Goal: Task Accomplishment & Management: Complete application form

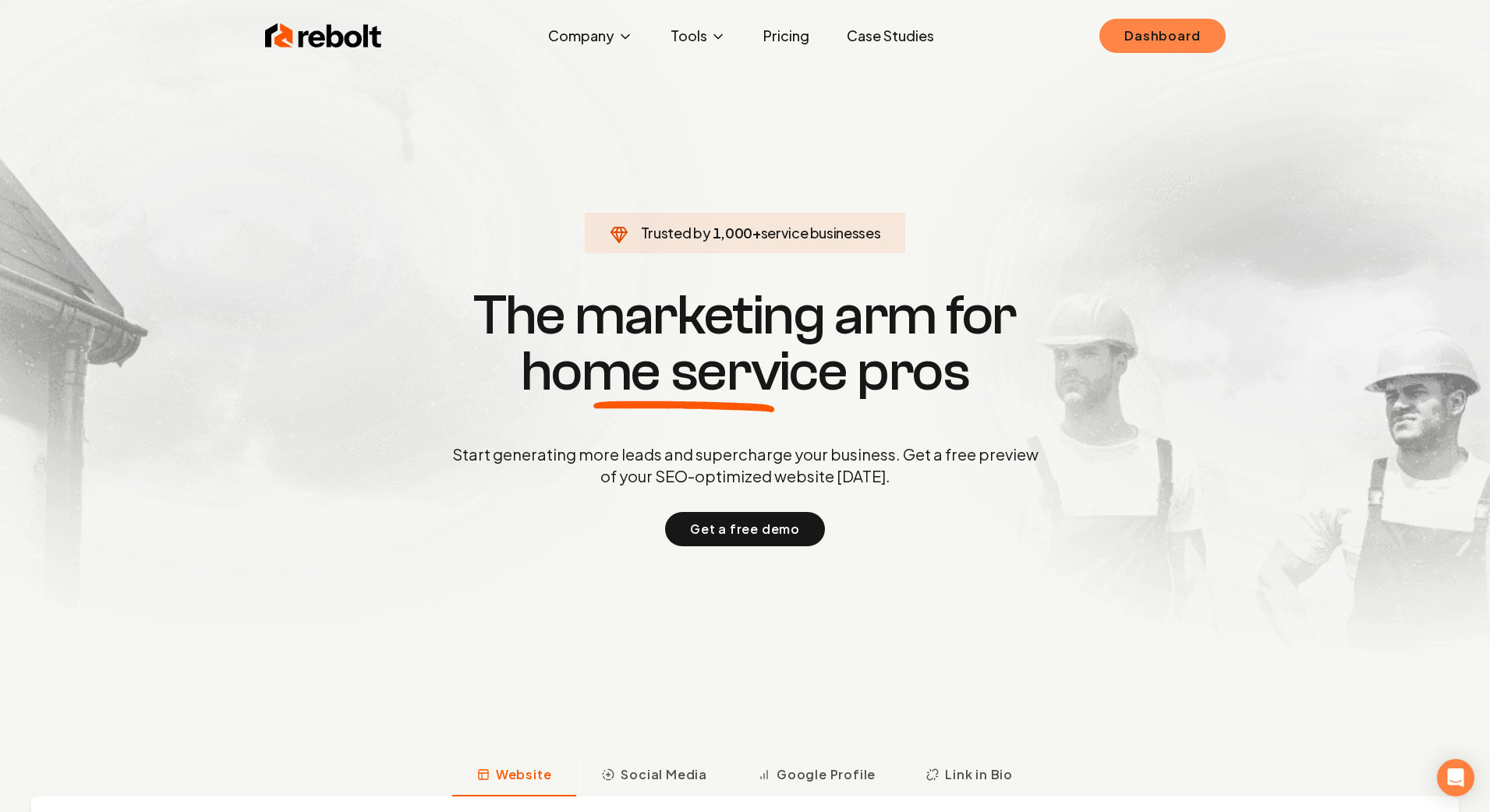
click at [1153, 31] on link "Dashboard" at bounding box center [1162, 36] width 126 height 35
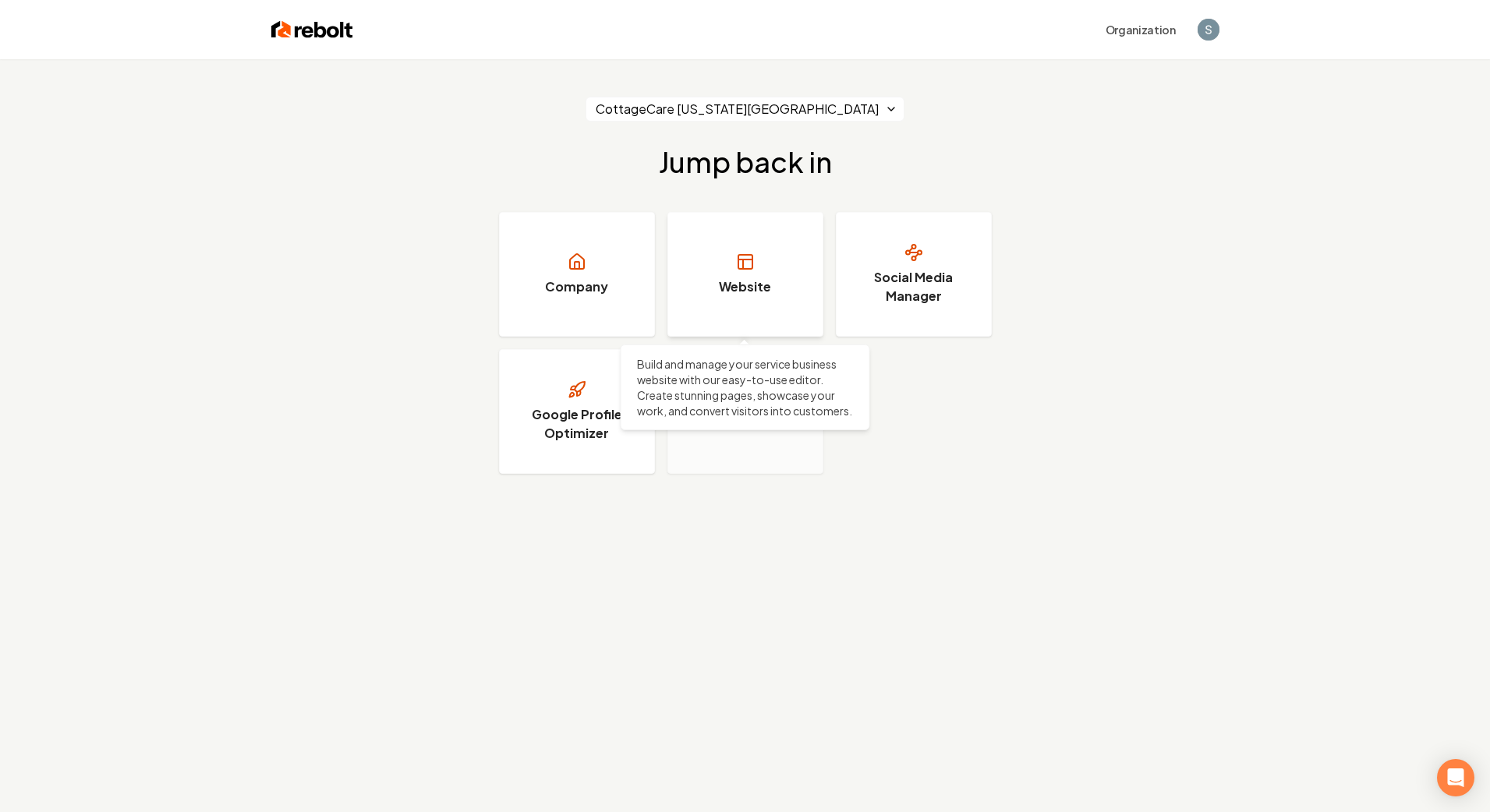
click at [730, 276] on link "Website" at bounding box center [745, 274] width 156 height 125
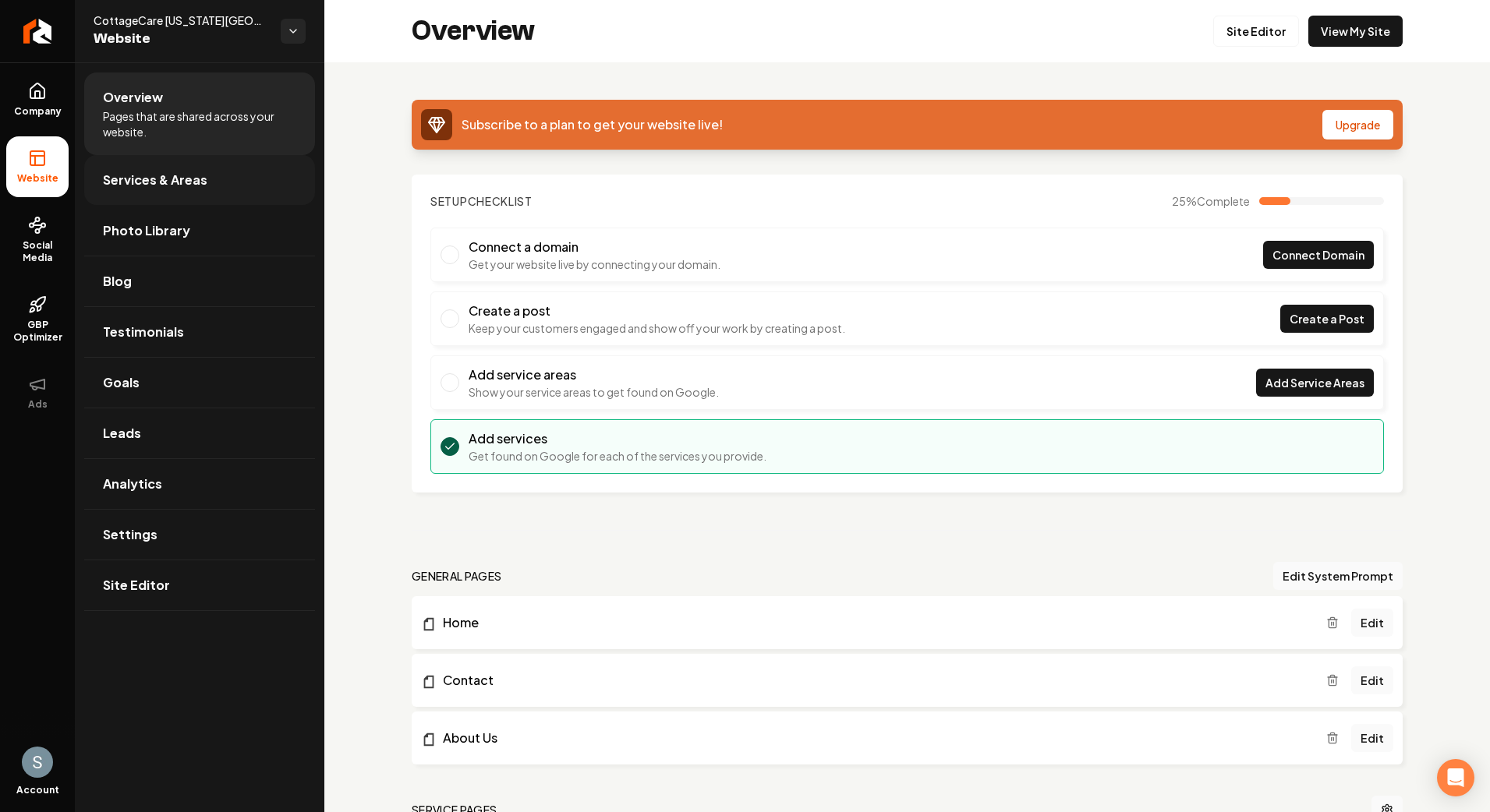
click at [216, 173] on link "Services & Areas" at bounding box center [200, 180] width 231 height 49
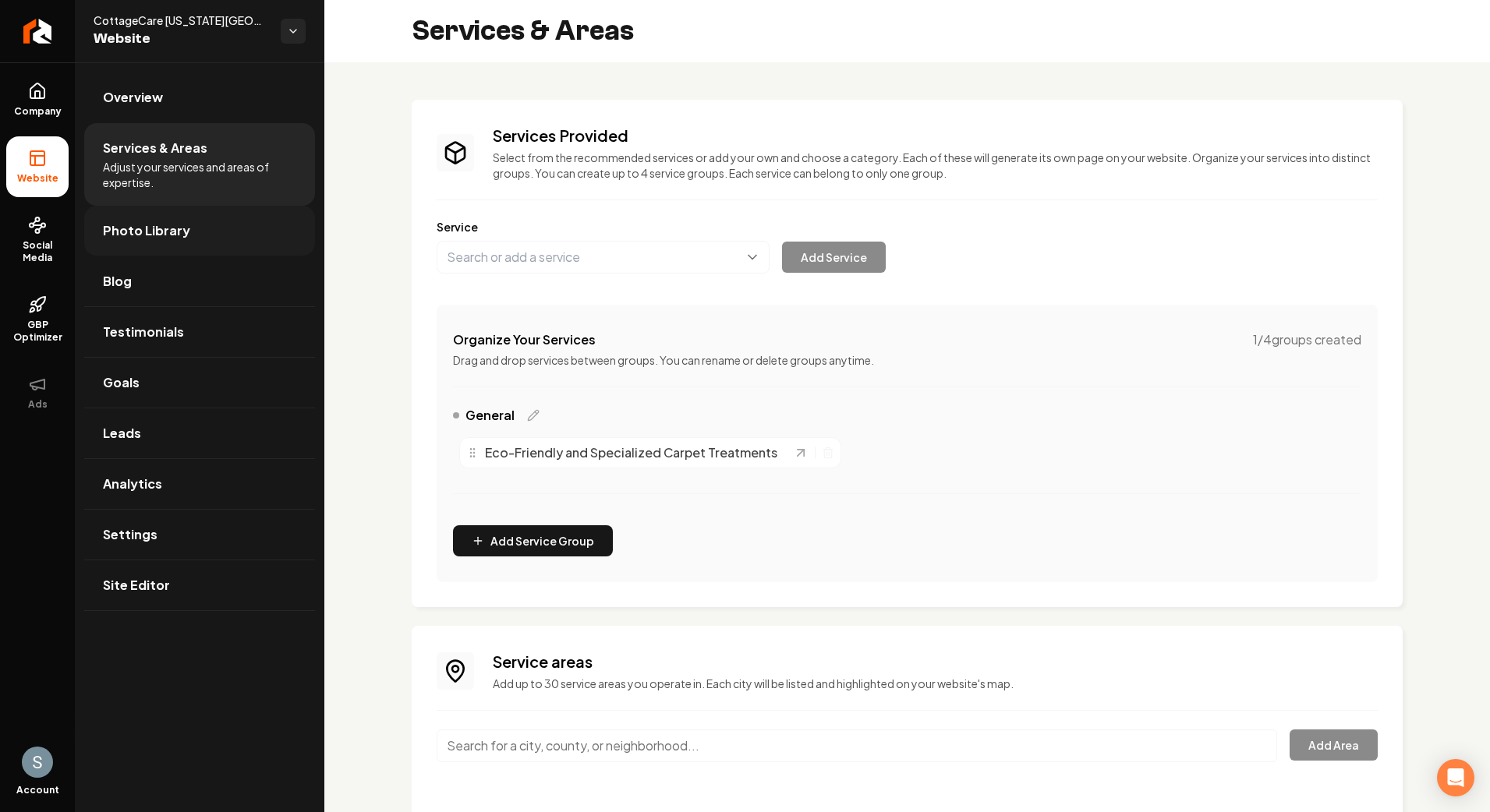
click at [229, 209] on link "Photo Library" at bounding box center [200, 230] width 231 height 49
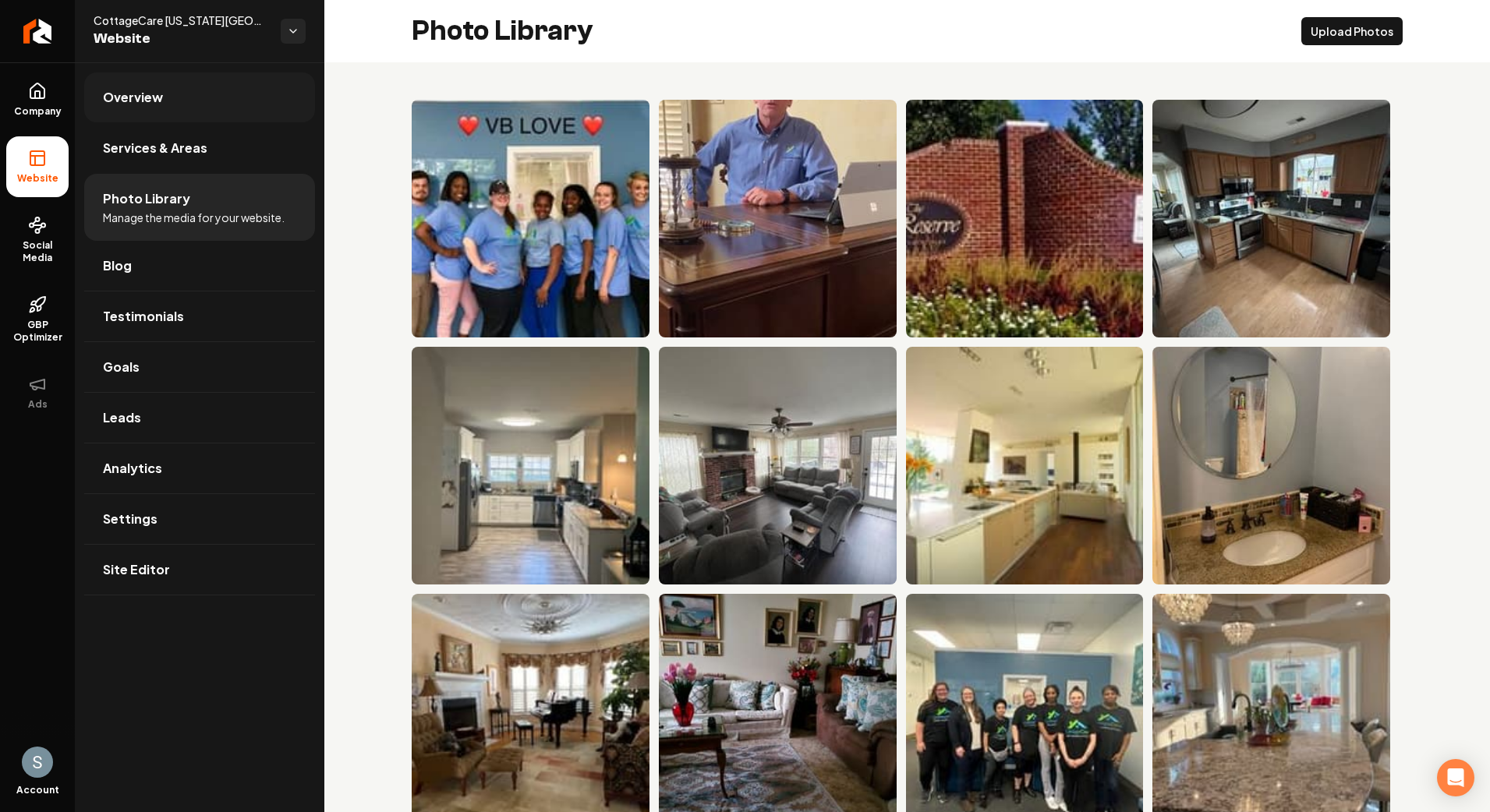
click at [245, 95] on link "Overview" at bounding box center [200, 97] width 231 height 49
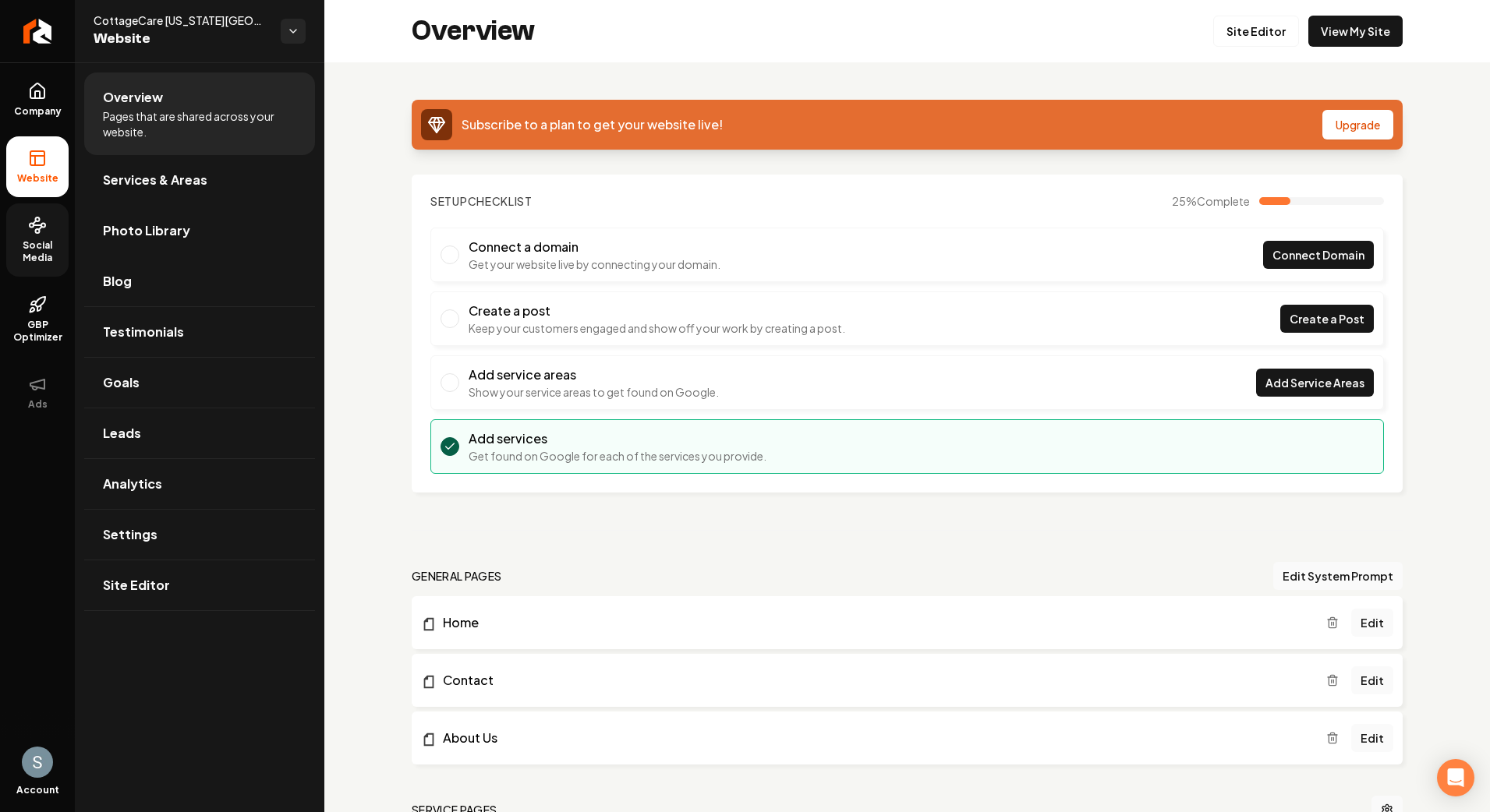
click at [36, 233] on circle at bounding box center [37, 231] width 3 height 3
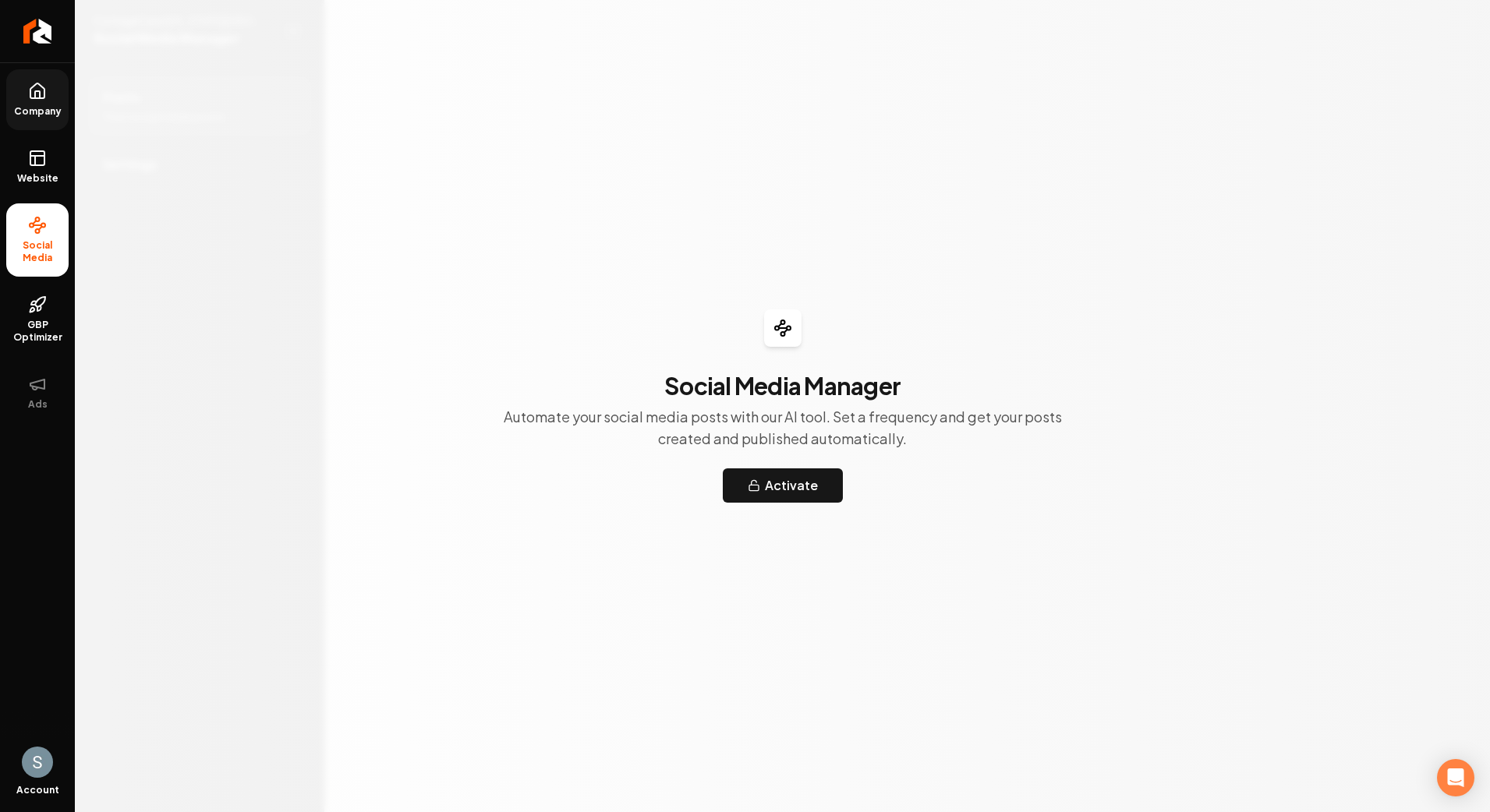
click at [32, 77] on link "Company" at bounding box center [37, 100] width 62 height 61
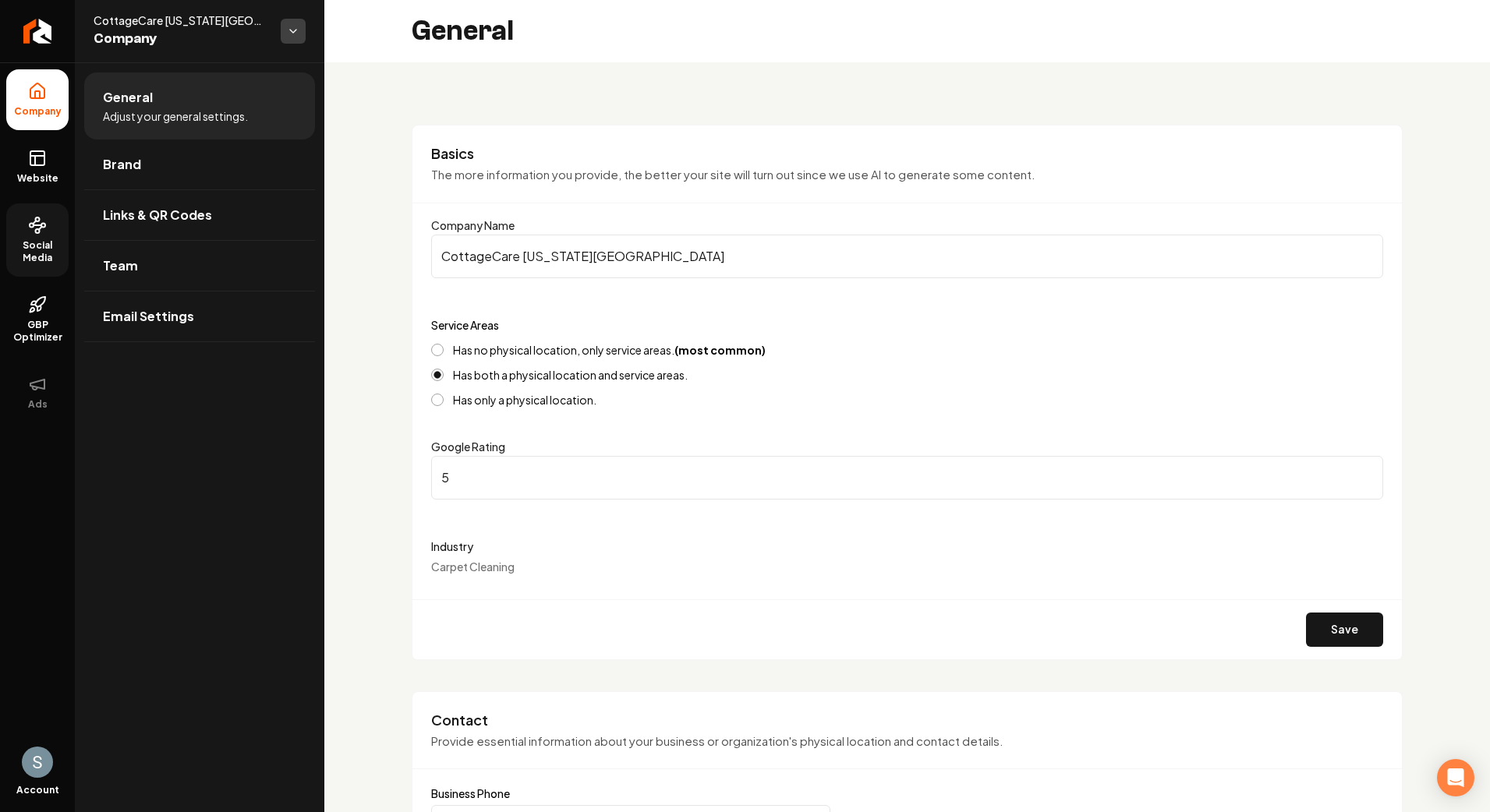
click at [289, 41] on html "**********" at bounding box center [745, 406] width 1490 height 812
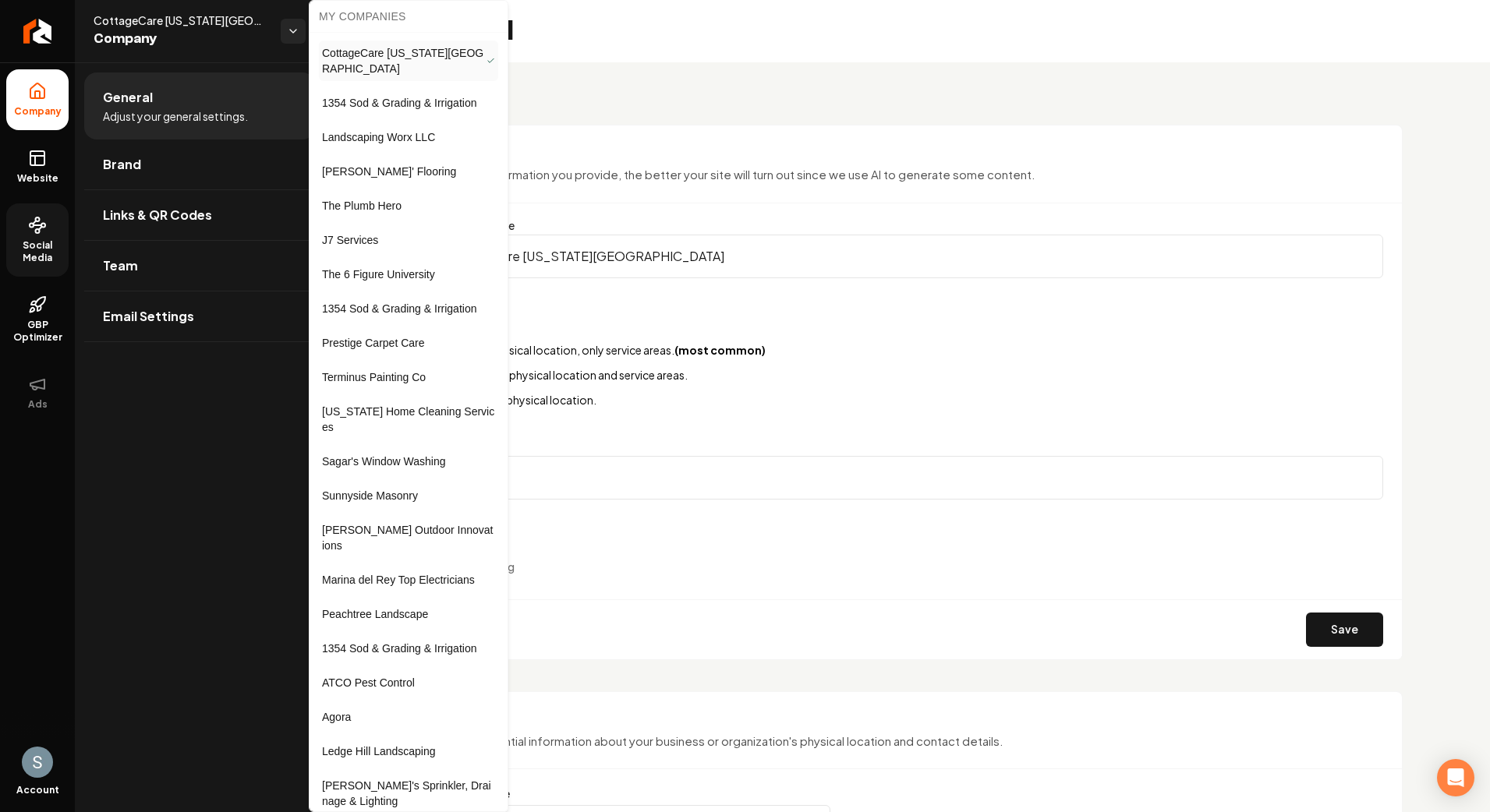
click at [383, 301] on span "1354 Sod & Grading & Irrigation" at bounding box center [399, 309] width 154 height 16
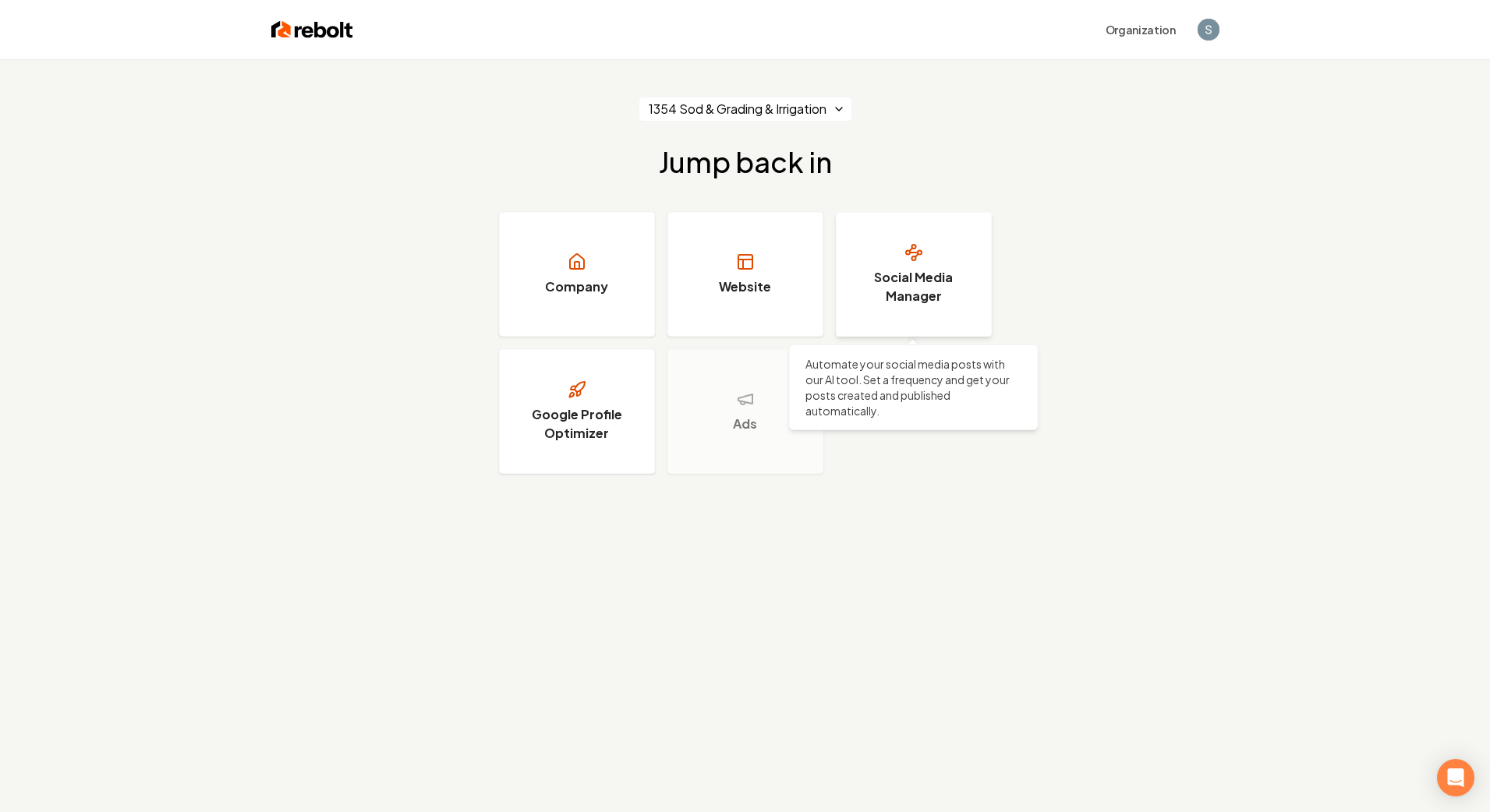
click at [873, 284] on h3 "Social Media Manager" at bounding box center [914, 286] width 117 height 37
click at [735, 101] on html "Organization 1354 Sod & Grading & Irrigation Jump back in Company Website Socia…" at bounding box center [745, 406] width 1490 height 812
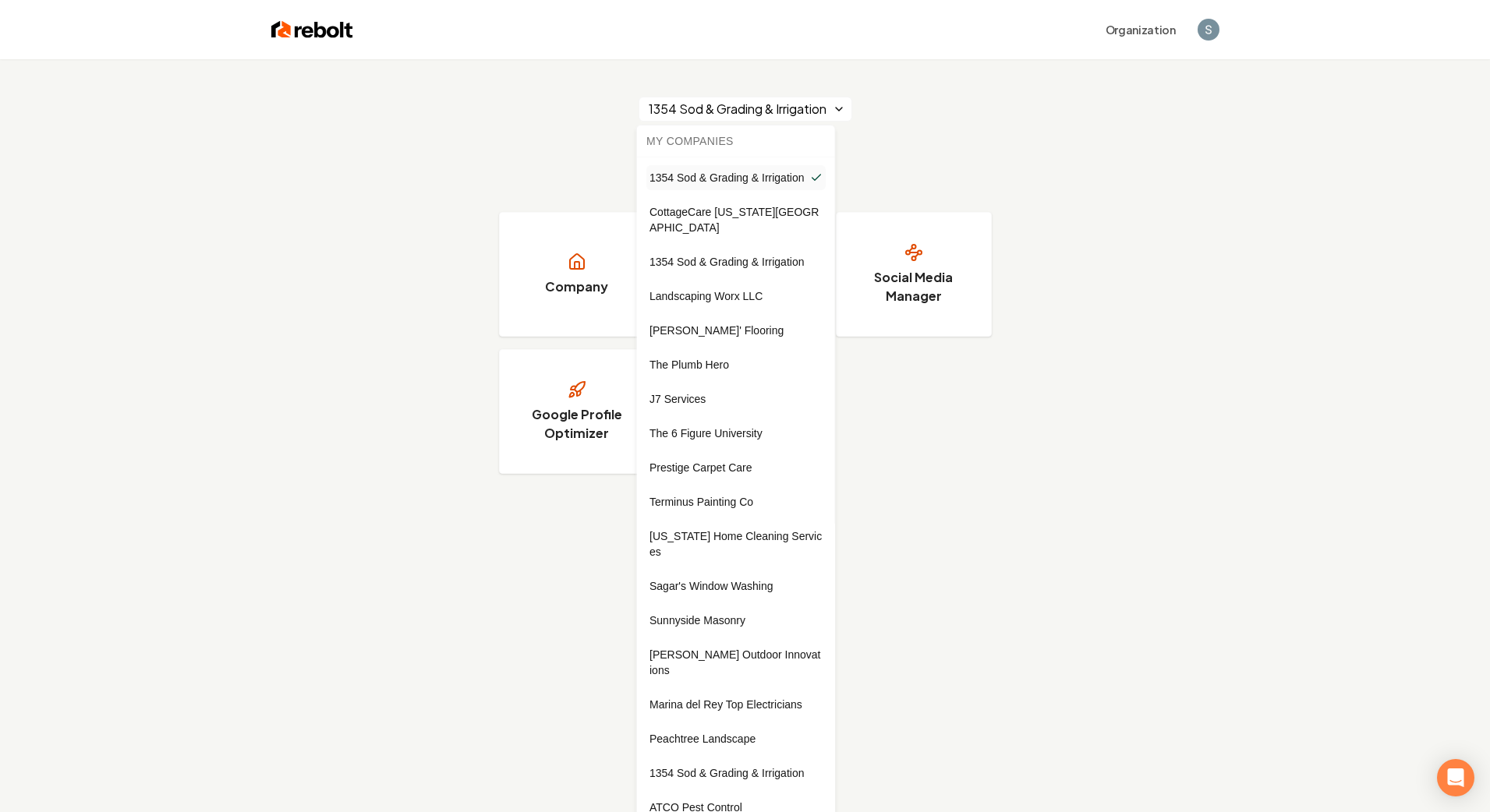
click at [700, 395] on link "J7 Services" at bounding box center [736, 399] width 180 height 25
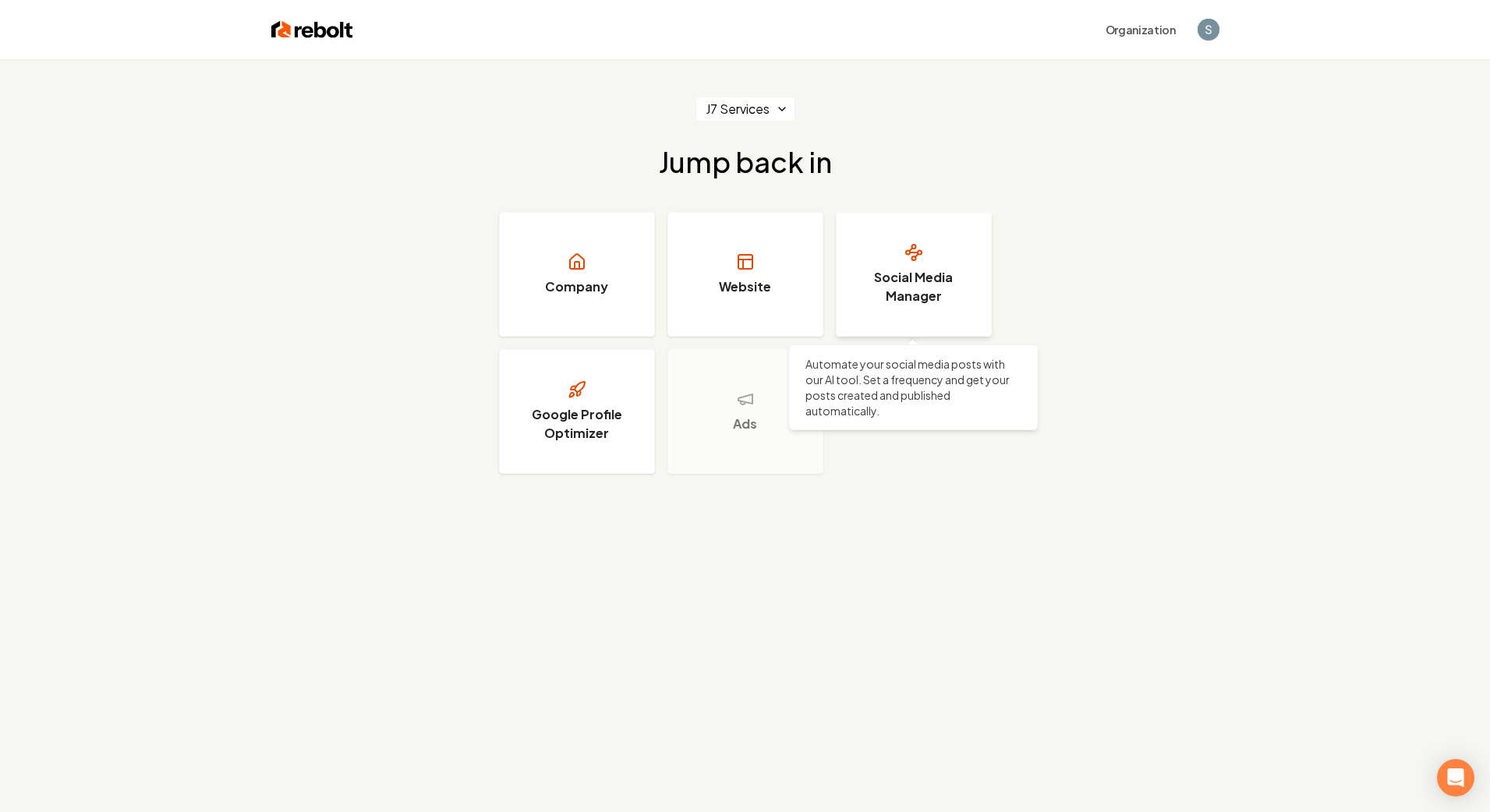
click at [895, 298] on h3 "Social Media Manager" at bounding box center [914, 286] width 117 height 37
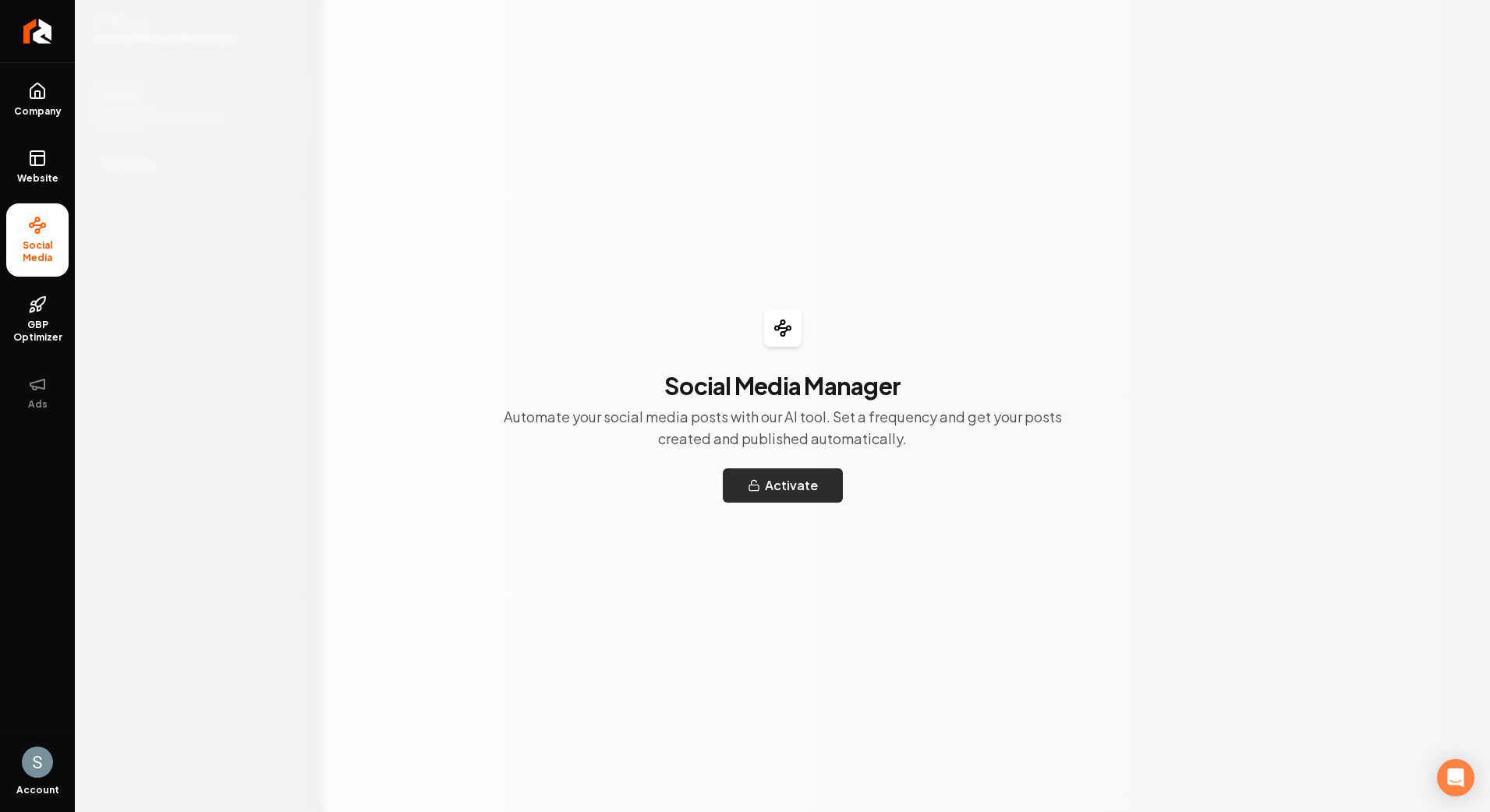
click at [833, 475] on button "Activate" at bounding box center [783, 486] width 120 height 35
click at [21, 226] on li "Social Media" at bounding box center [37, 239] width 62 height 73
click at [65, 237] on li "Social Media" at bounding box center [37, 239] width 62 height 73
click at [27, 170] on link "Website" at bounding box center [37, 167] width 62 height 61
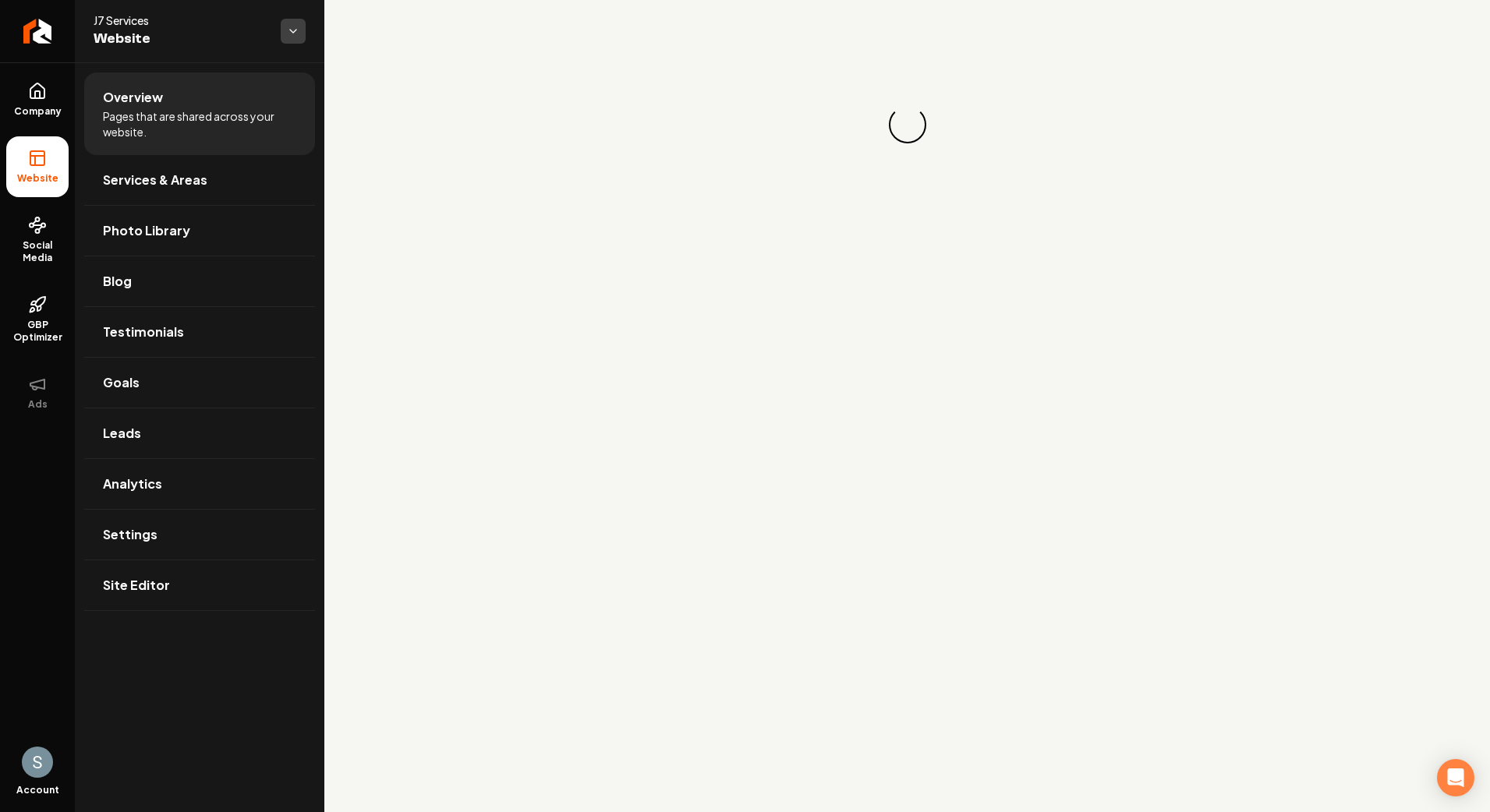
click at [292, 35] on html "Company Website Social Media GBP Optimizer Ads Account J7 Services Website Over…" at bounding box center [745, 406] width 1490 height 812
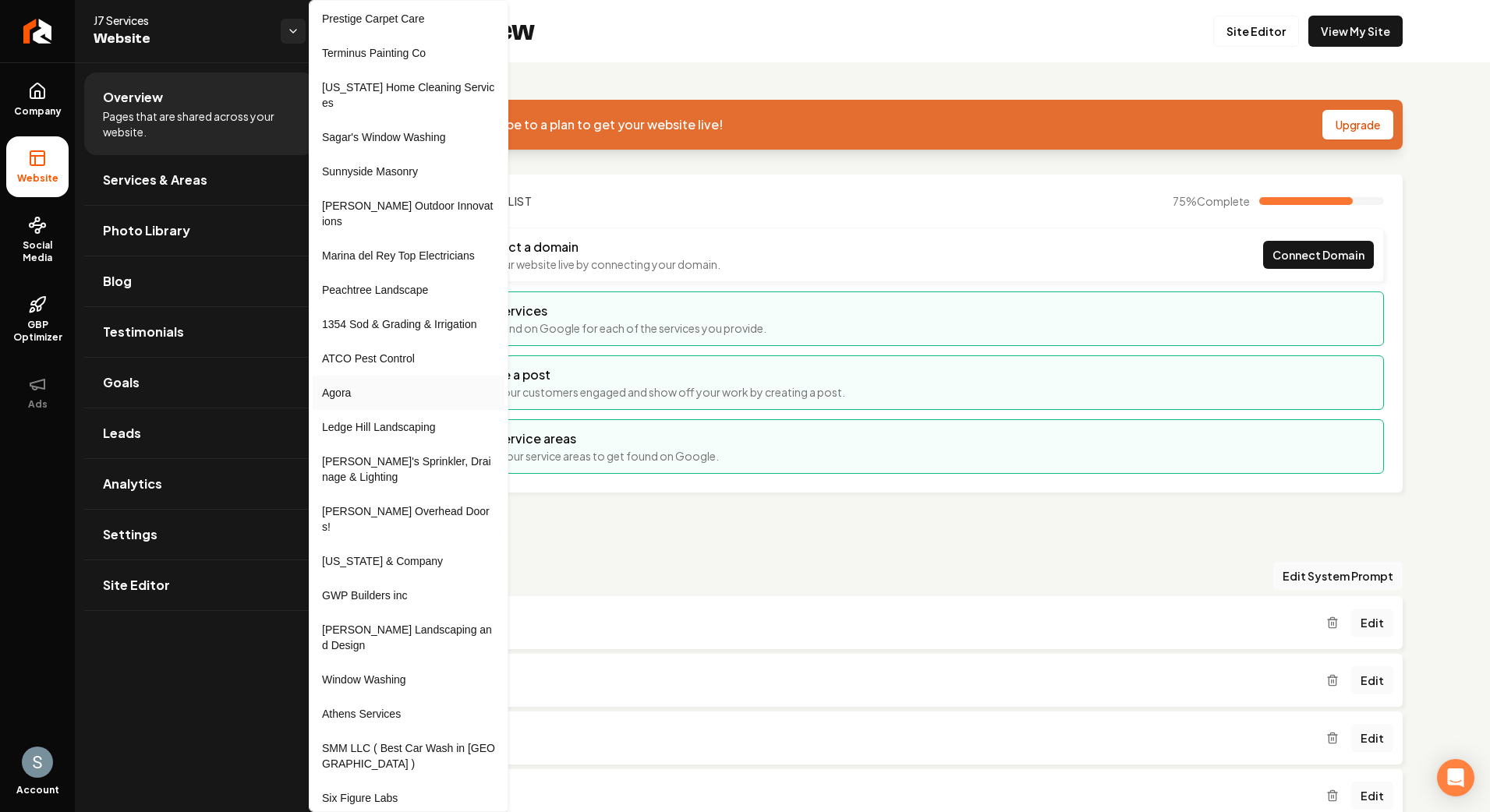
scroll to position [338, 0]
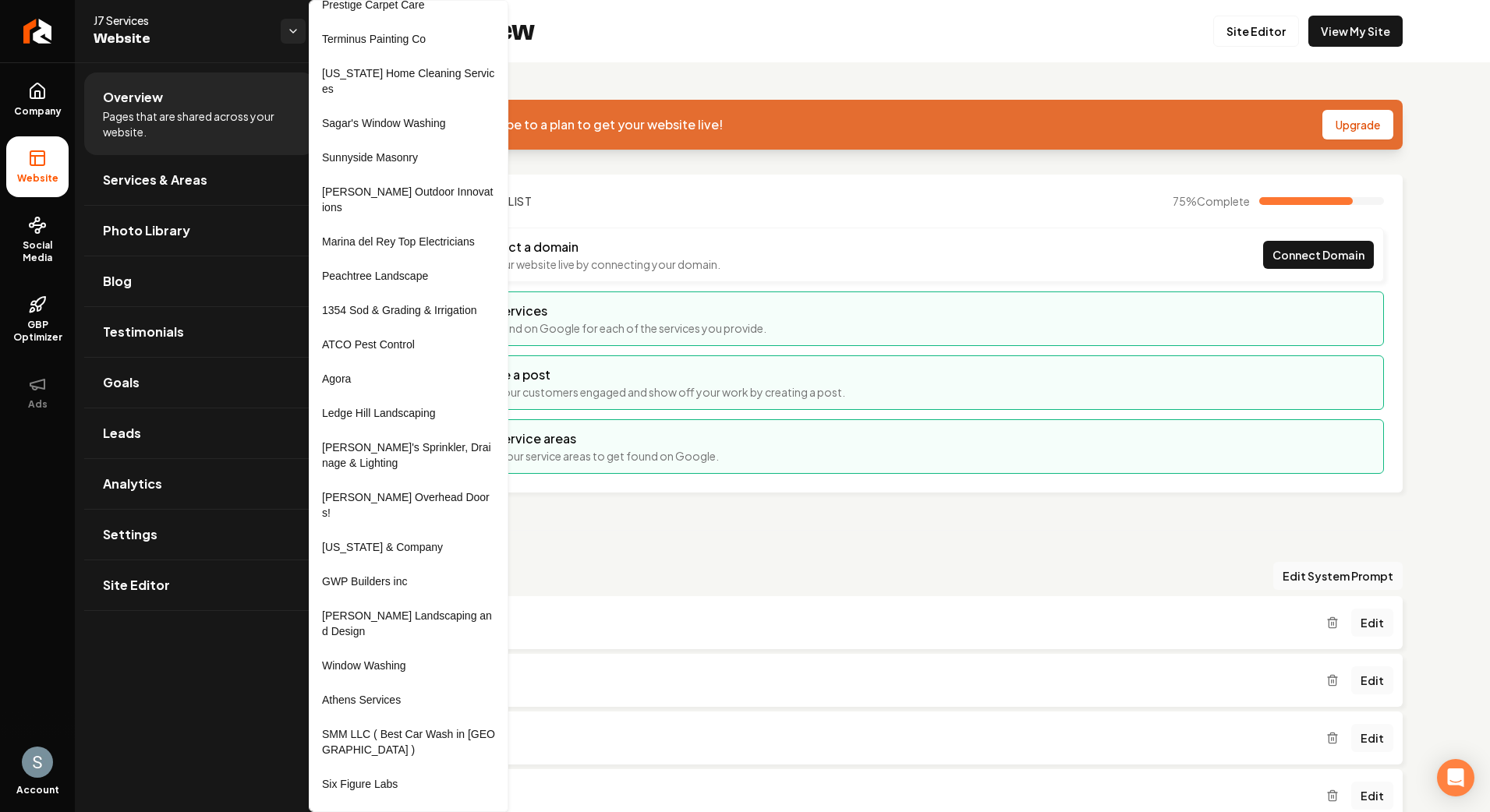
click at [436, 401] on link "Ledge Hill Landscaping" at bounding box center [408, 413] width 180 height 25
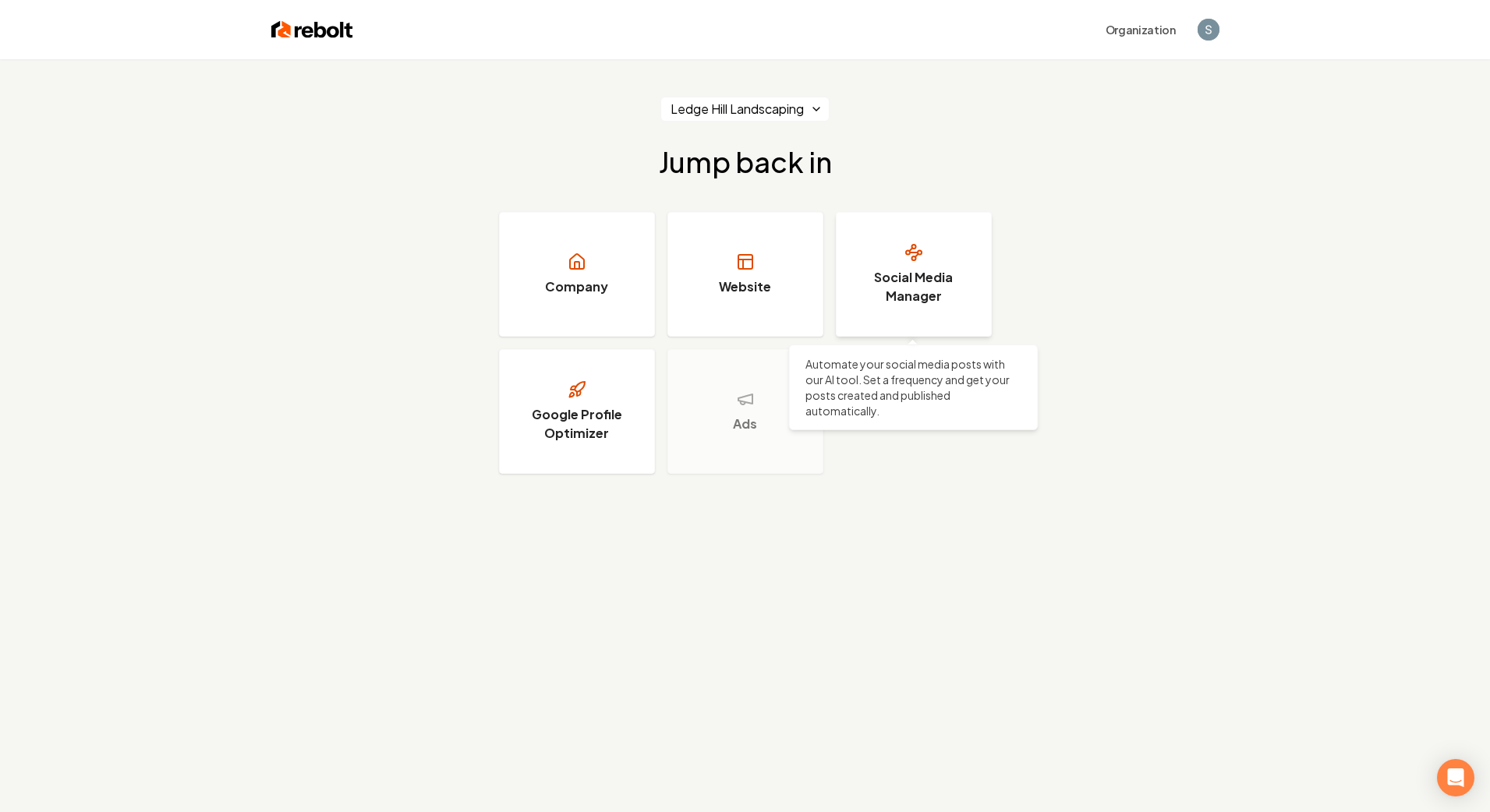
click at [914, 258] on icon at bounding box center [914, 252] width 19 height 19
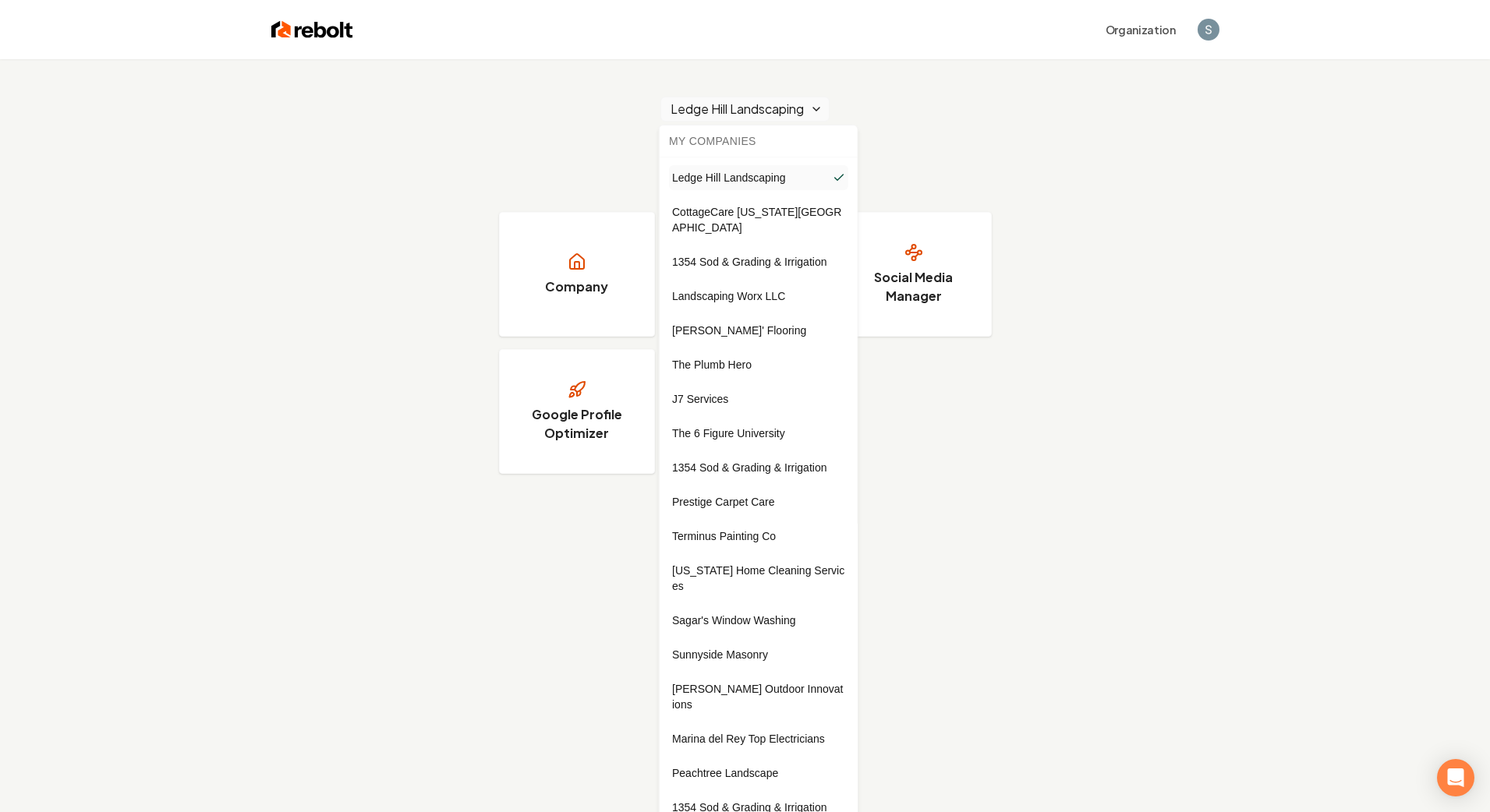
click at [799, 119] on html "Organization Ledge Hill Landscaping Jump back in Company Website Social Media M…" at bounding box center [745, 406] width 1490 height 812
click at [784, 208] on span "CottageCare Virginia Beach" at bounding box center [758, 219] width 173 height 31
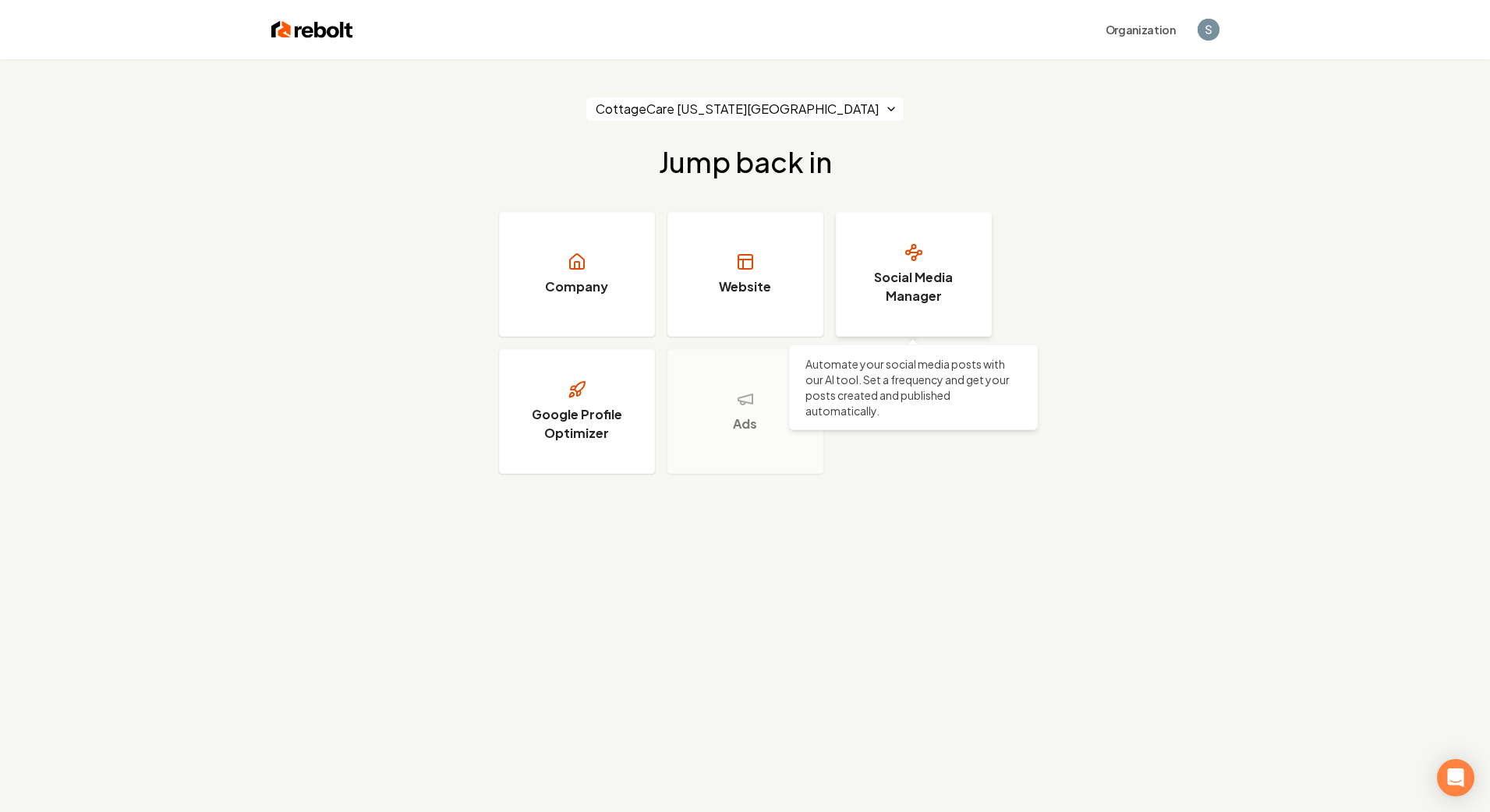
click at [916, 275] on h3 "Social Media Manager" at bounding box center [914, 286] width 117 height 37
click at [1198, 21] on span "Open user button" at bounding box center [1208, 29] width 22 height 22
click at [1159, 208] on div "CottageCare [US_STATE][GEOGRAPHIC_DATA] Jump back in Company Website Social Med…" at bounding box center [745, 285] width 1490 height 452
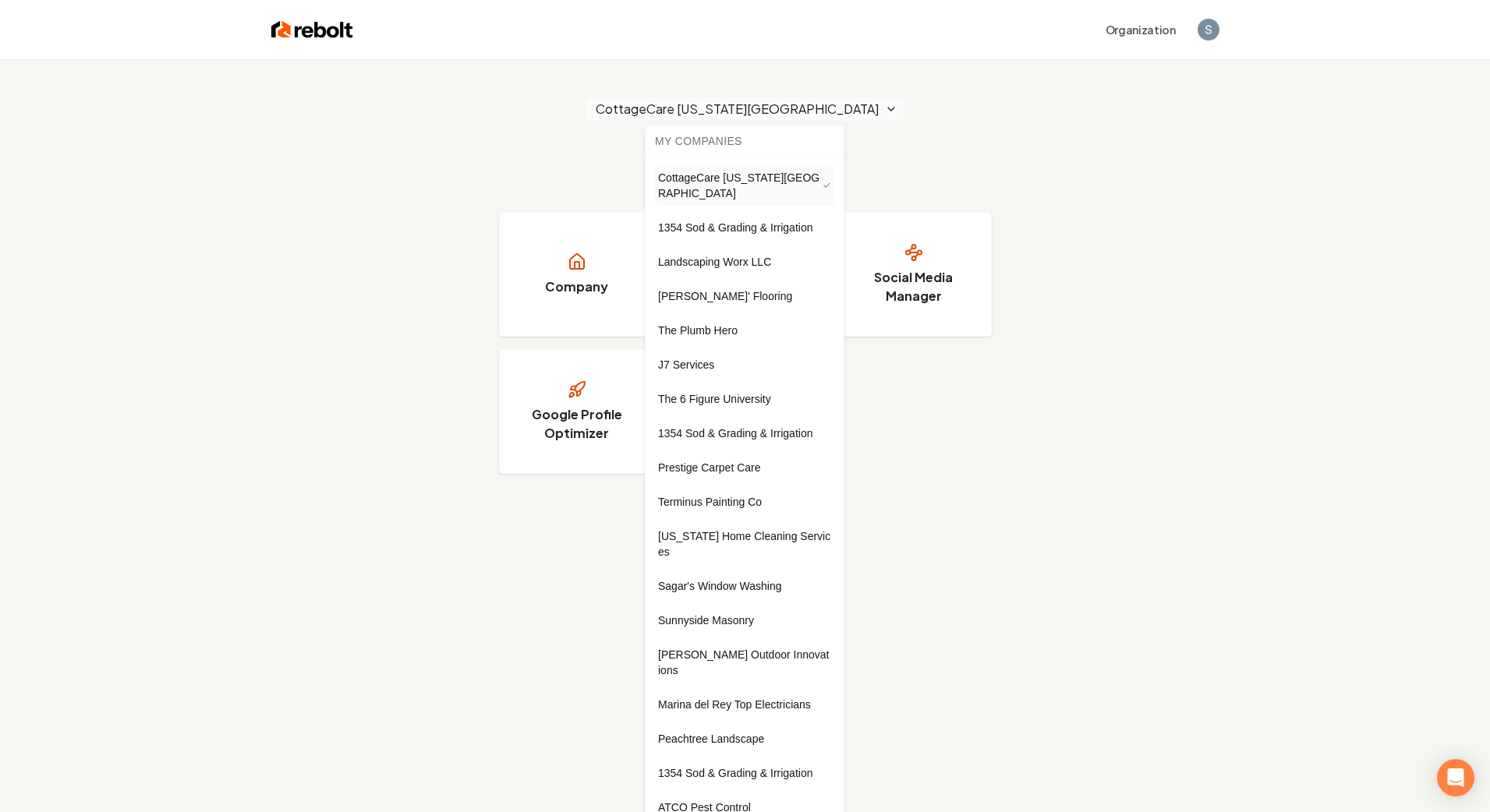
click at [798, 104] on html "Organization CottageCare [US_STATE][GEOGRAPHIC_DATA] Jump back in Company Websi…" at bounding box center [745, 406] width 1490 height 812
click at [756, 795] on link "ATCO Pest Control" at bounding box center [745, 807] width 180 height 25
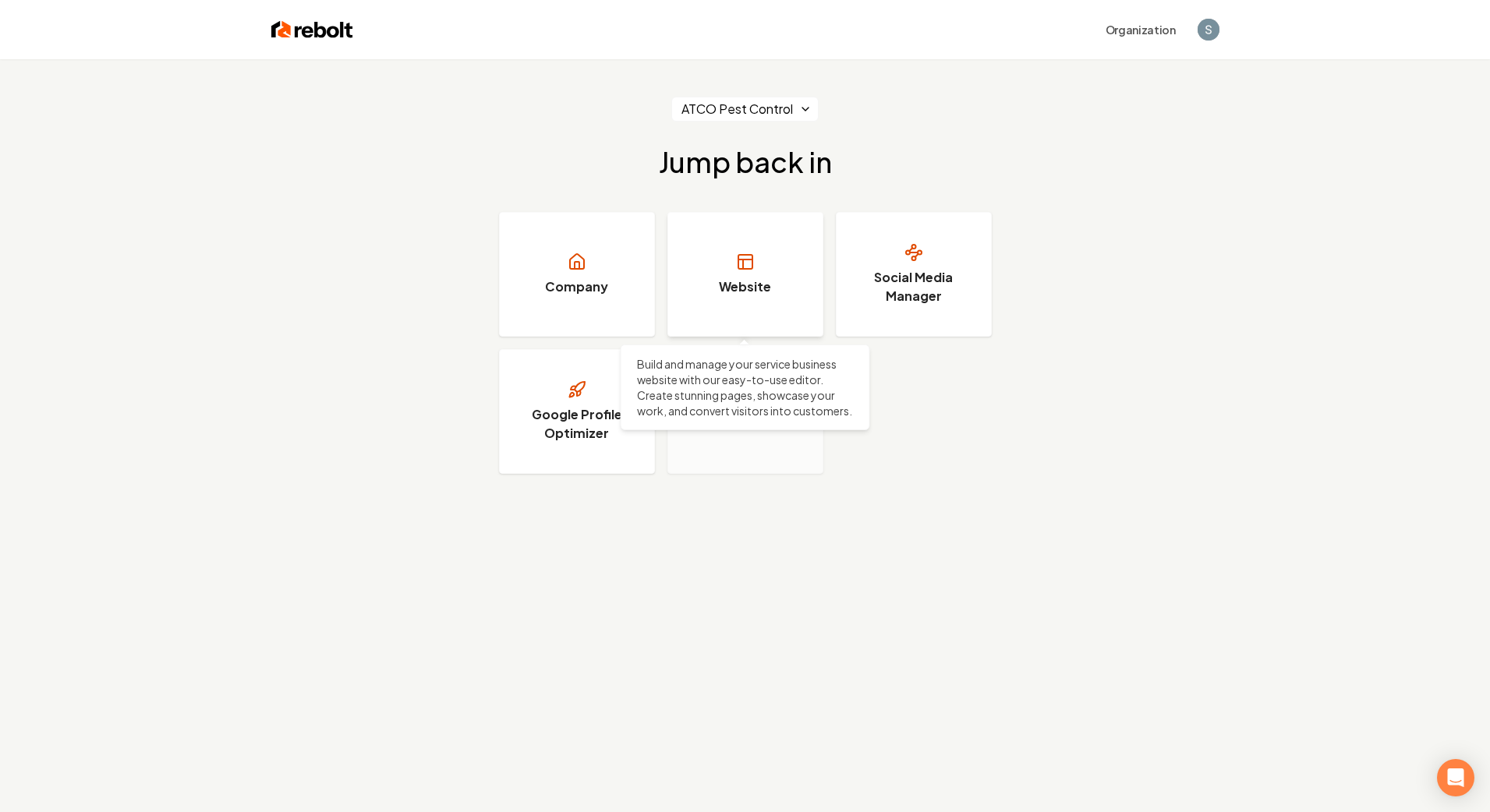
click at [736, 273] on link "Website" at bounding box center [745, 274] width 156 height 125
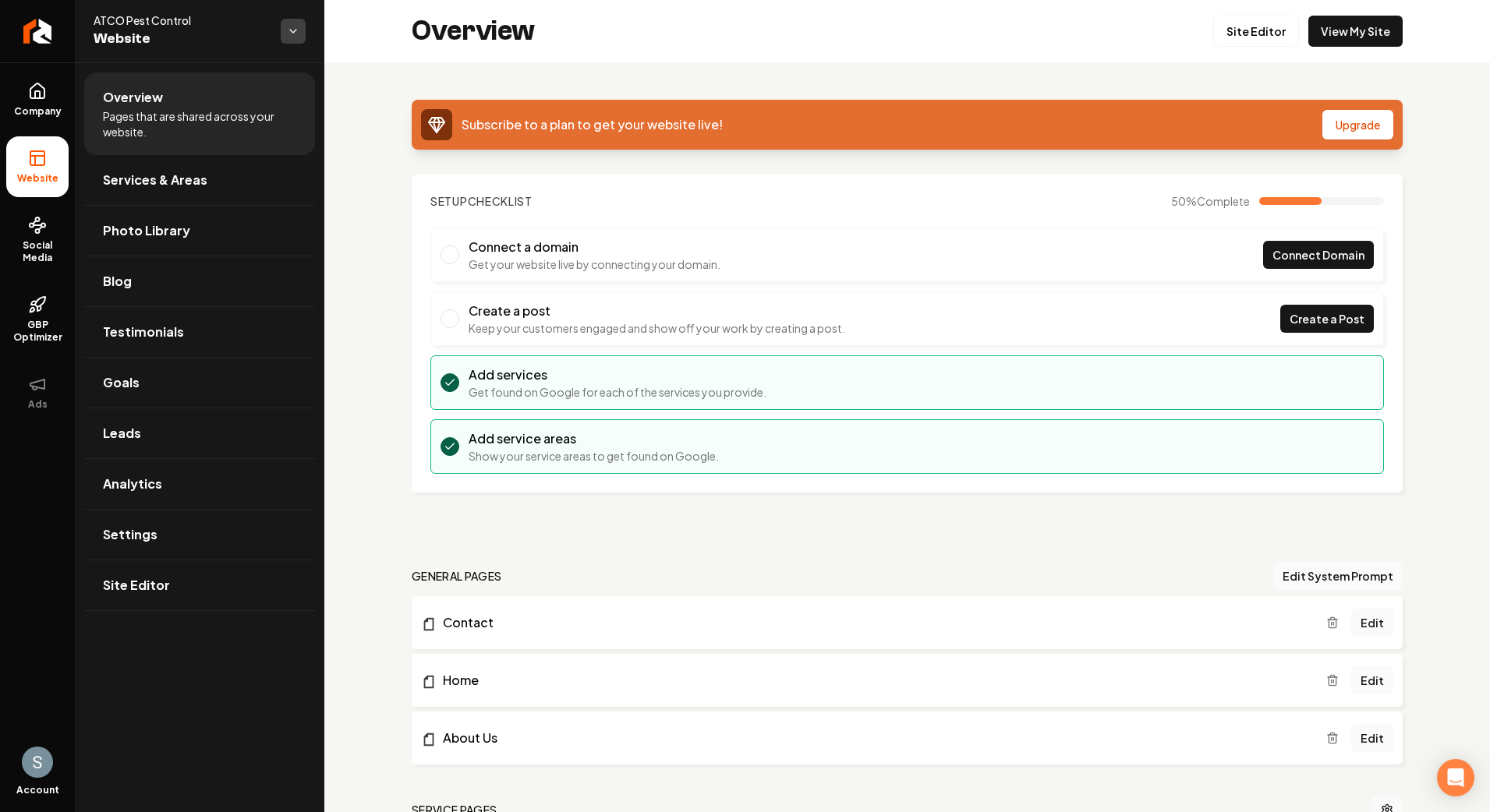
click at [287, 19] on html "Company Website Social Media GBP Optimizer Ads Account ATCO Pest Control Websit…" at bounding box center [745, 406] width 1490 height 812
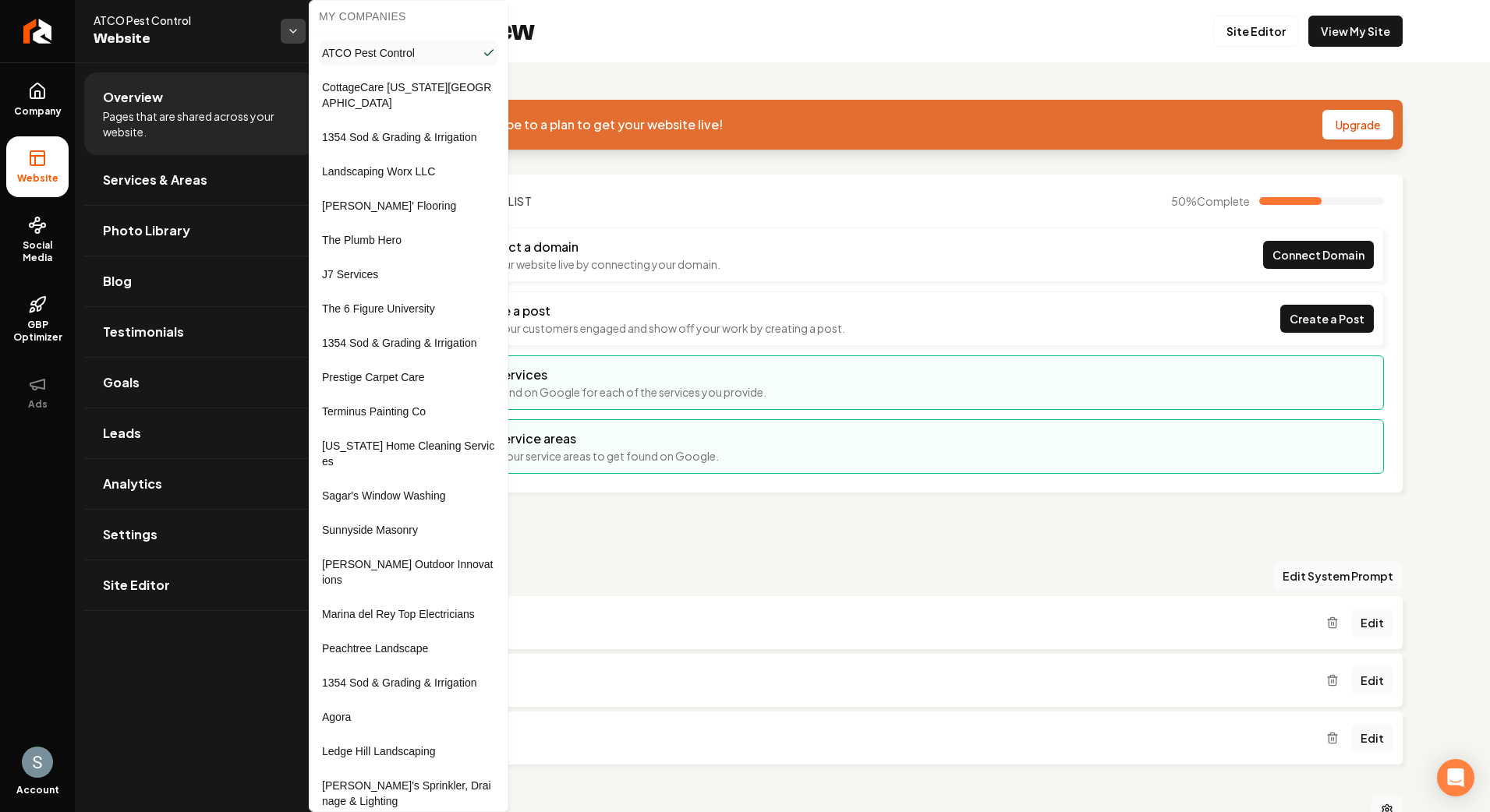
click at [287, 19] on html "Company Website Social Media GBP Optimizer Ads Account ATCO Pest Control Websit…" at bounding box center [745, 406] width 1490 height 812
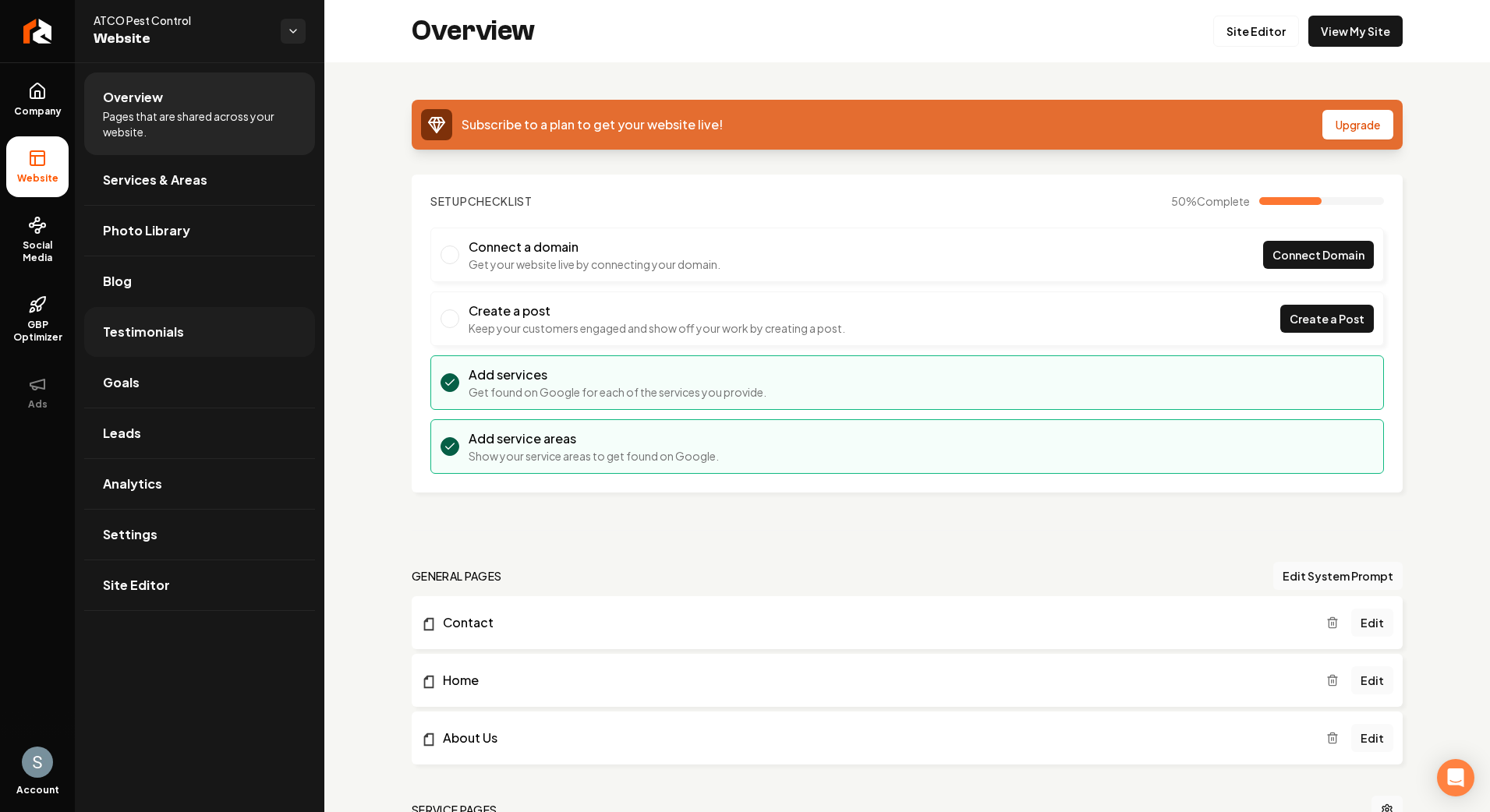
click at [177, 319] on link "Testimonials" at bounding box center [200, 331] width 231 height 49
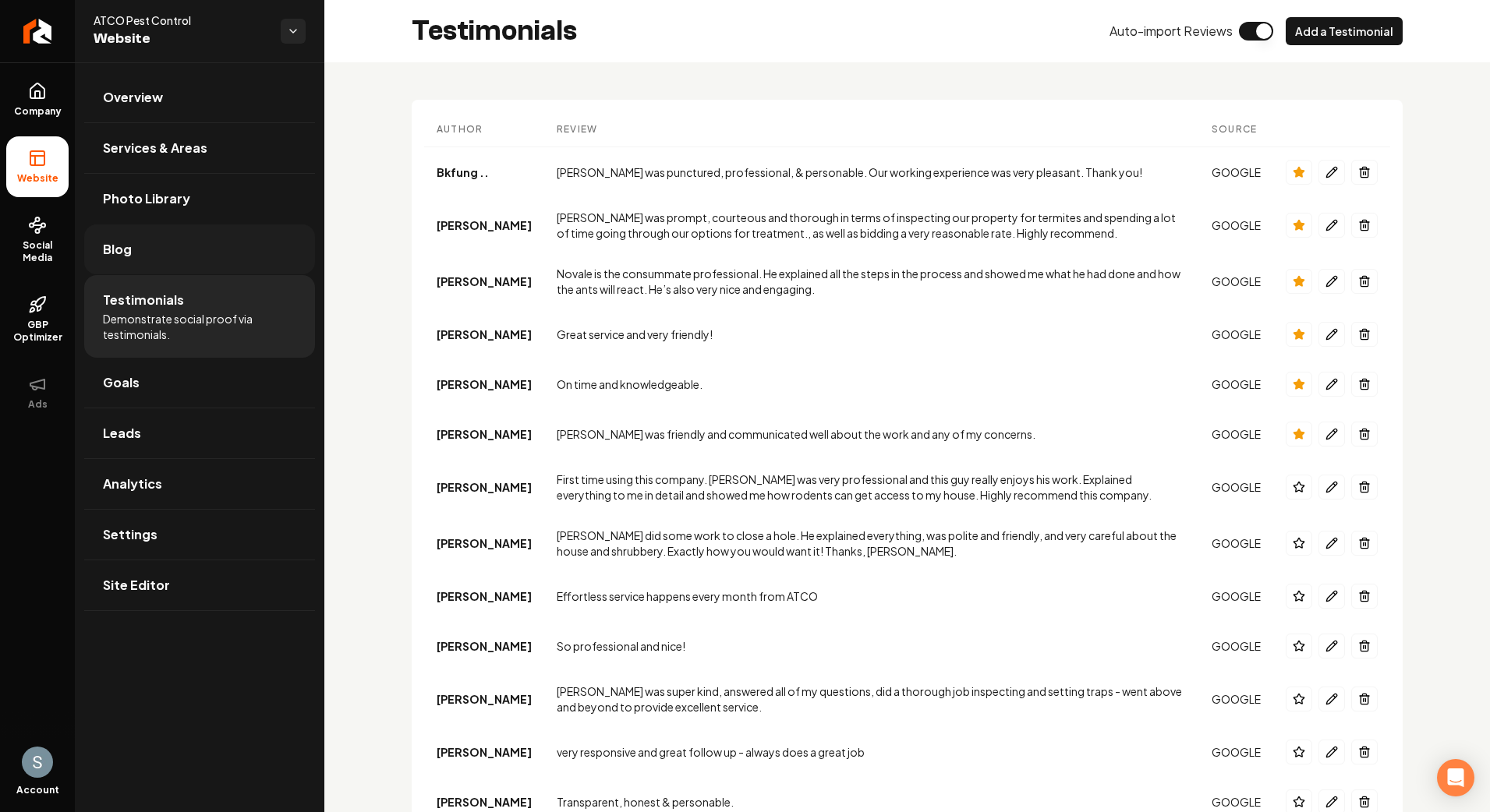
click at [198, 272] on link "Blog" at bounding box center [200, 249] width 231 height 49
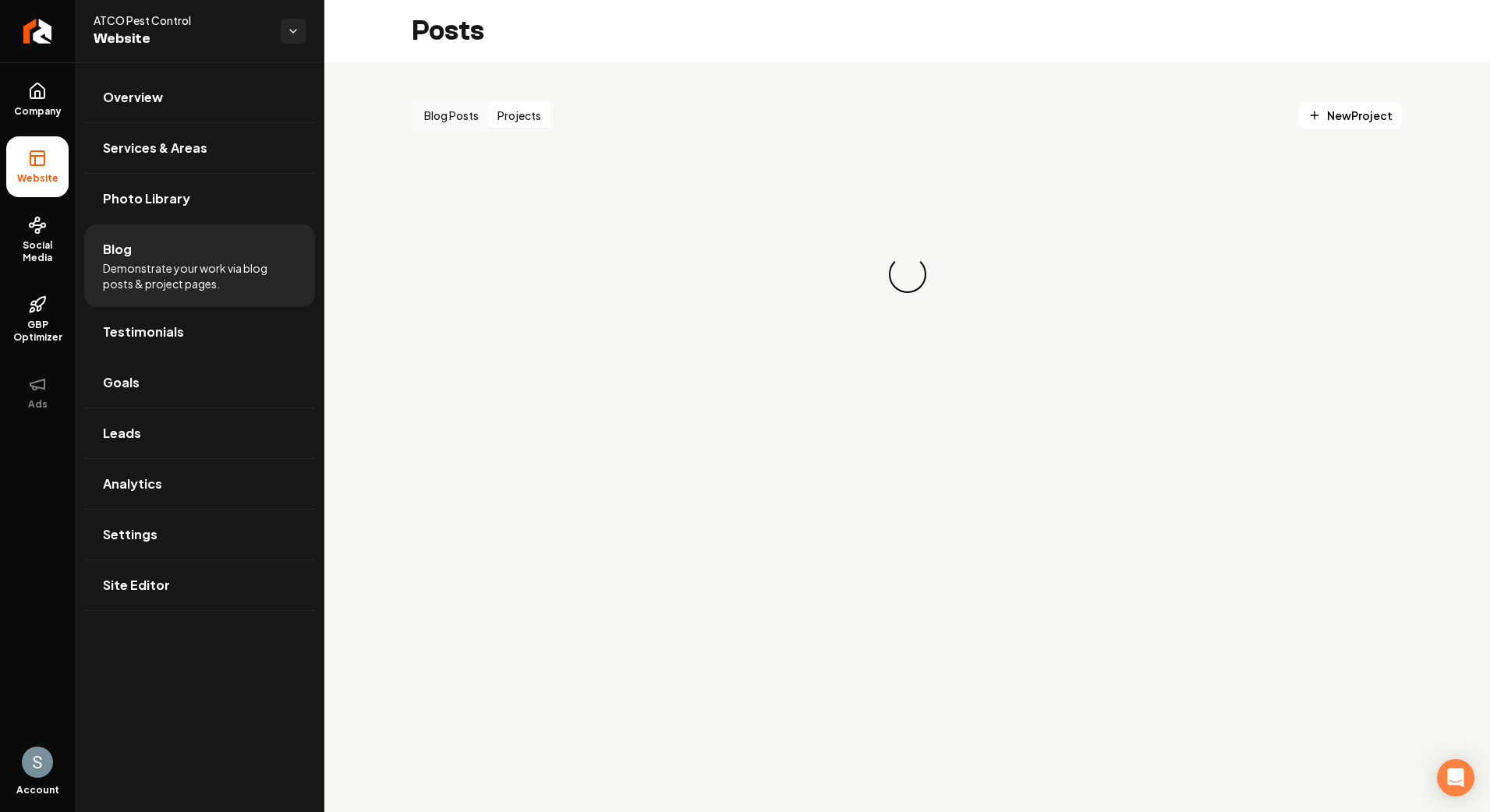
click at [520, 114] on button "Projects" at bounding box center [519, 115] width 62 height 25
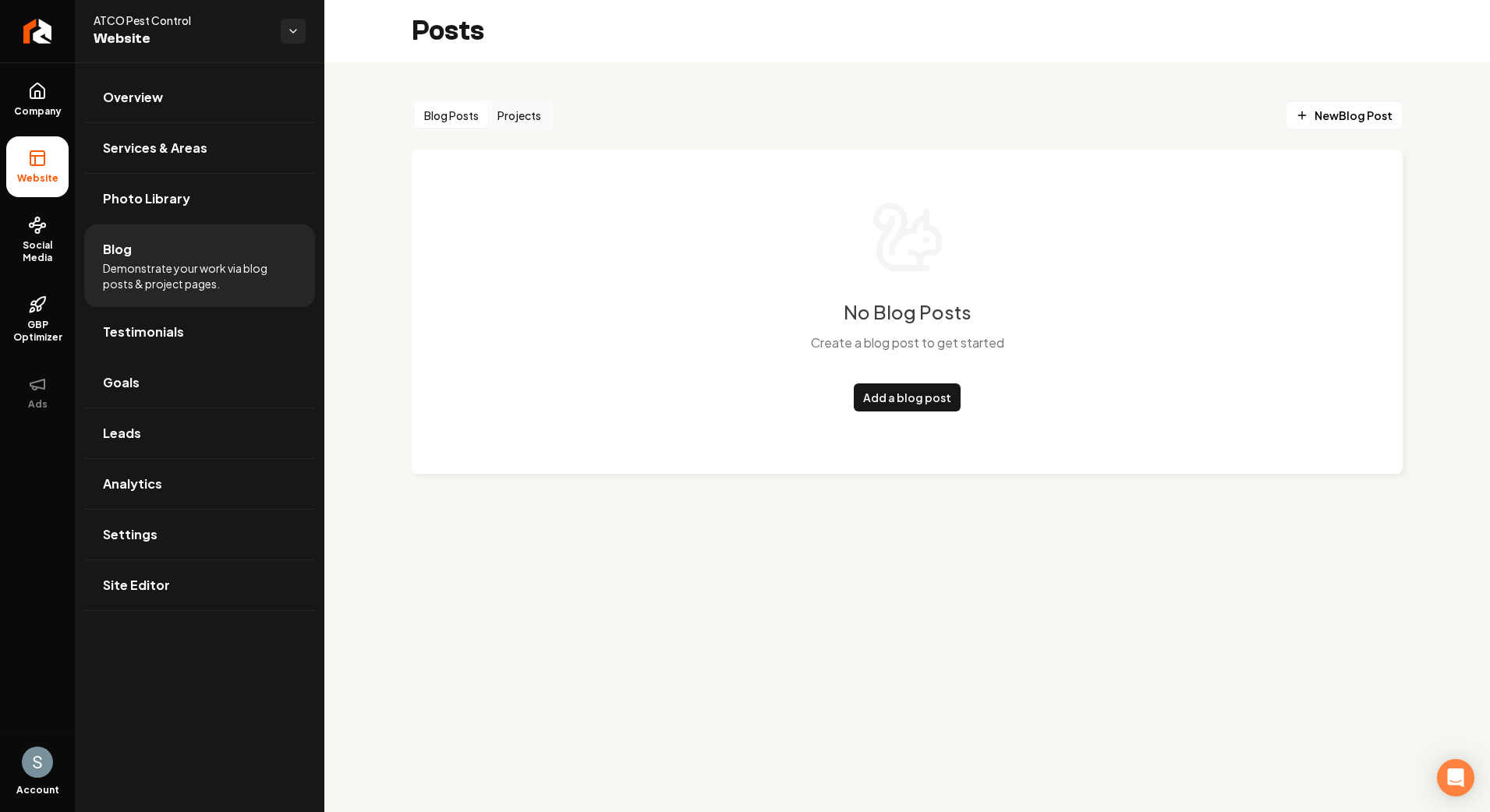
click at [451, 118] on button "Blog Posts" at bounding box center [451, 115] width 73 height 25
click at [510, 118] on button "Projects" at bounding box center [519, 115] width 62 height 25
click at [468, 119] on button "Blog Posts" at bounding box center [451, 115] width 73 height 25
click at [515, 119] on button "Projects" at bounding box center [519, 115] width 62 height 25
click at [459, 119] on button "Blog Posts" at bounding box center [451, 115] width 73 height 25
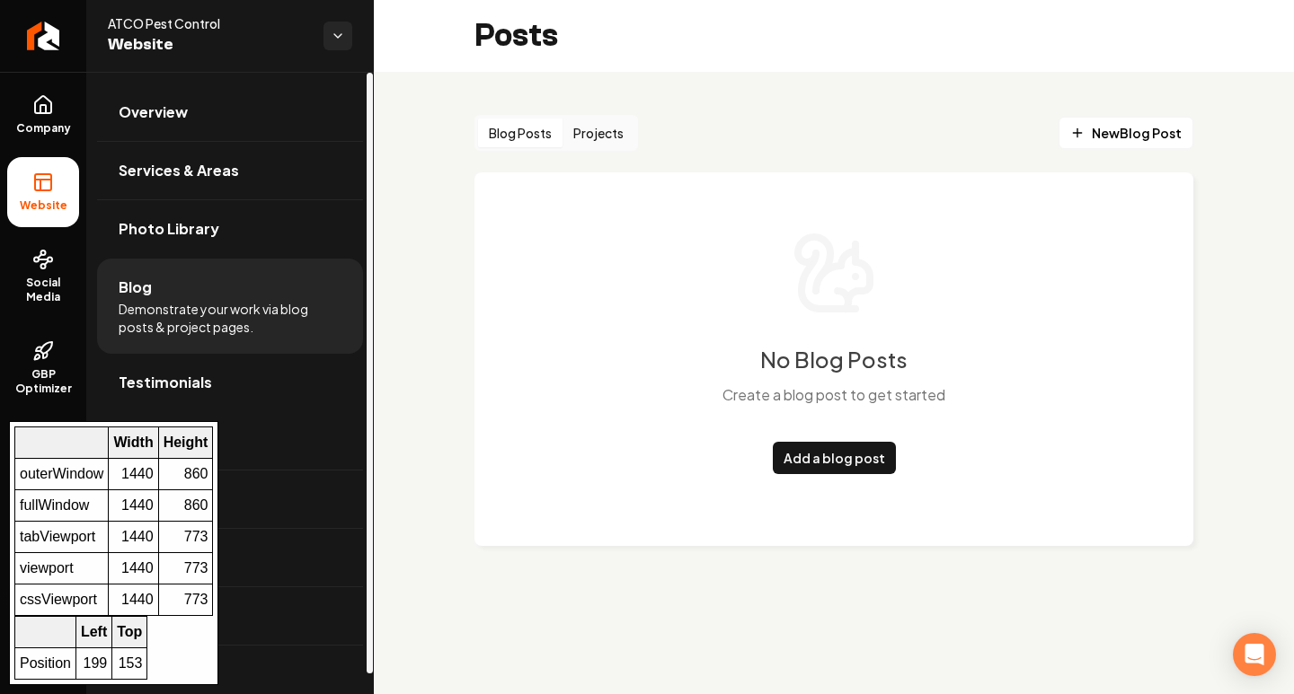
click at [179, 604] on td "773" at bounding box center [185, 600] width 55 height 31
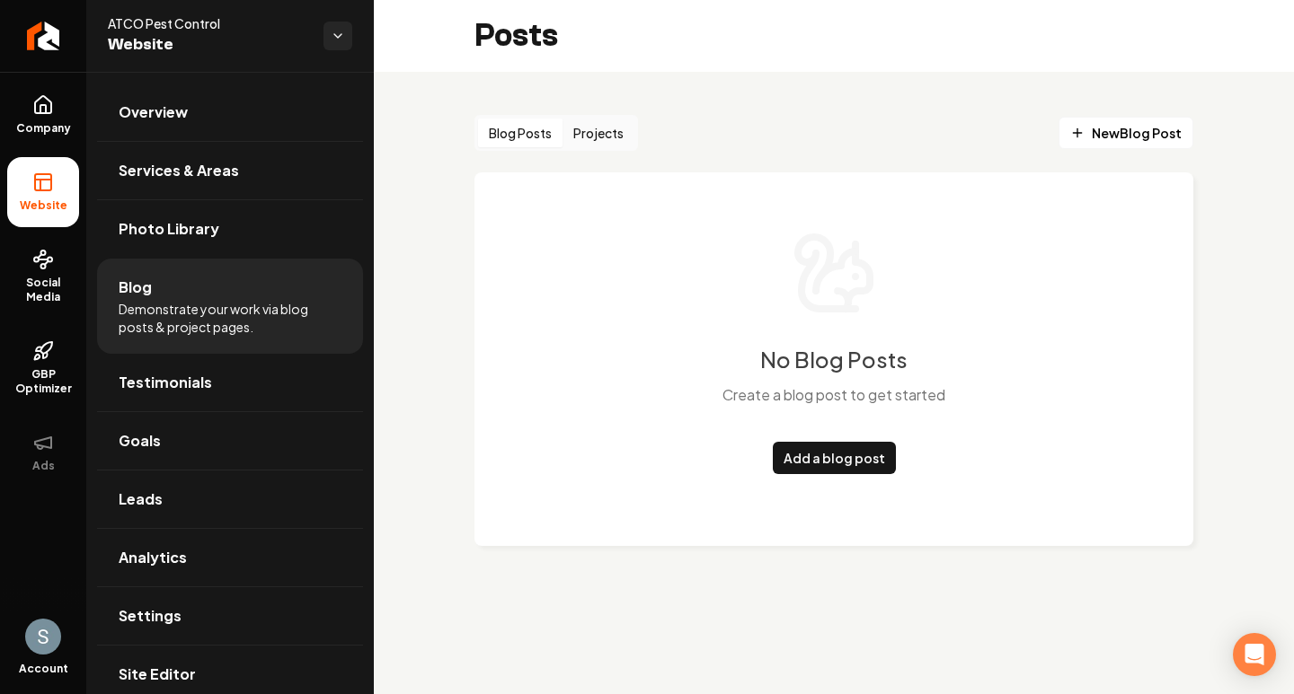
click at [594, 137] on button "Projects" at bounding box center [598, 133] width 72 height 29
click at [525, 137] on button "Blog Posts" at bounding box center [520, 133] width 84 height 29
click at [1164, 126] on span "New Blog Post" at bounding box center [1125, 133] width 111 height 19
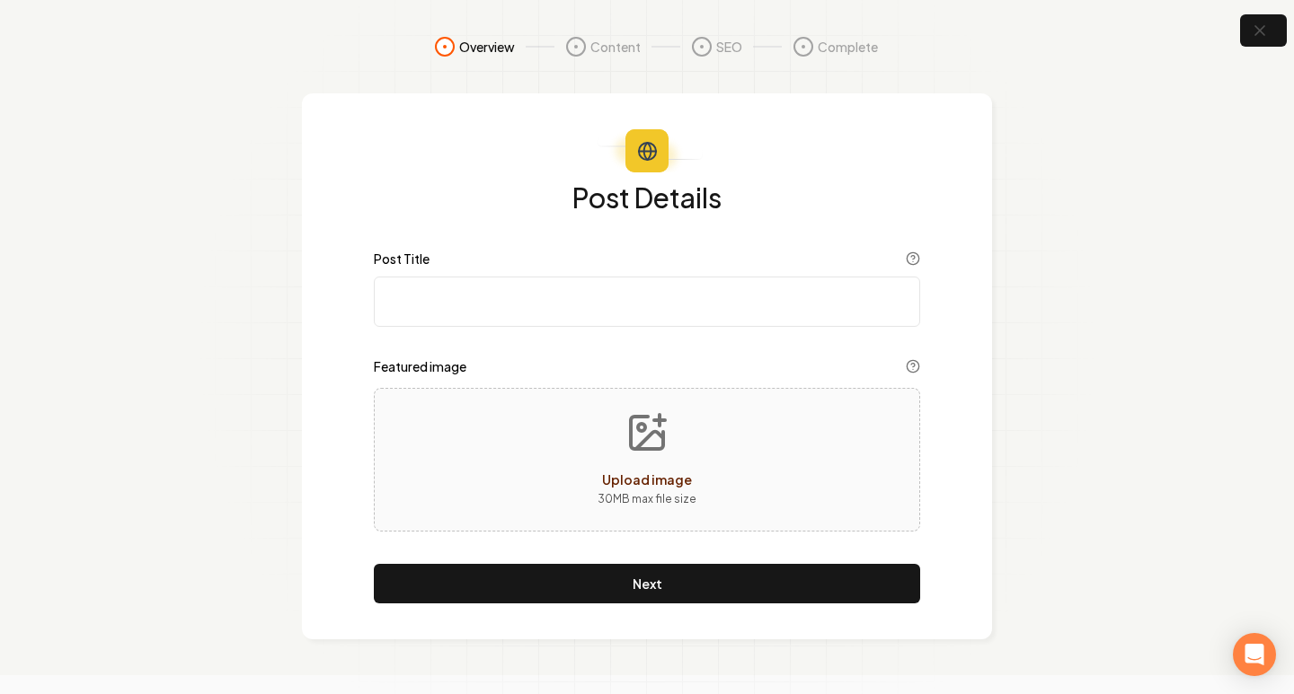
click at [526, 282] on input "Post Title" at bounding box center [647, 302] width 546 height 50
type input "t"
type input "Test Post"
click at [676, 467] on button "Upload image 30 MB max file size" at bounding box center [647, 460] width 128 height 126
type input "**********"
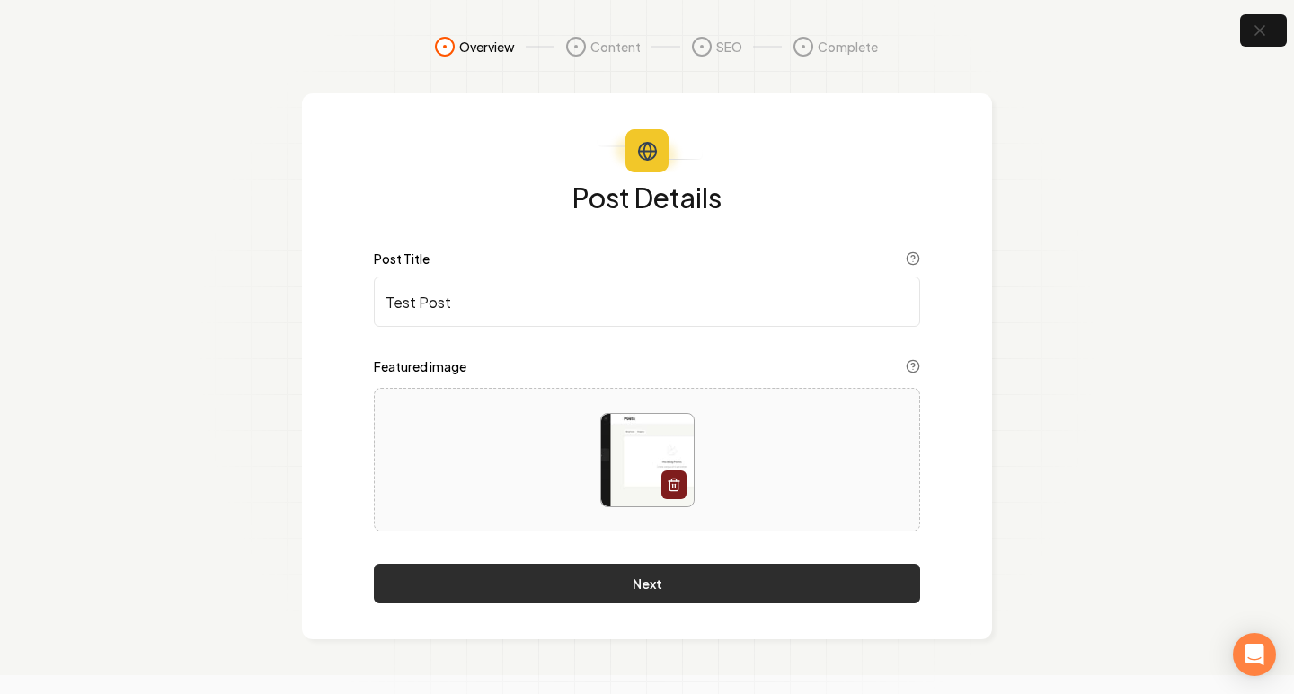
click at [624, 595] on button "Next" at bounding box center [647, 584] width 546 height 40
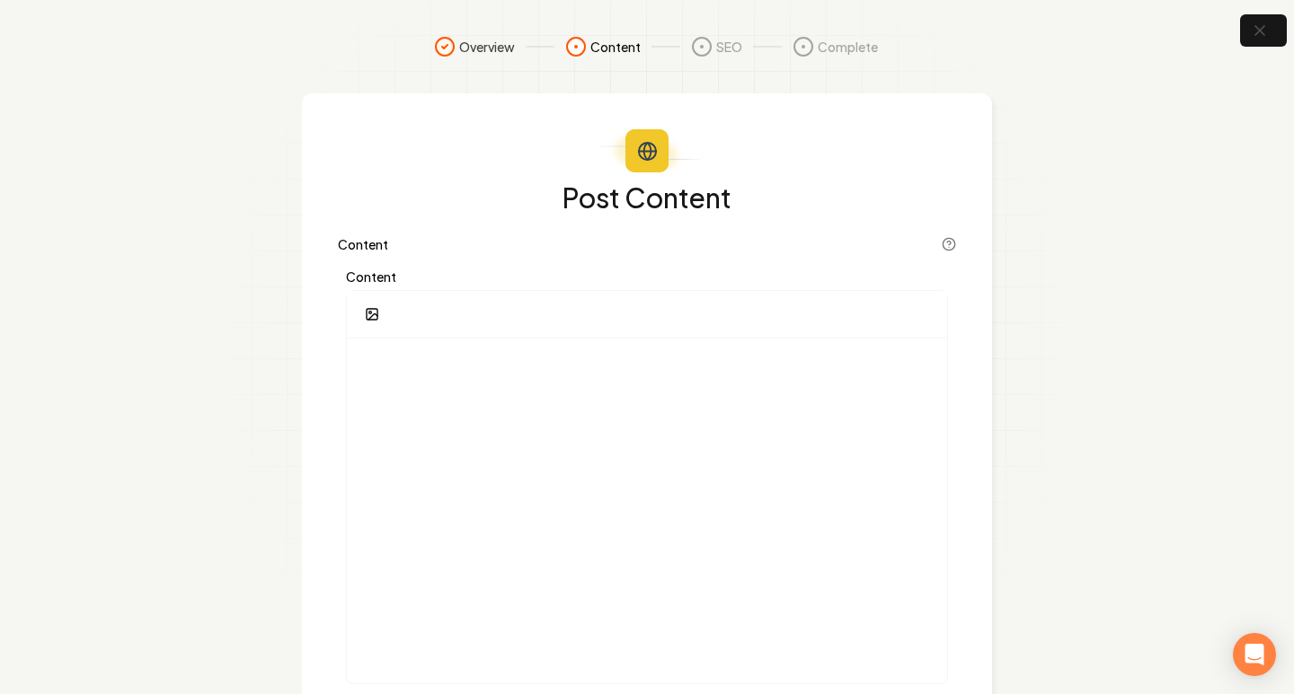
click at [479, 322] on div at bounding box center [647, 315] width 600 height 48
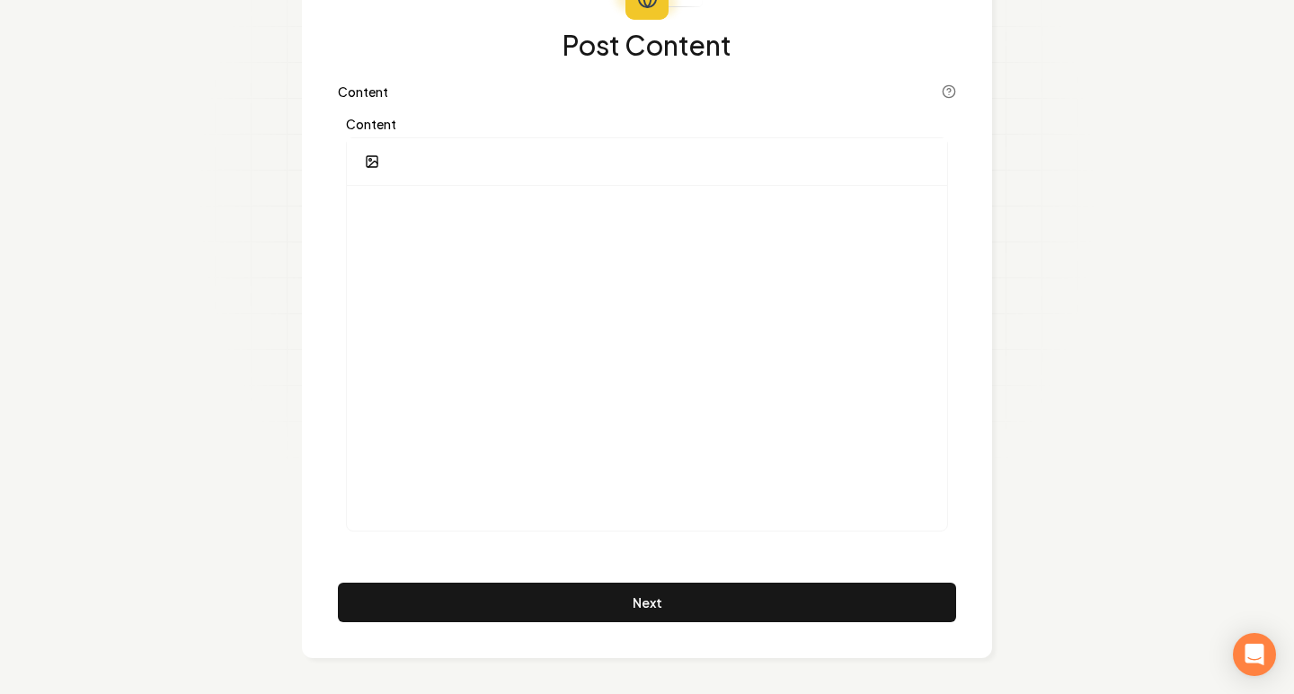
click at [437, 154] on div at bounding box center [647, 162] width 600 height 48
click at [398, 116] on div "Content" at bounding box center [647, 325] width 618 height 430
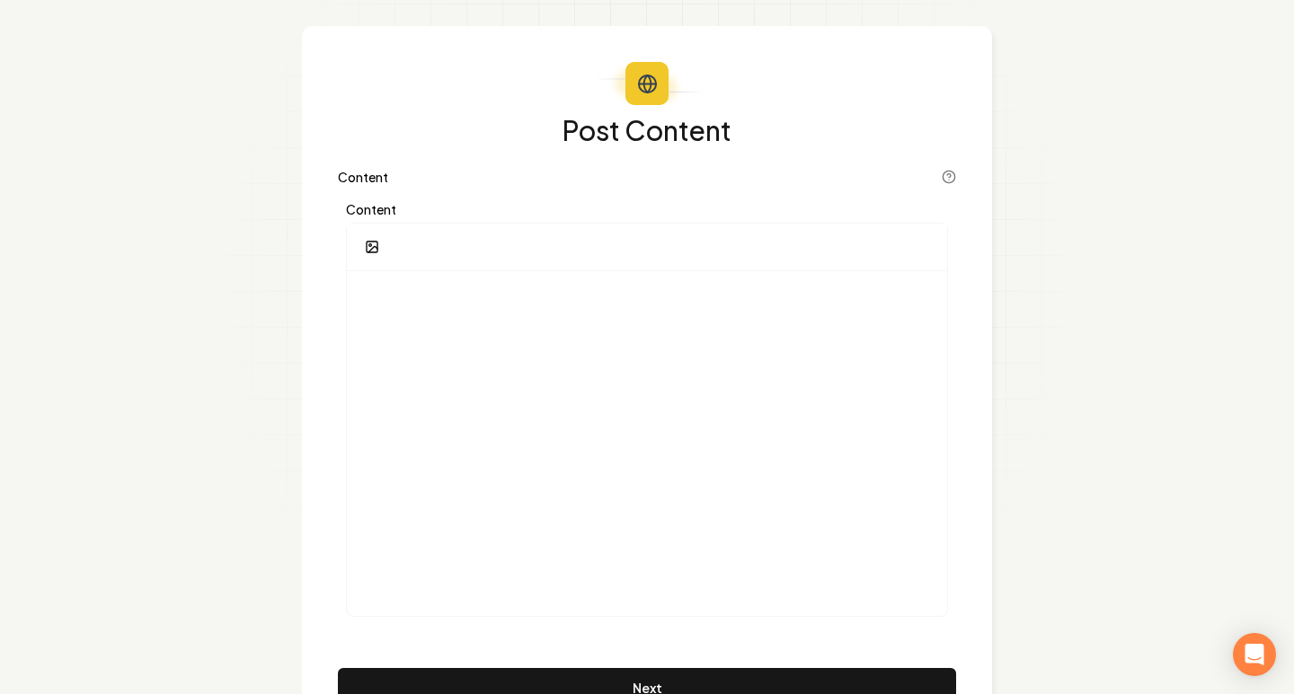
scroll to position [150, 0]
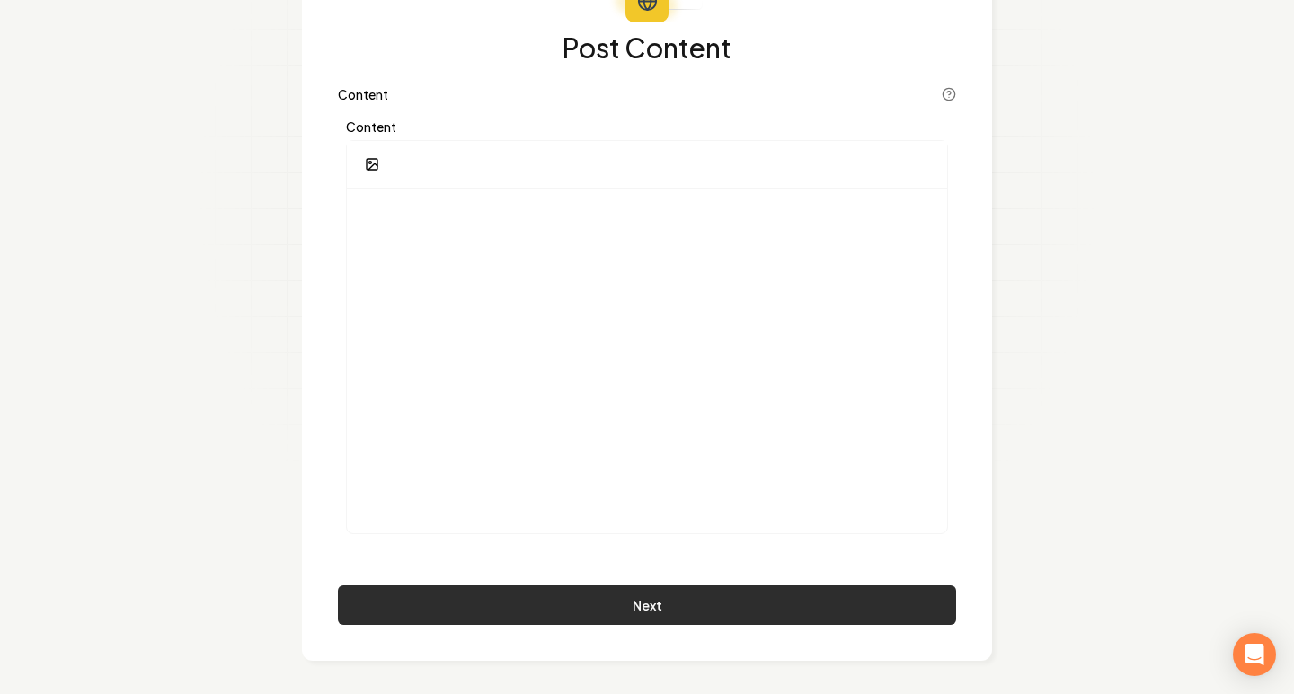
click at [576, 589] on button "Next" at bounding box center [647, 606] width 618 height 40
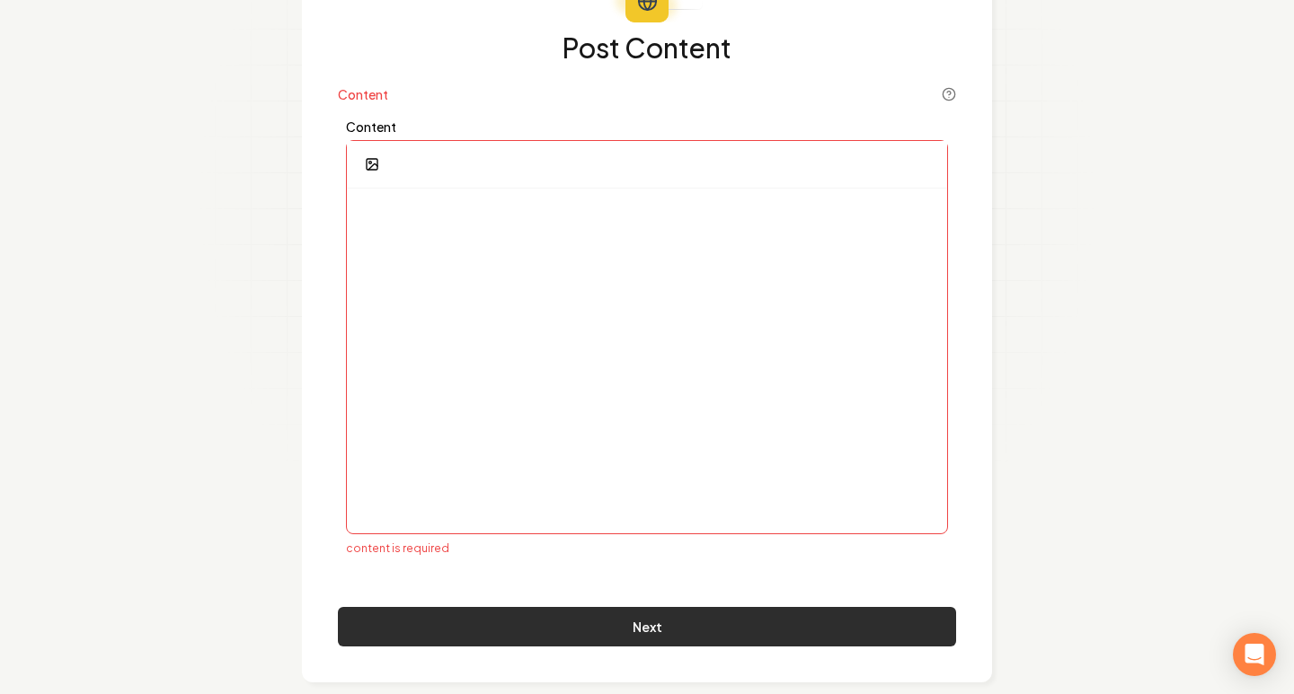
click at [576, 628] on button "Next" at bounding box center [647, 627] width 618 height 40
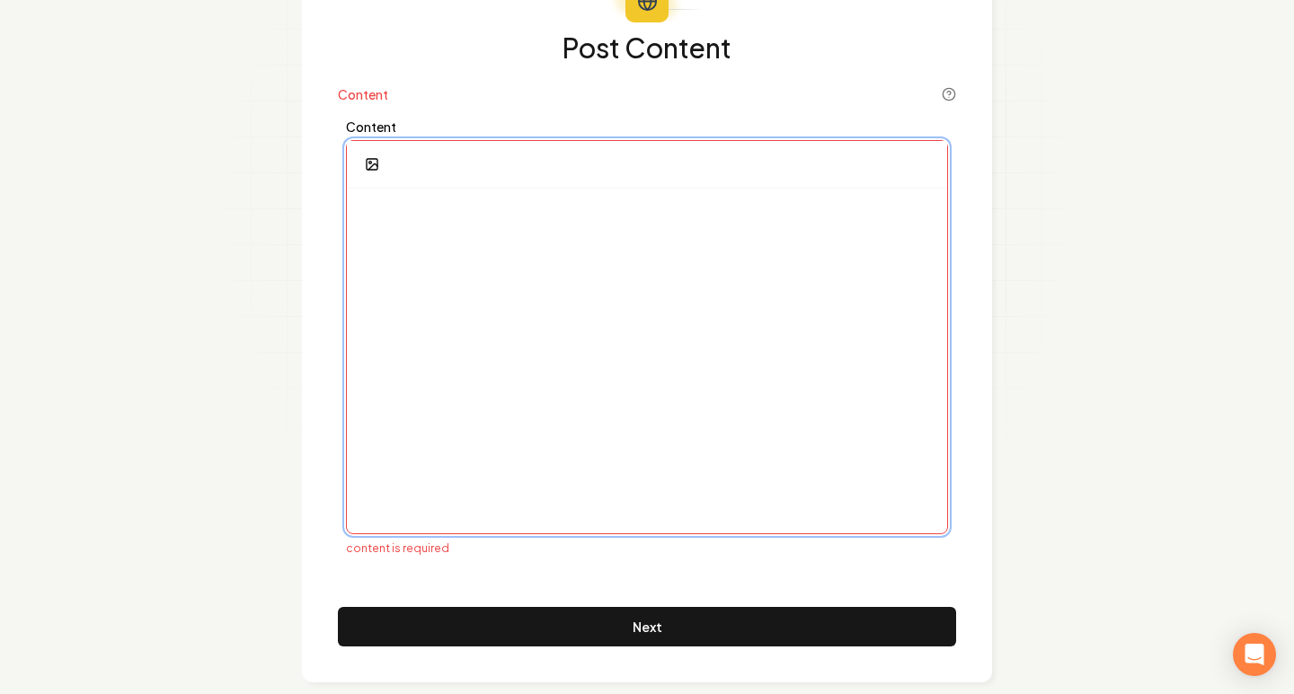
click at [527, 227] on p at bounding box center [646, 215] width 571 height 25
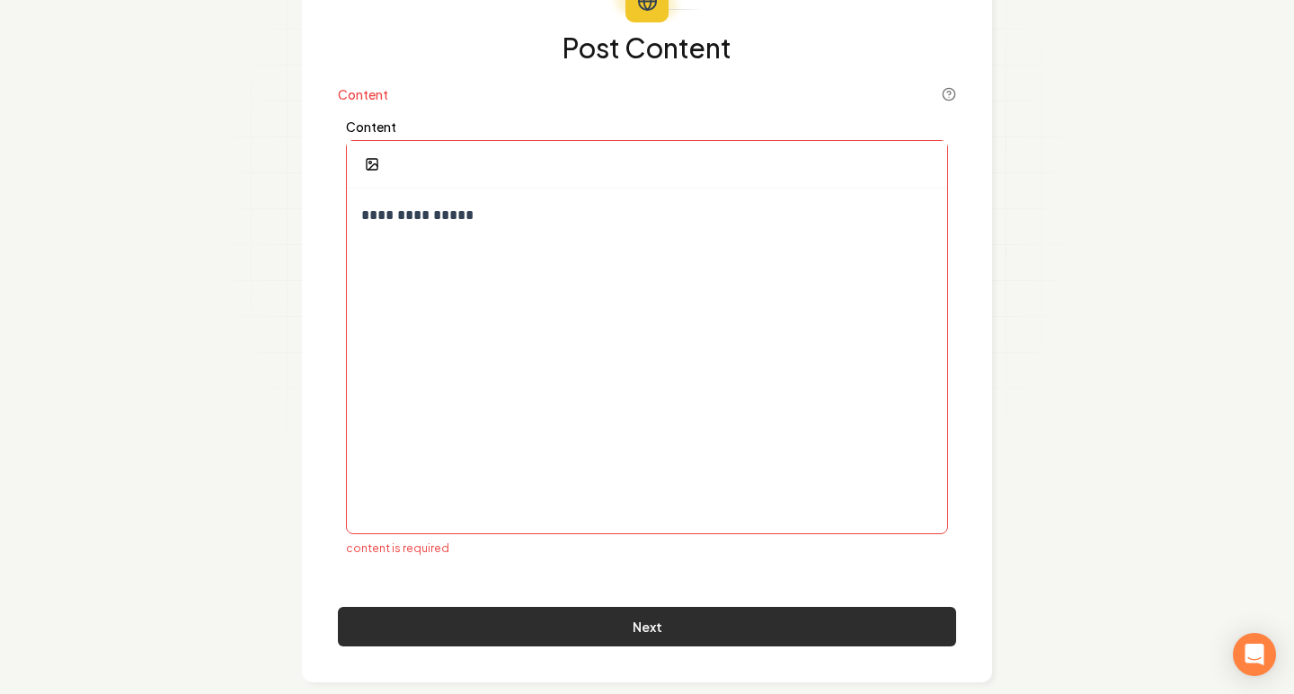
click at [684, 626] on button "Next" at bounding box center [647, 627] width 618 height 40
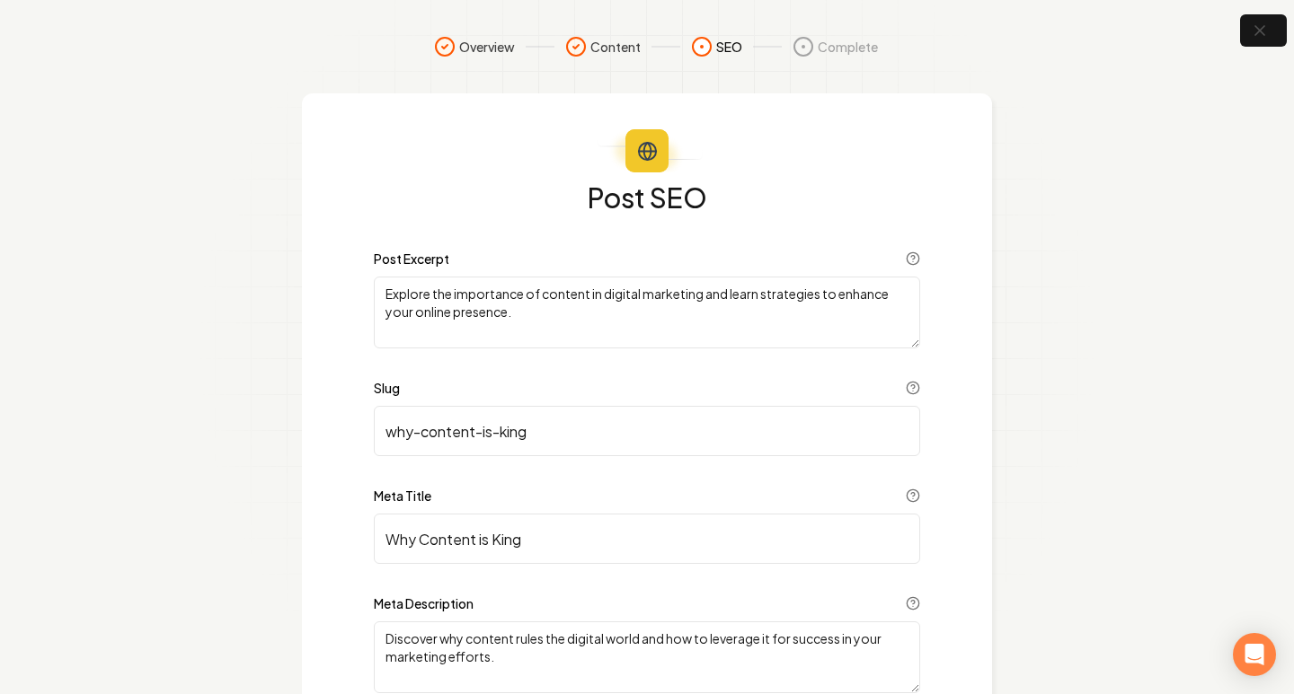
scroll to position [143, 0]
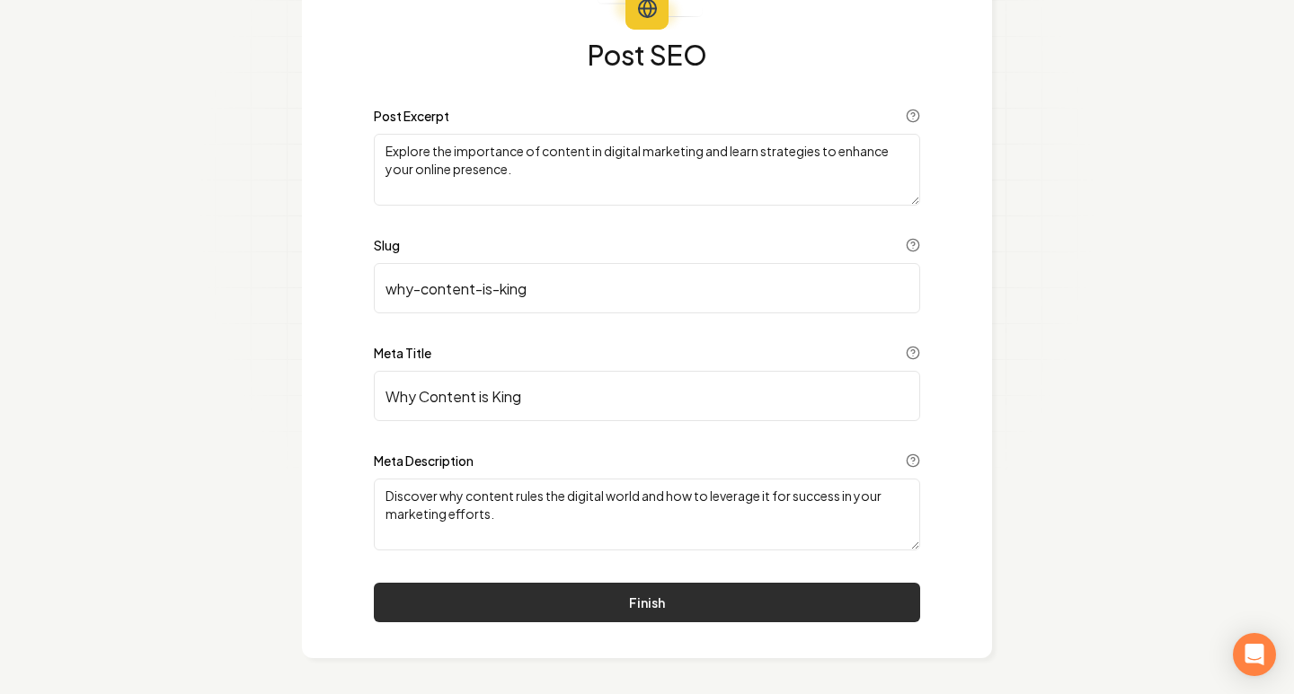
click at [636, 594] on button "Finish" at bounding box center [647, 603] width 546 height 40
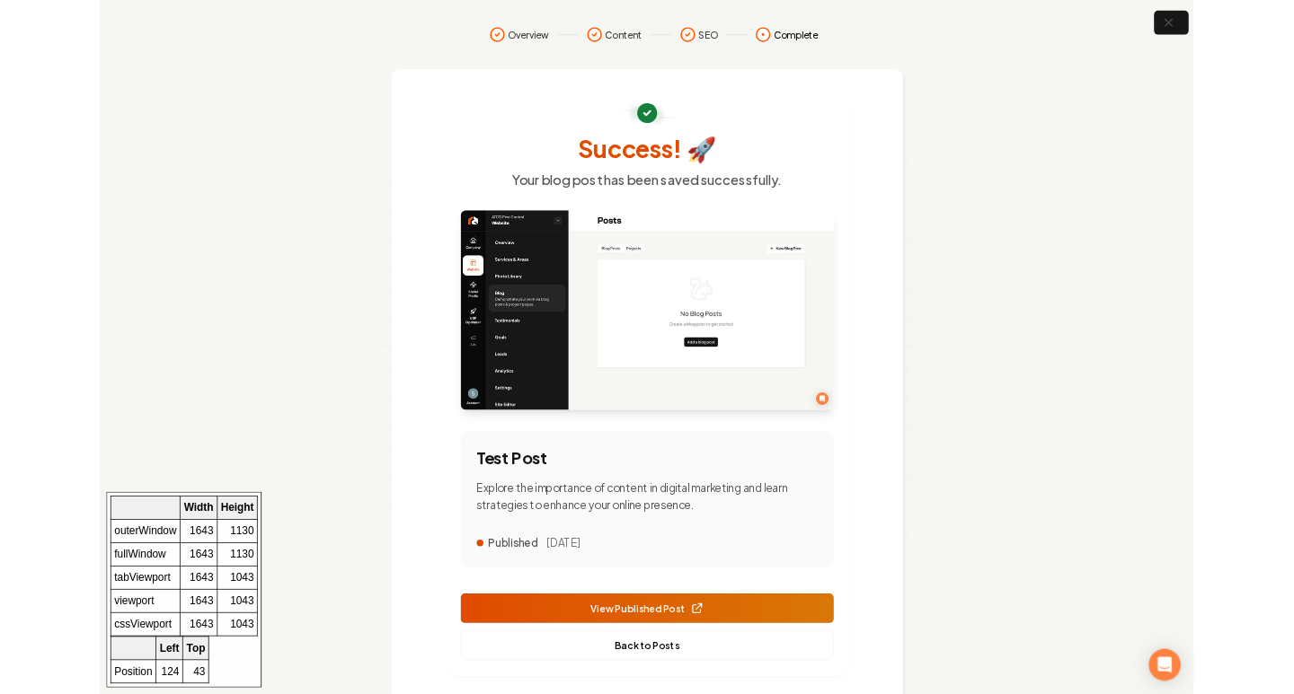
scroll to position [48, 0]
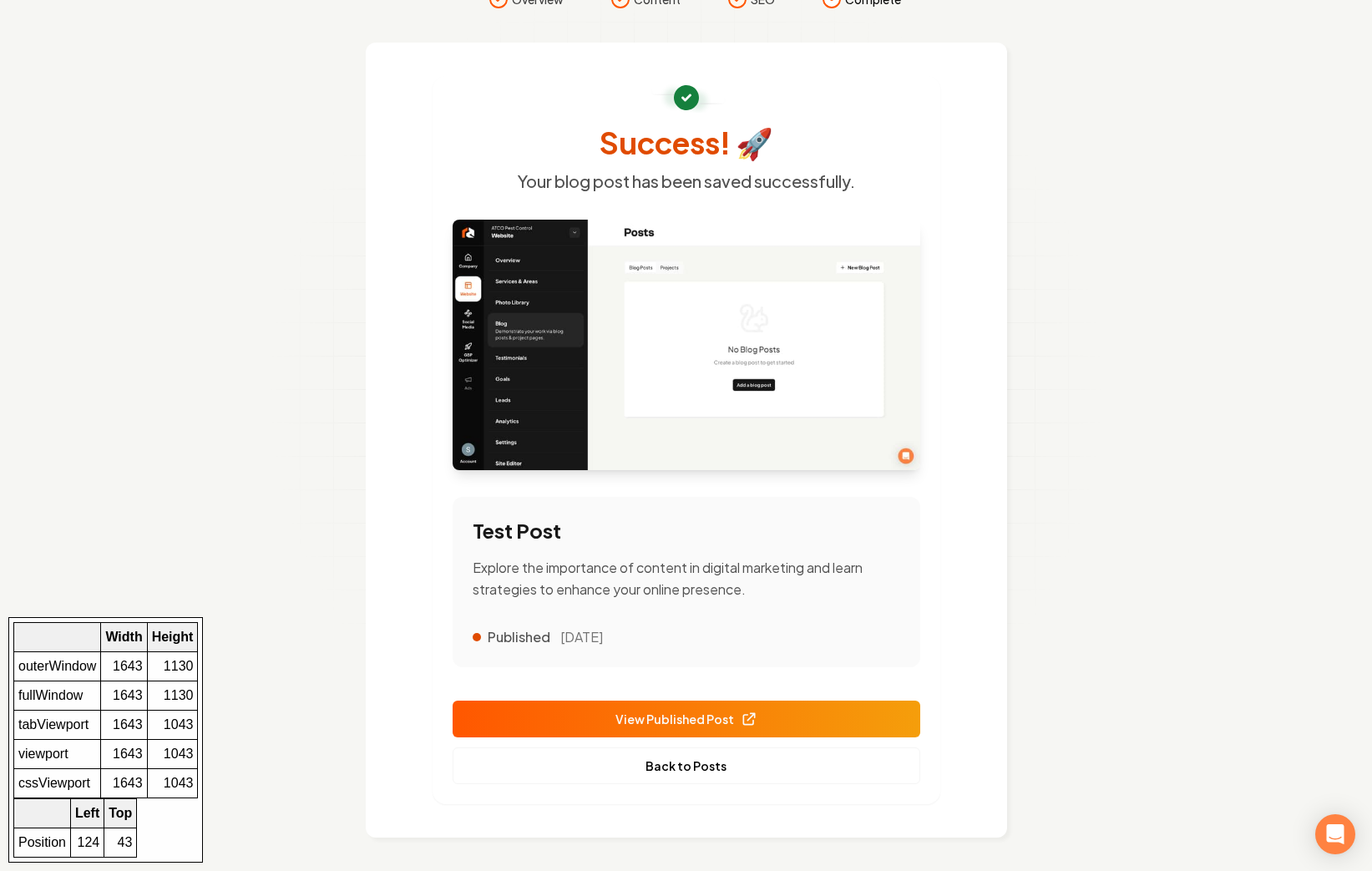
click at [715, 645] on span "View Published Post" at bounding box center [686, 719] width 142 height 18
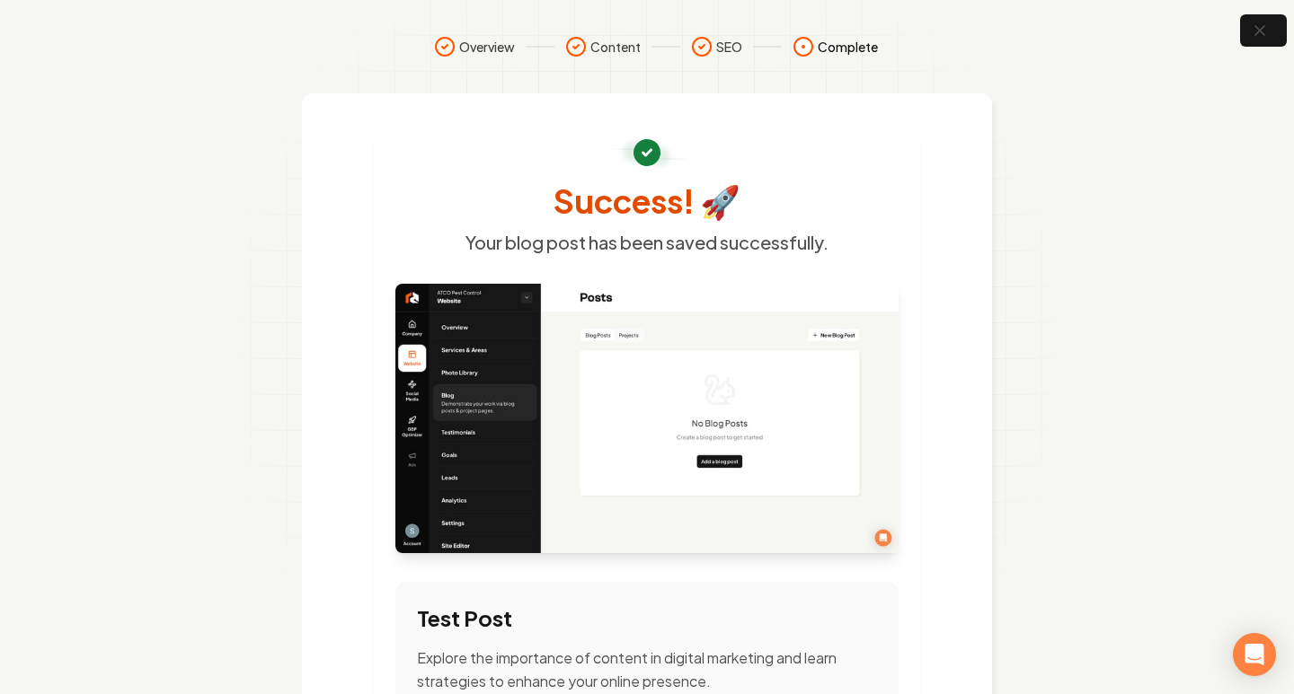
scroll to position [290, 0]
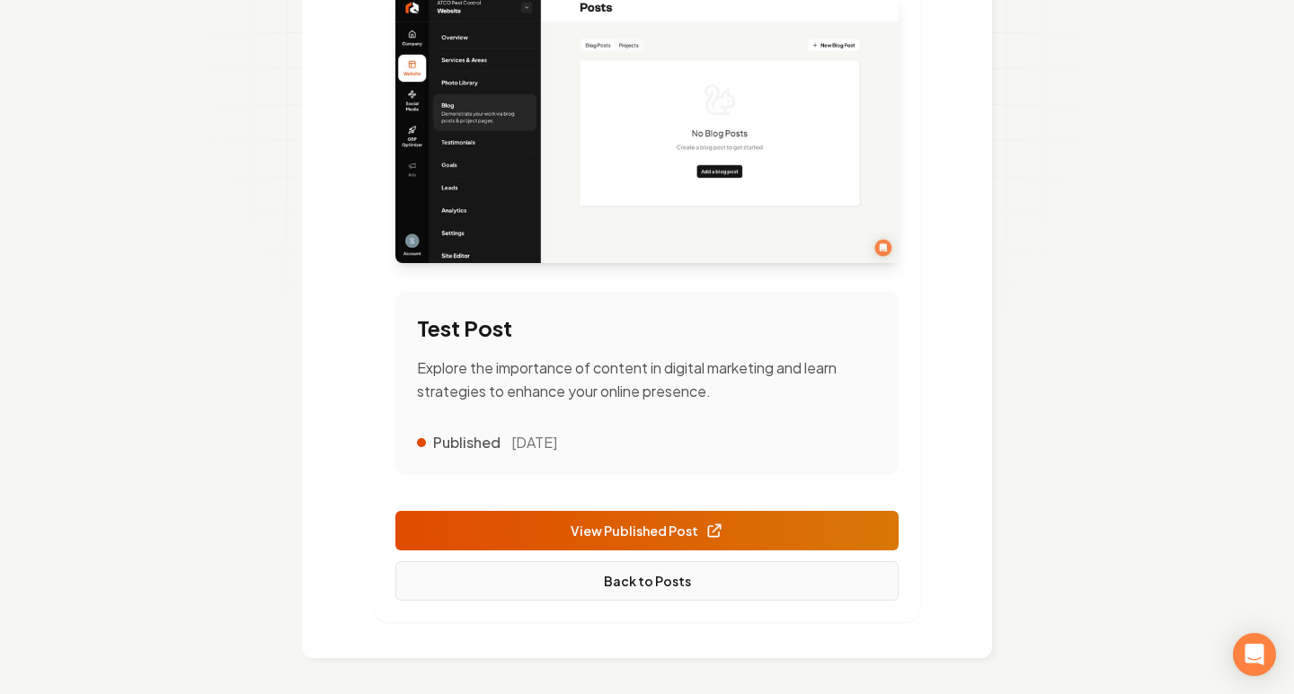
click at [649, 583] on link "Back to Posts" at bounding box center [646, 581] width 503 height 40
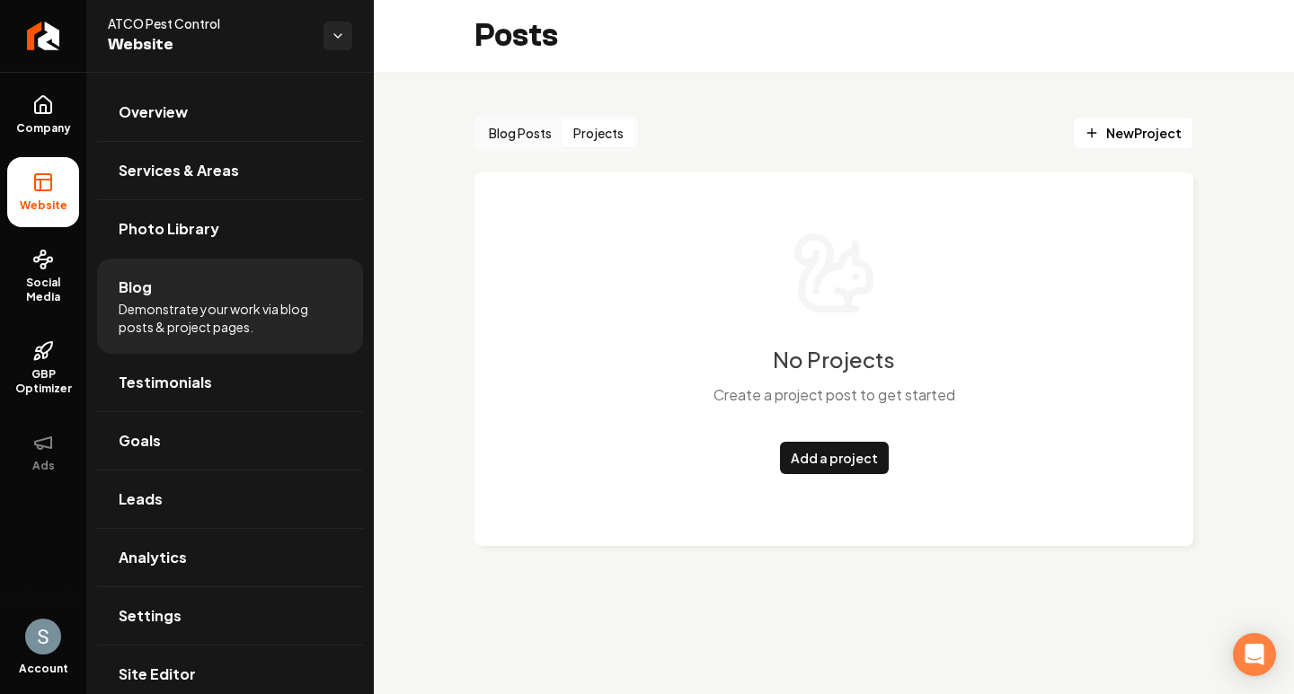
click at [615, 128] on button "Projects" at bounding box center [598, 133] width 72 height 29
click at [546, 129] on button "Blog Posts" at bounding box center [520, 133] width 84 height 29
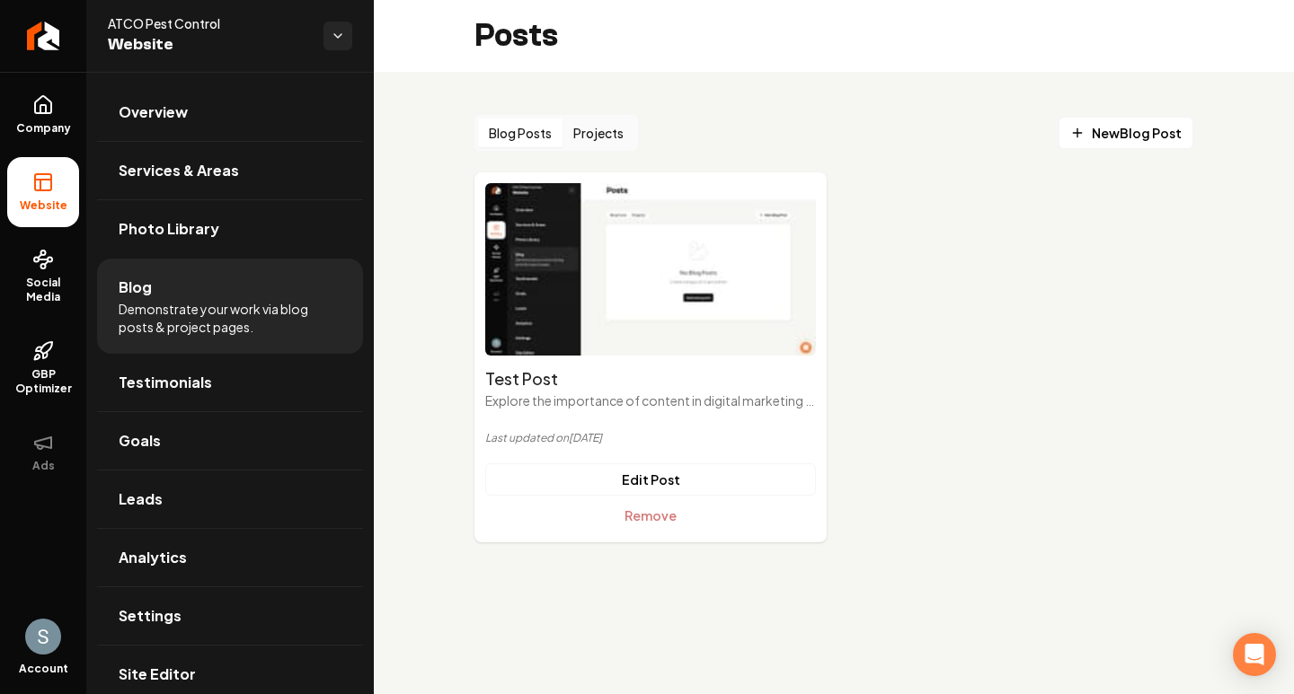
click at [593, 129] on button "Projects" at bounding box center [598, 133] width 72 height 29
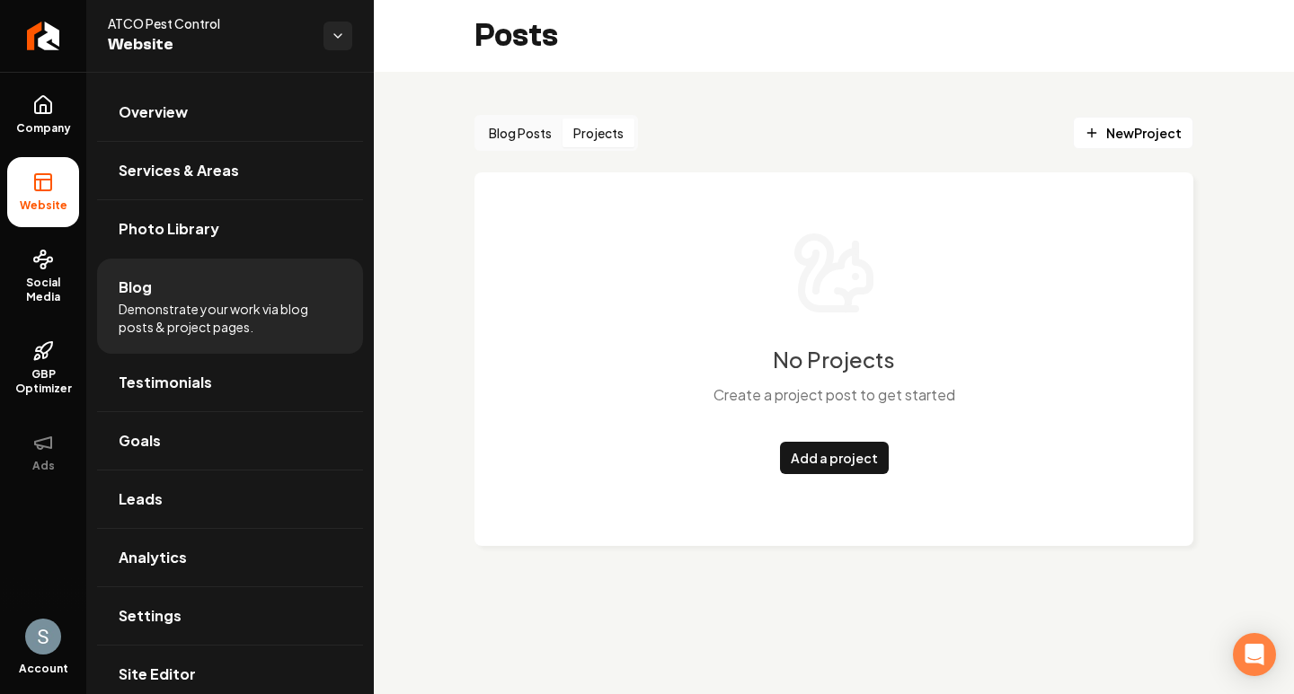
click at [539, 128] on button "Blog Posts" at bounding box center [520, 133] width 84 height 29
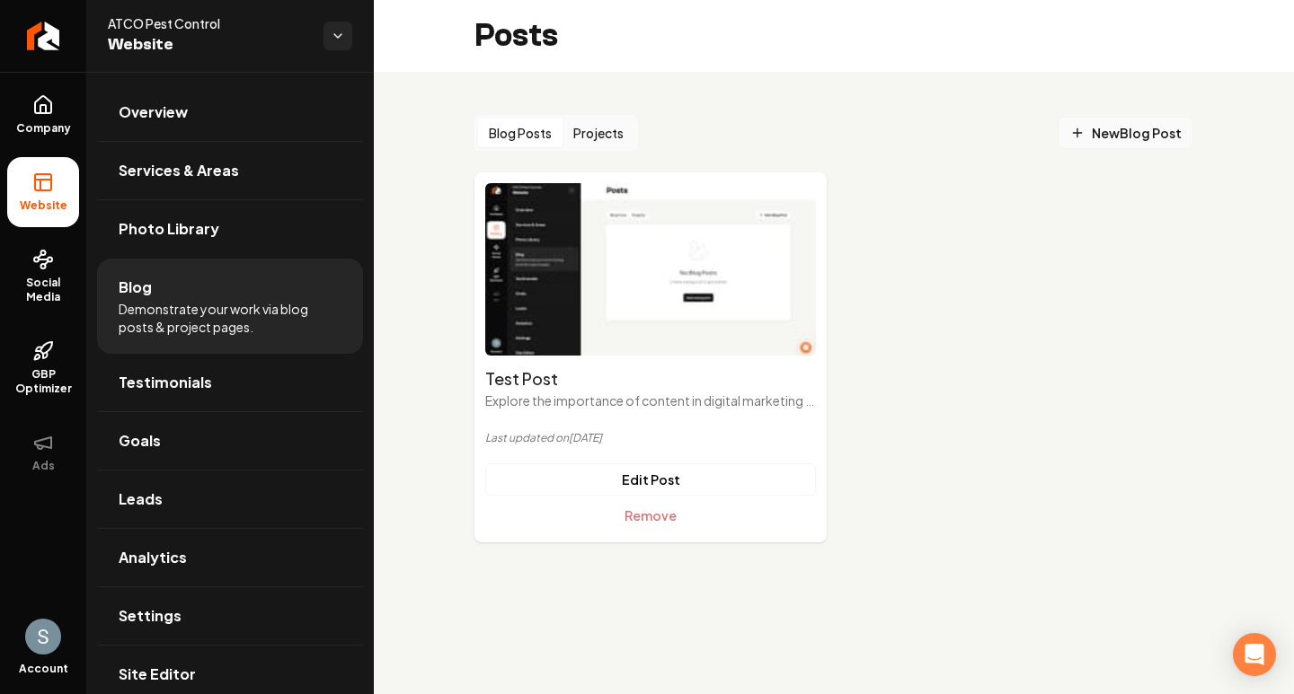
click at [1137, 137] on span "New Blog Post" at bounding box center [1125, 133] width 111 height 19
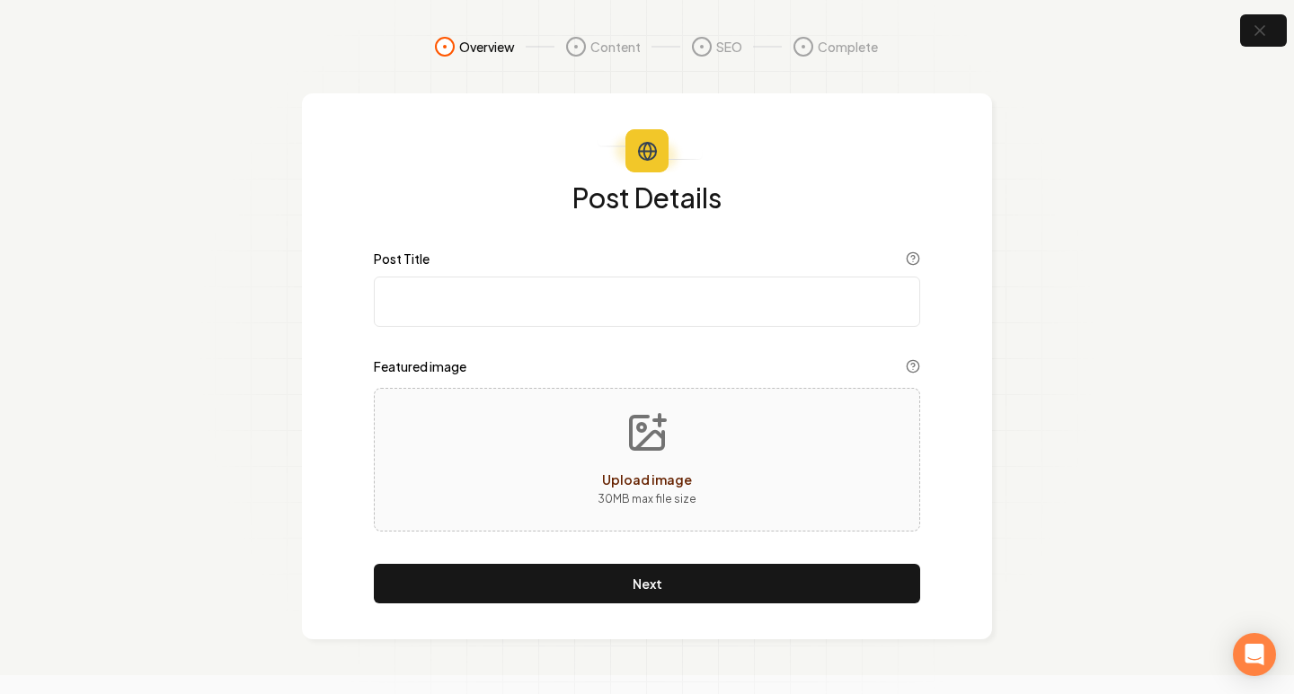
click at [495, 287] on input "Post Title" at bounding box center [647, 302] width 546 height 50
type input "N"
type input "Another Post"
click at [513, 410] on div "Upload image 30 MB max file size" at bounding box center [647, 460] width 546 height 144
type input "**********"
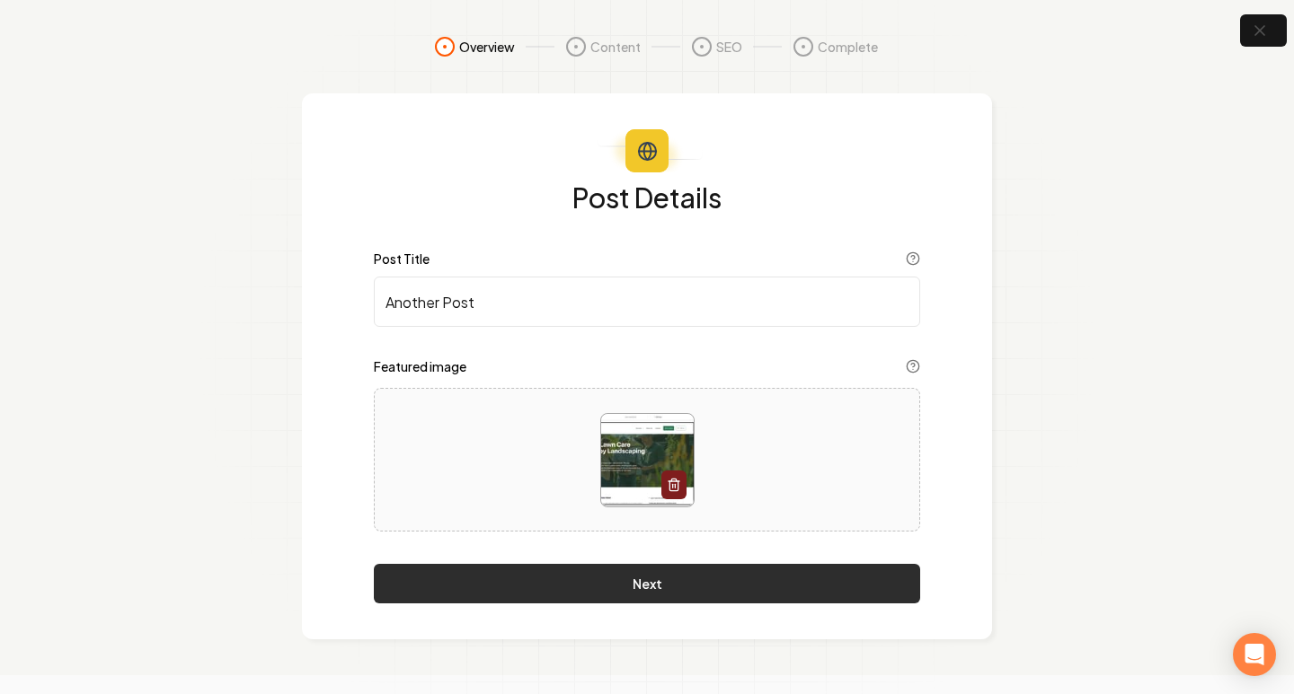
click at [641, 585] on button "Next" at bounding box center [647, 584] width 546 height 40
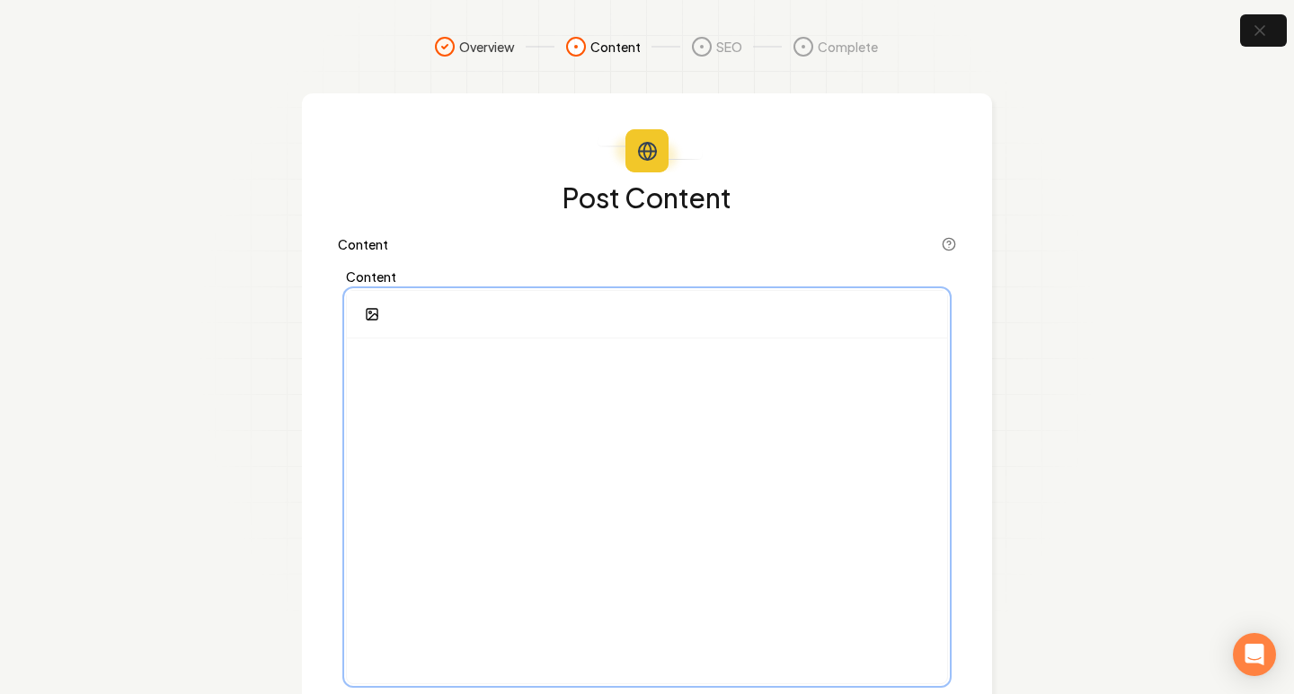
click at [543, 376] on p at bounding box center [646, 365] width 571 height 25
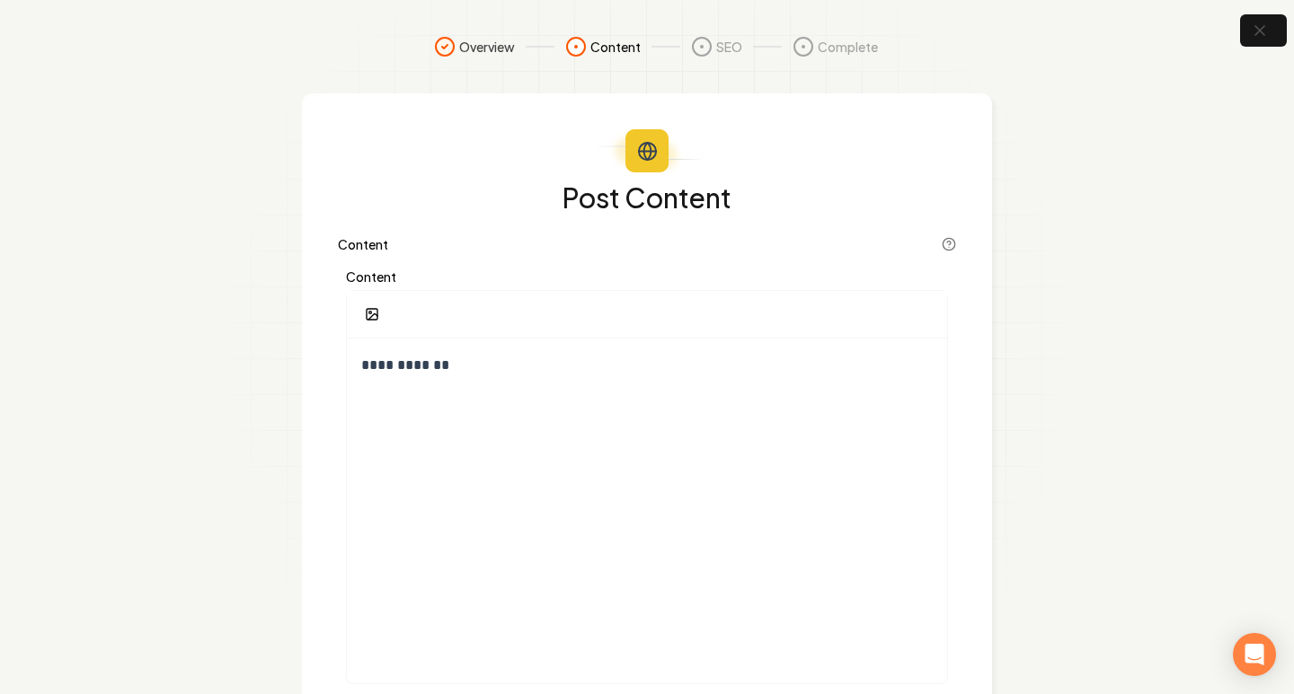
click at [265, 397] on section "**********" at bounding box center [647, 423] width 1294 height 847
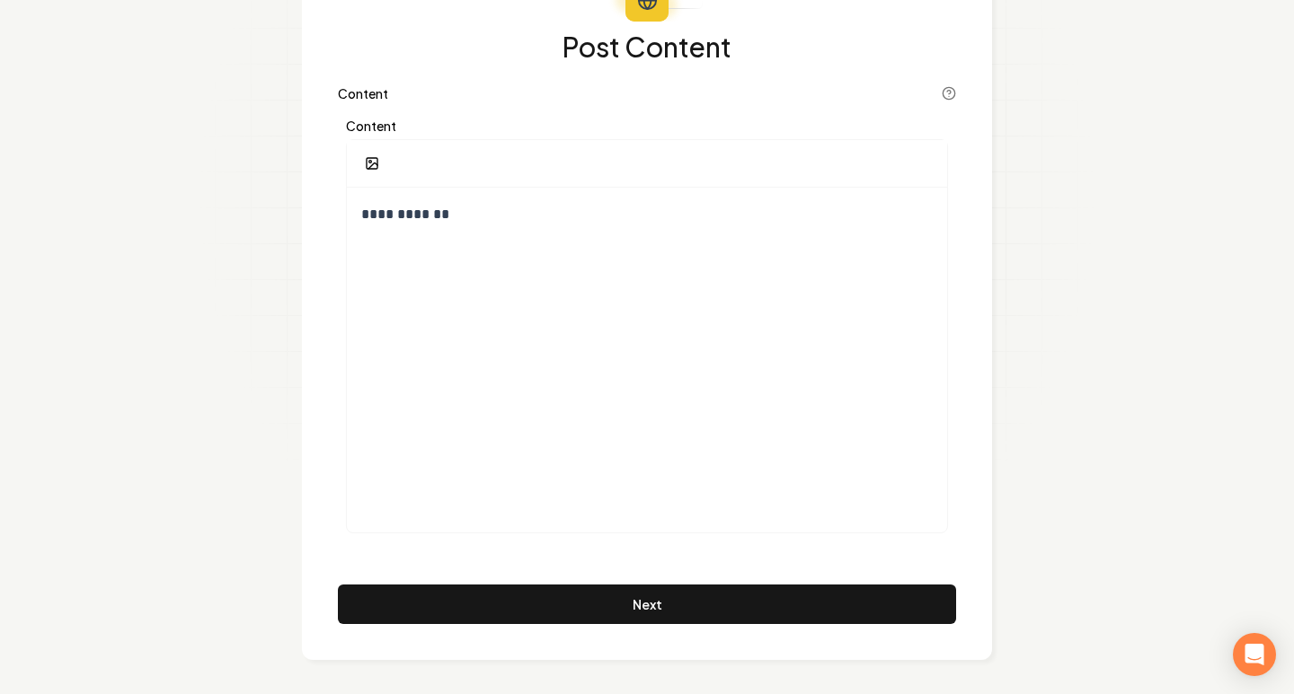
scroll to position [153, 0]
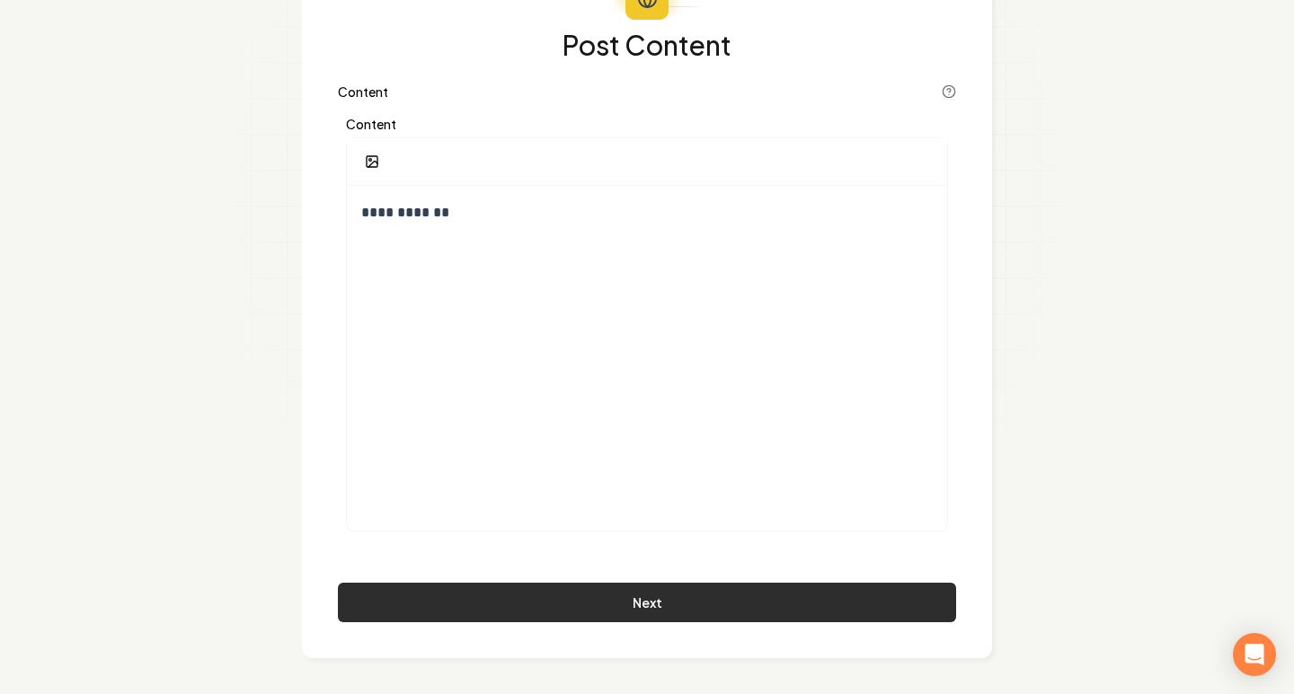
click at [557, 587] on button "Next" at bounding box center [647, 603] width 618 height 40
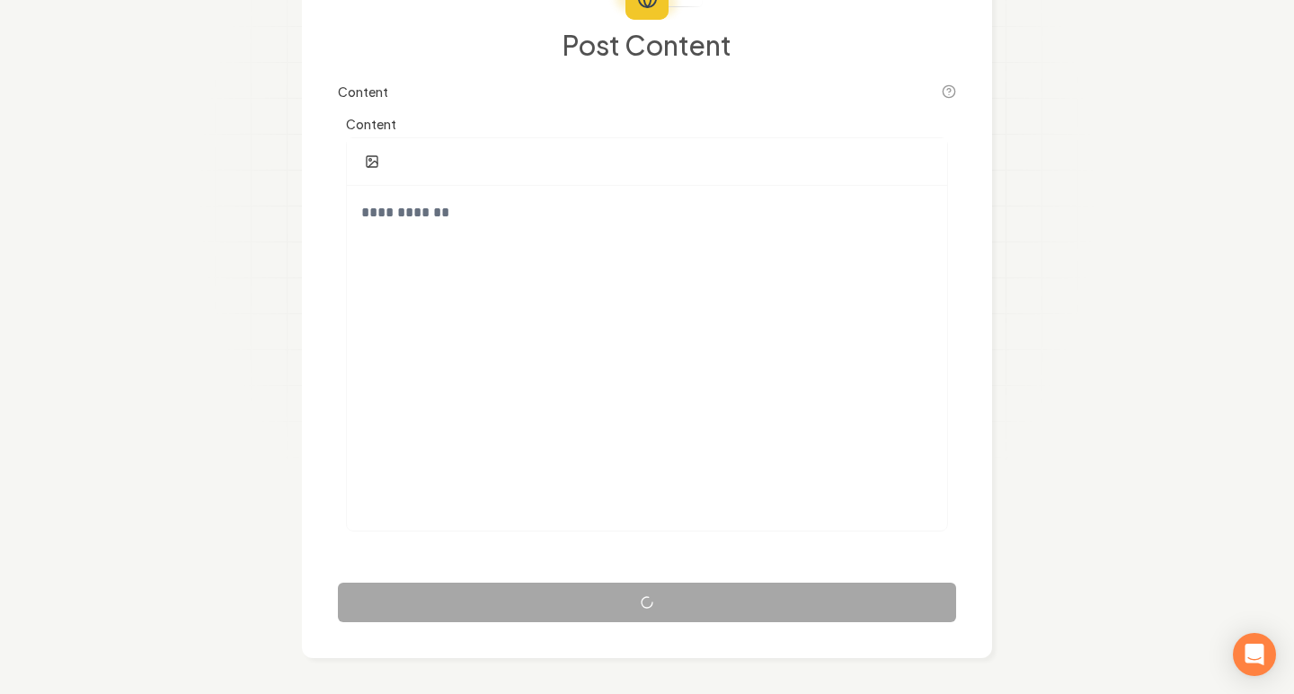
scroll to position [143, 0]
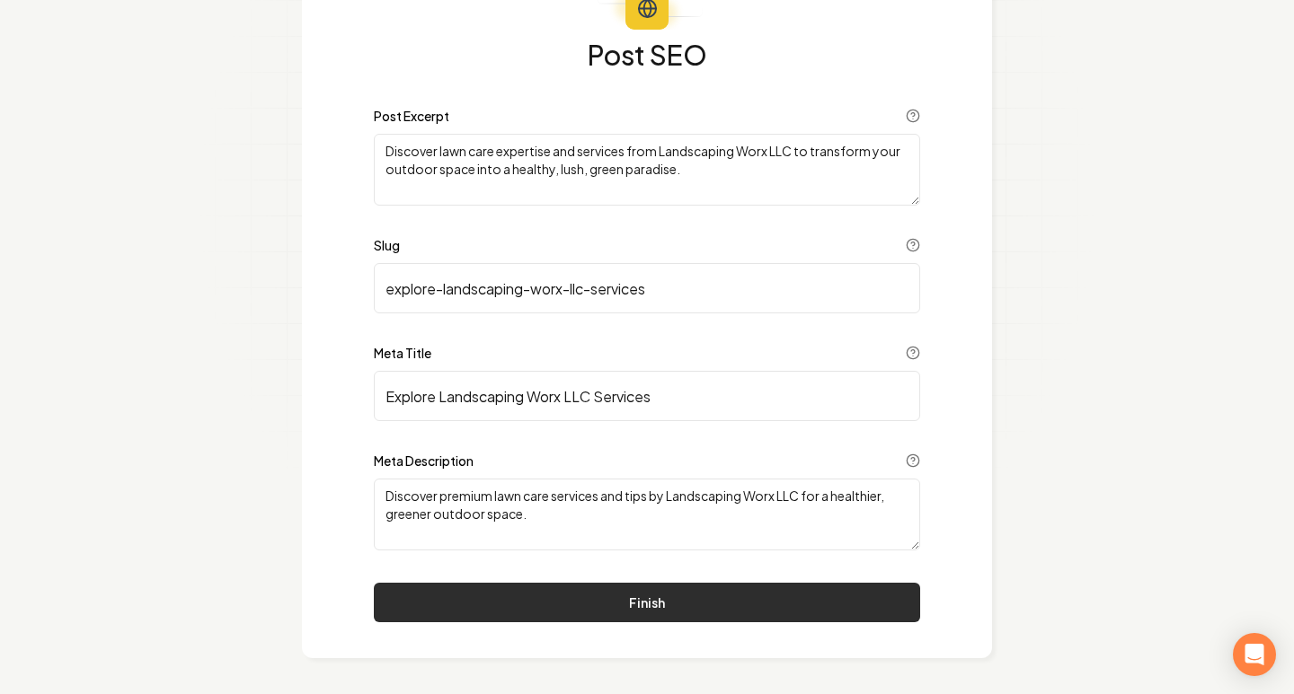
click at [659, 597] on button "Finish" at bounding box center [647, 603] width 546 height 40
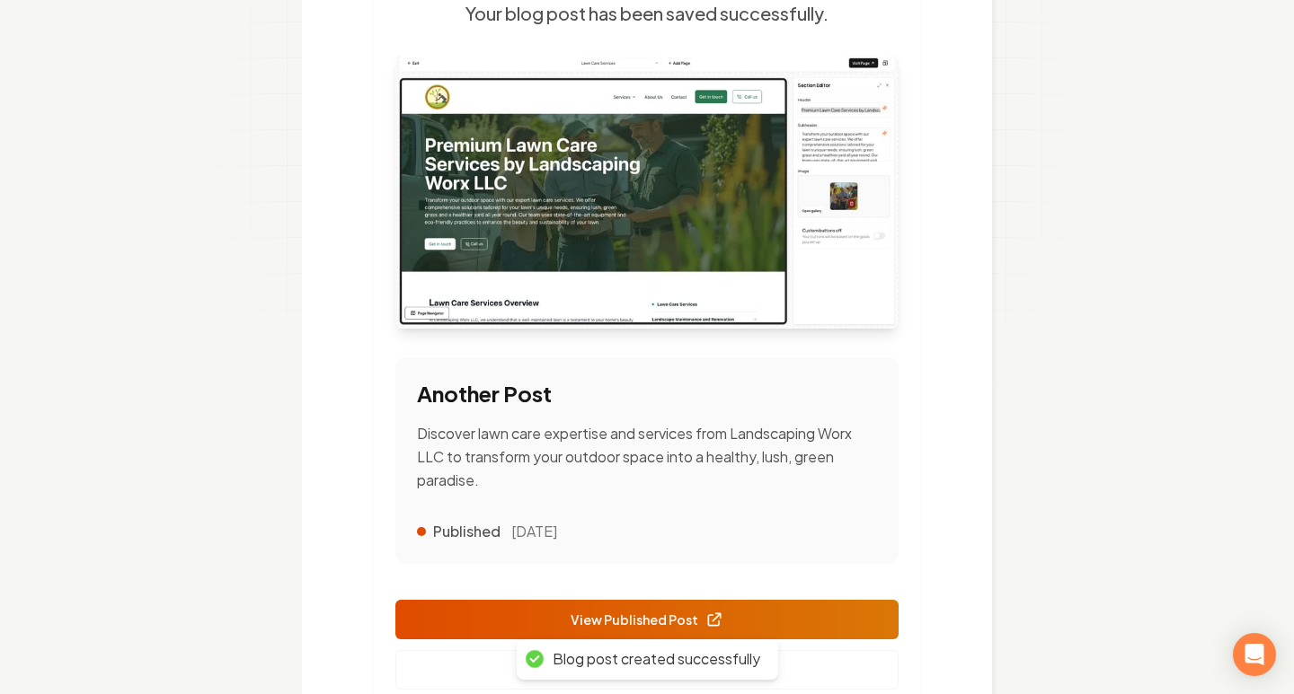
scroll to position [318, 0]
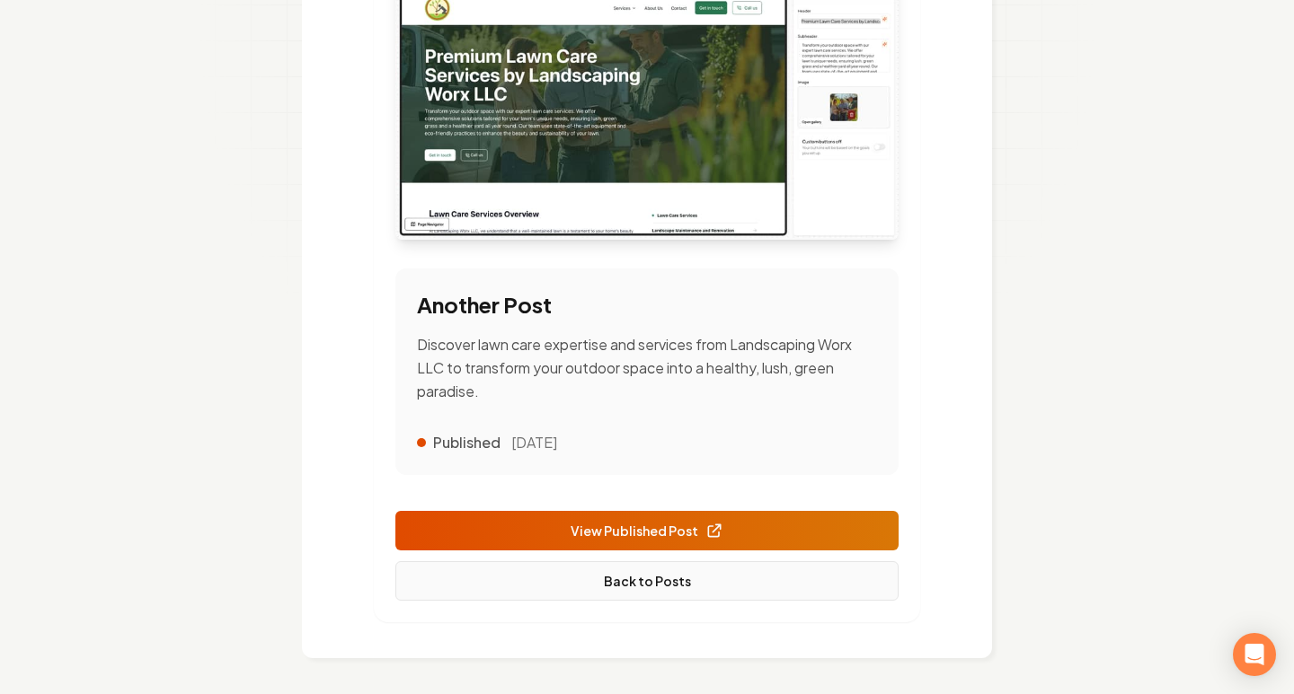
click at [656, 596] on link "Back to Posts" at bounding box center [646, 581] width 503 height 40
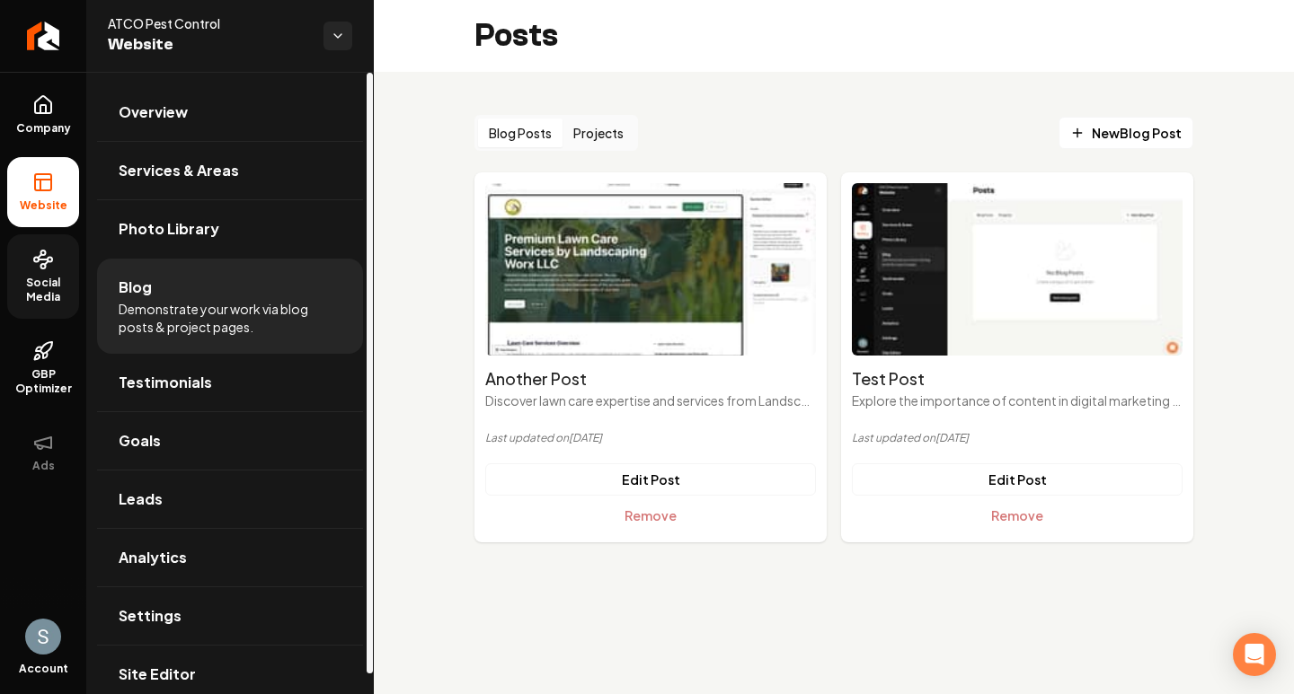
click at [49, 276] on span "Social Media" at bounding box center [43, 290] width 72 height 29
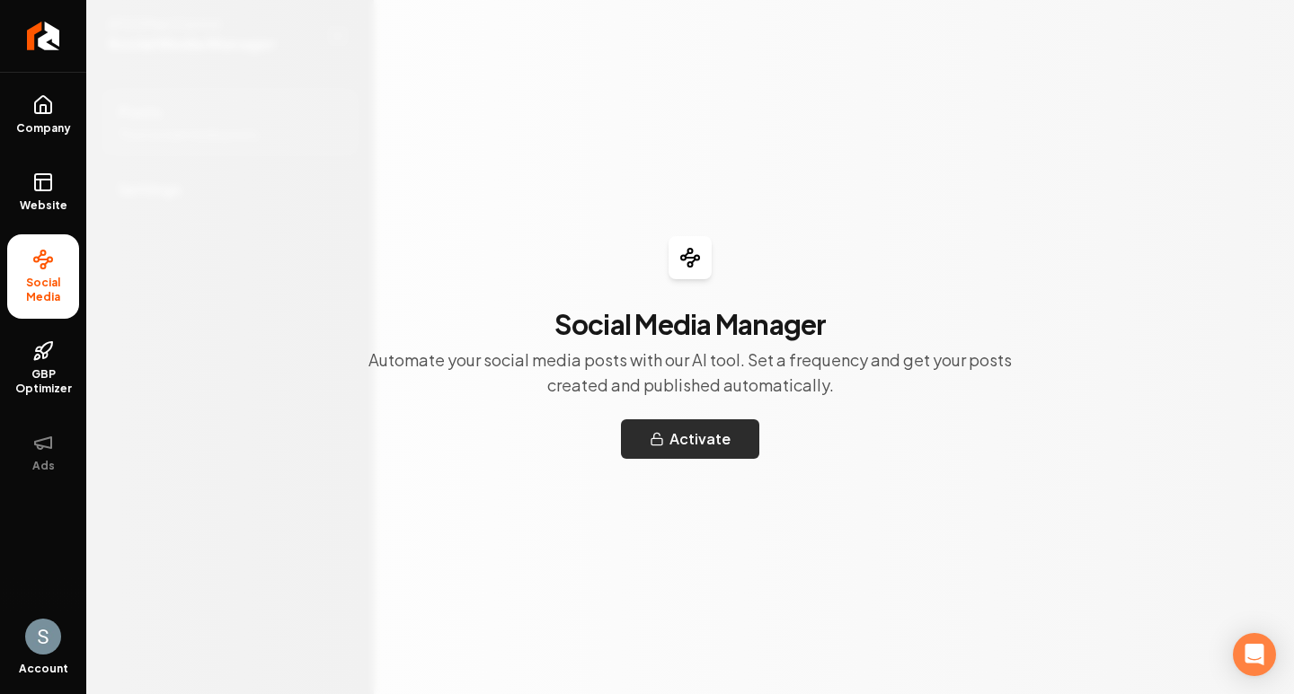
click at [697, 431] on button "Activate" at bounding box center [690, 440] width 138 height 40
click at [689, 365] on p "Automate your social media posts with our AI tool. Set a frequency and get your…" at bounding box center [690, 373] width 690 height 50
click at [676, 365] on p "Automate your social media posts with our AI tool. Set a frequency and get your…" at bounding box center [690, 373] width 690 height 50
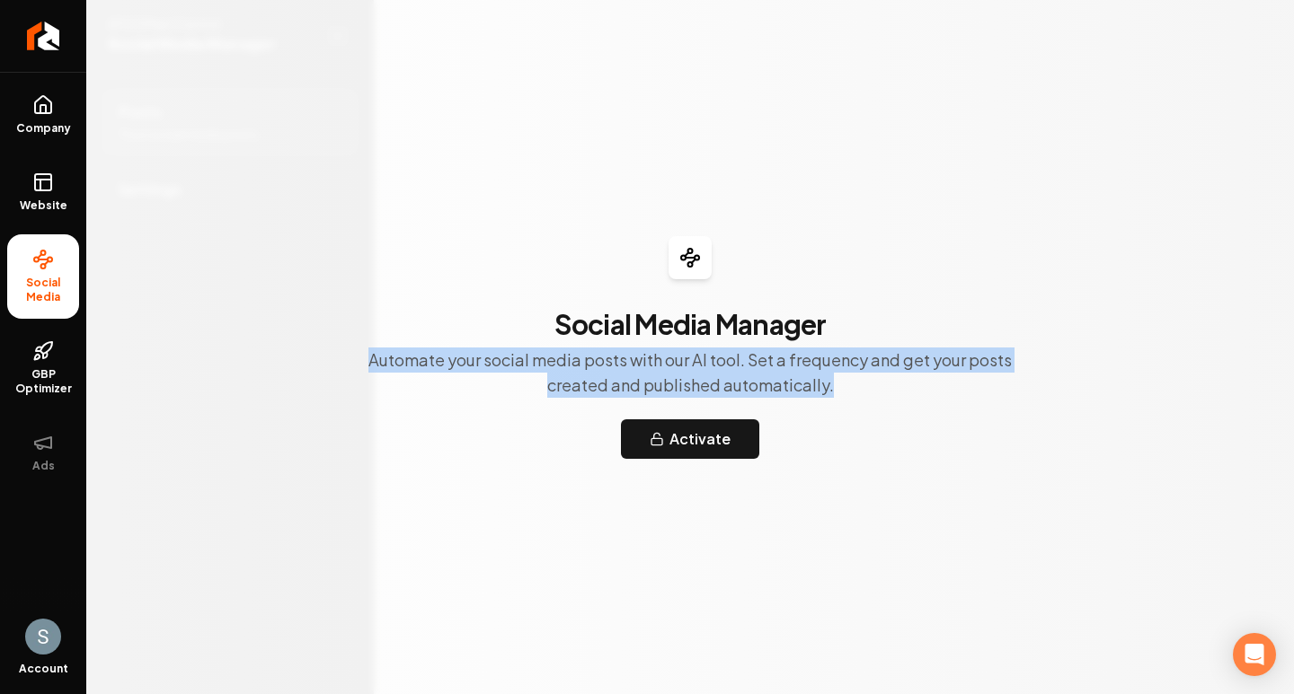
click at [676, 365] on p "Automate your social media posts with our AI tool. Set a frequency and get your…" at bounding box center [690, 373] width 690 height 50
click at [706, 367] on p "Automate your social media posts with our AI tool. Set a frequency and get your…" at bounding box center [690, 373] width 690 height 50
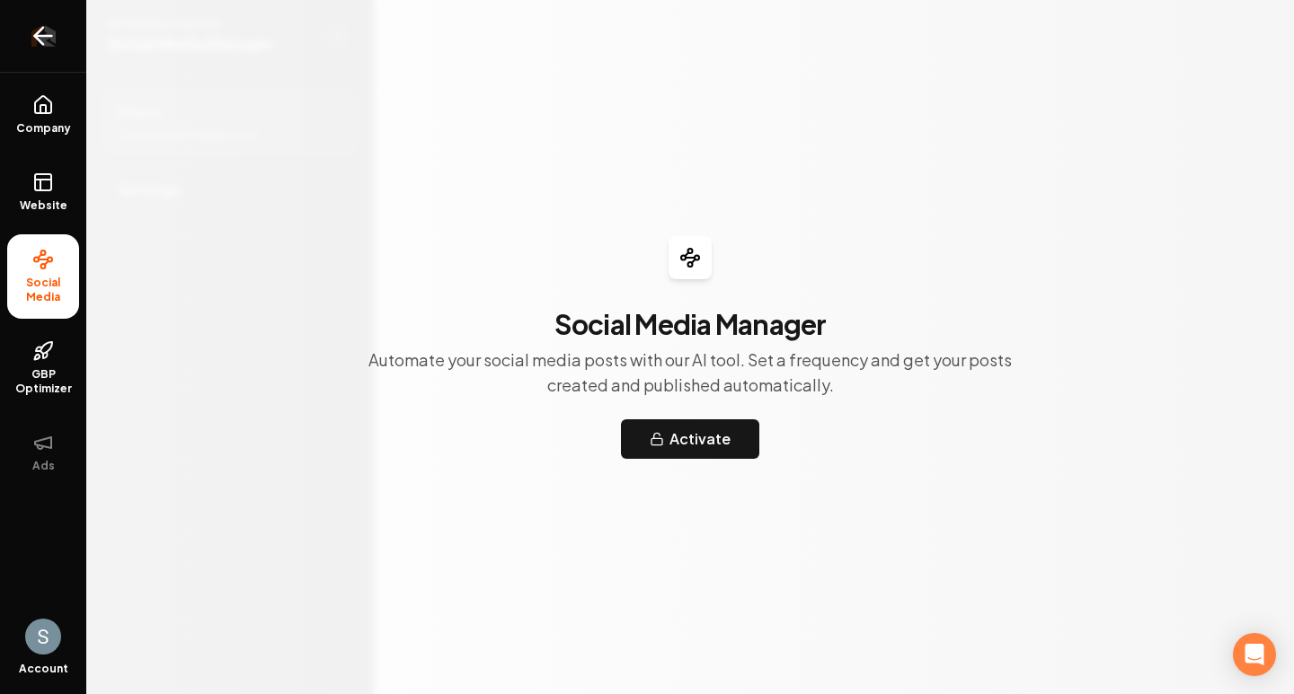
click at [48, 49] on icon "Return to dashboard" at bounding box center [43, 36] width 29 height 29
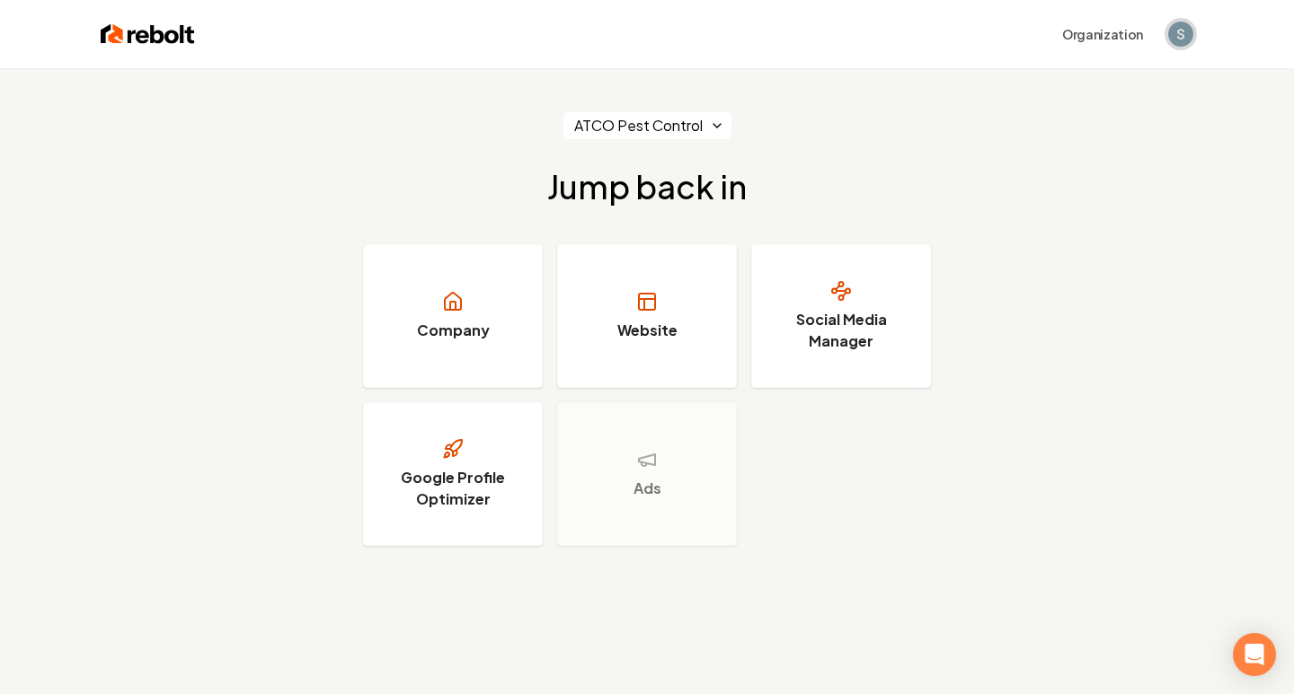
click at [1168, 28] on span "Open user button" at bounding box center [1180, 34] width 25 height 25
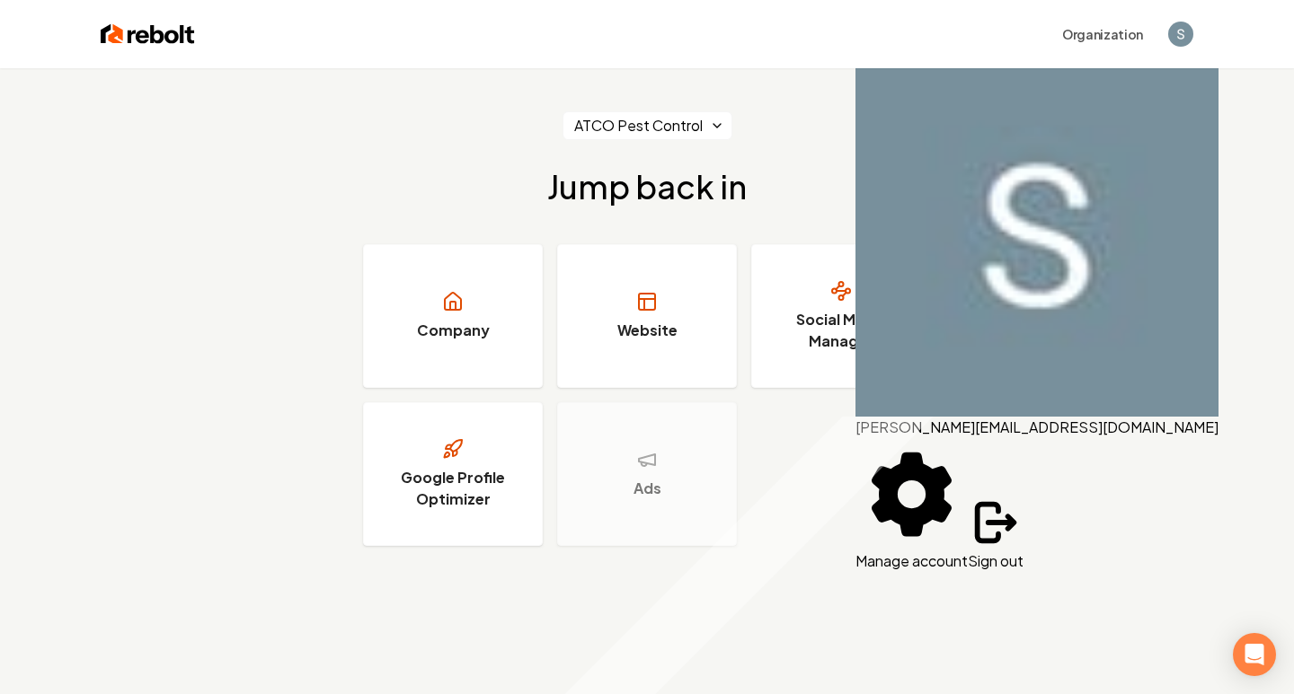
click at [1023, 495] on button "Sign out" at bounding box center [996, 533] width 56 height 77
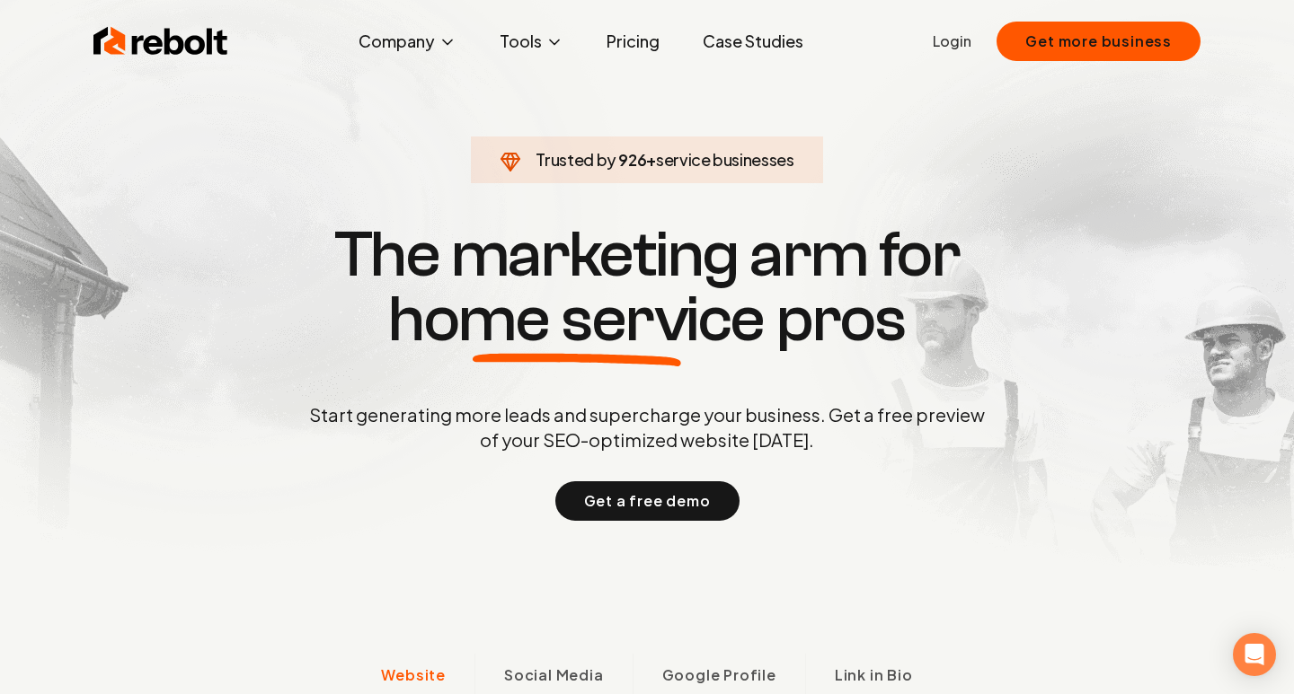
click at [977, 46] on ul "Login Get more business" at bounding box center [1067, 42] width 268 height 40
click at [958, 42] on link "Login" at bounding box center [952, 42] width 39 height 22
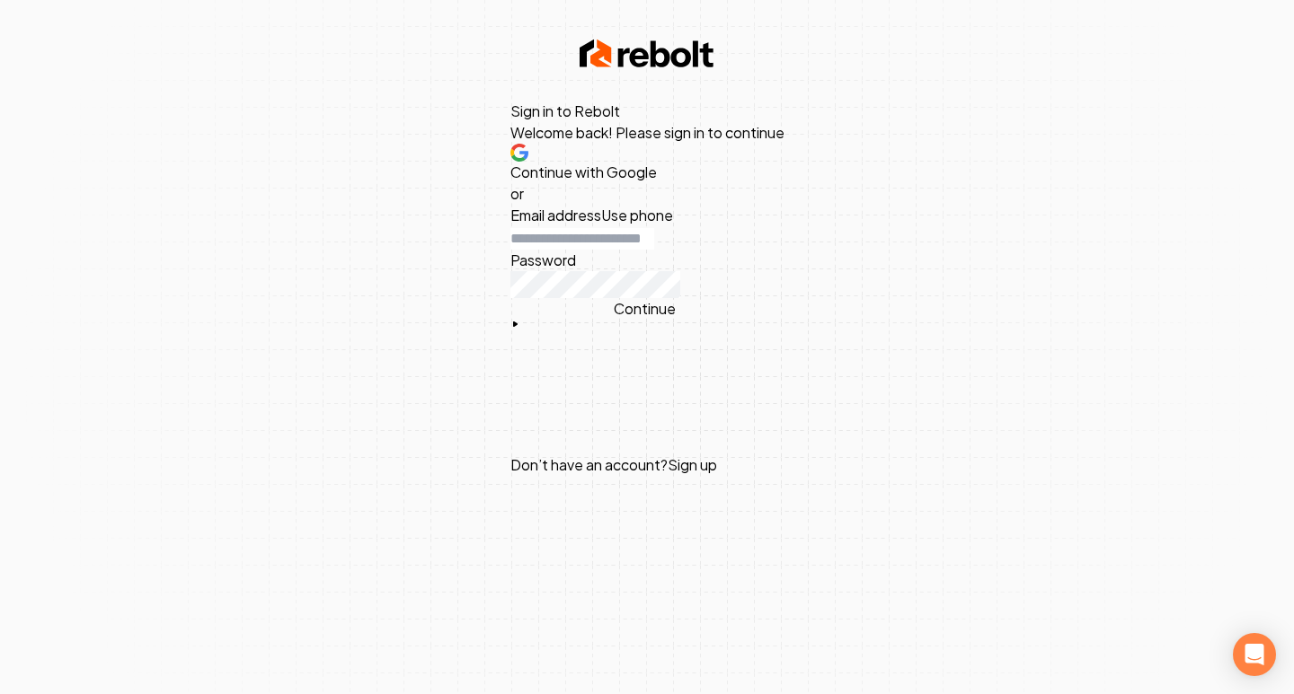
click at [657, 181] on span "Continue with Google" at bounding box center [583, 172] width 146 height 19
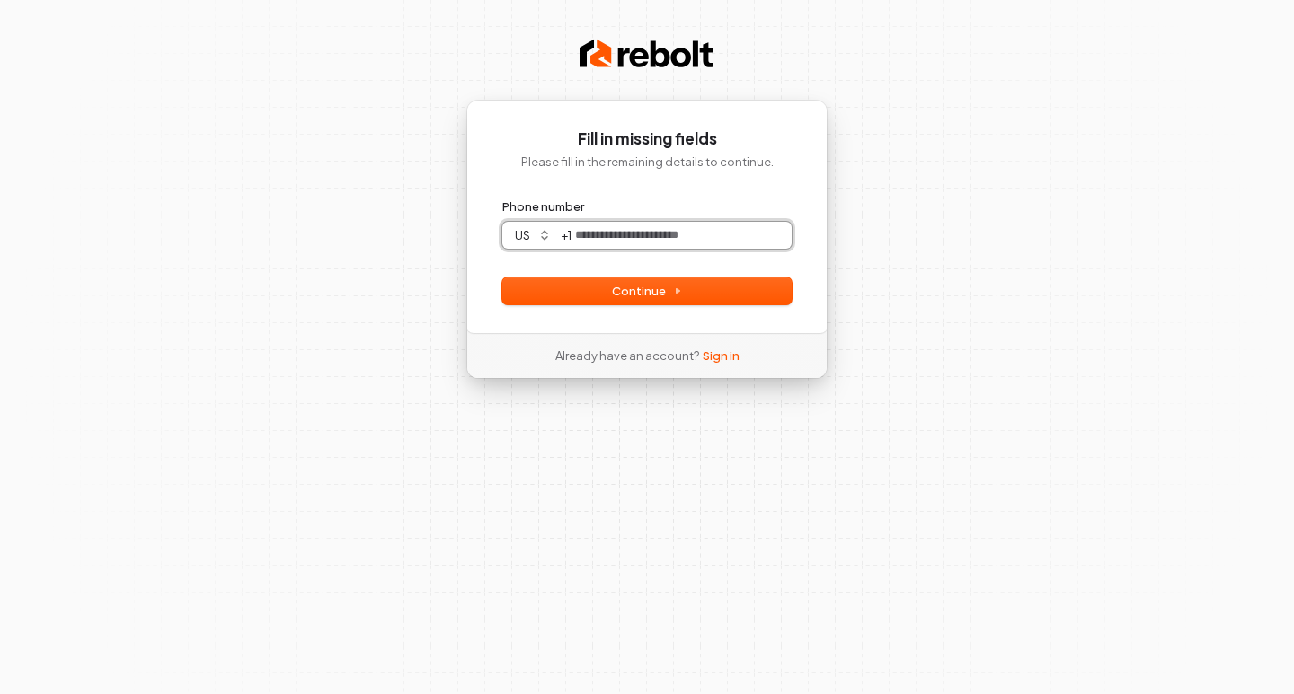
click at [667, 230] on input "Phone number" at bounding box center [681, 235] width 220 height 27
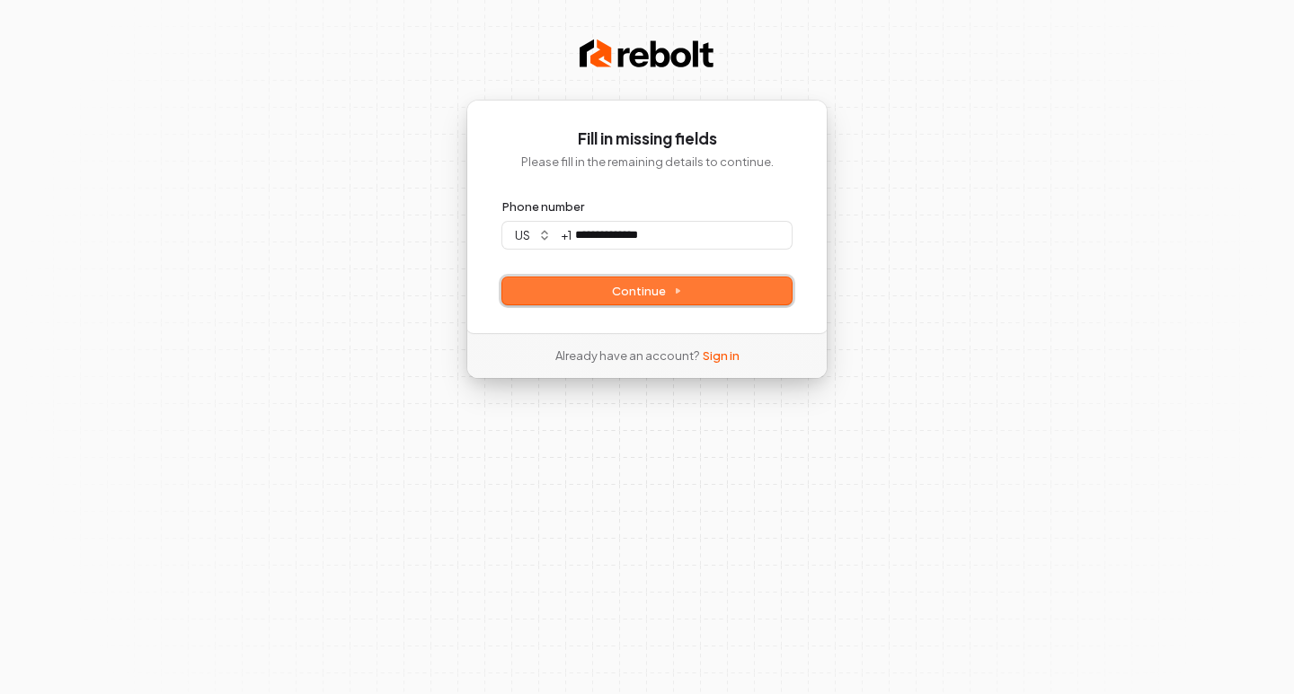
click at [680, 297] on span "Continue" at bounding box center [647, 291] width 70 height 16
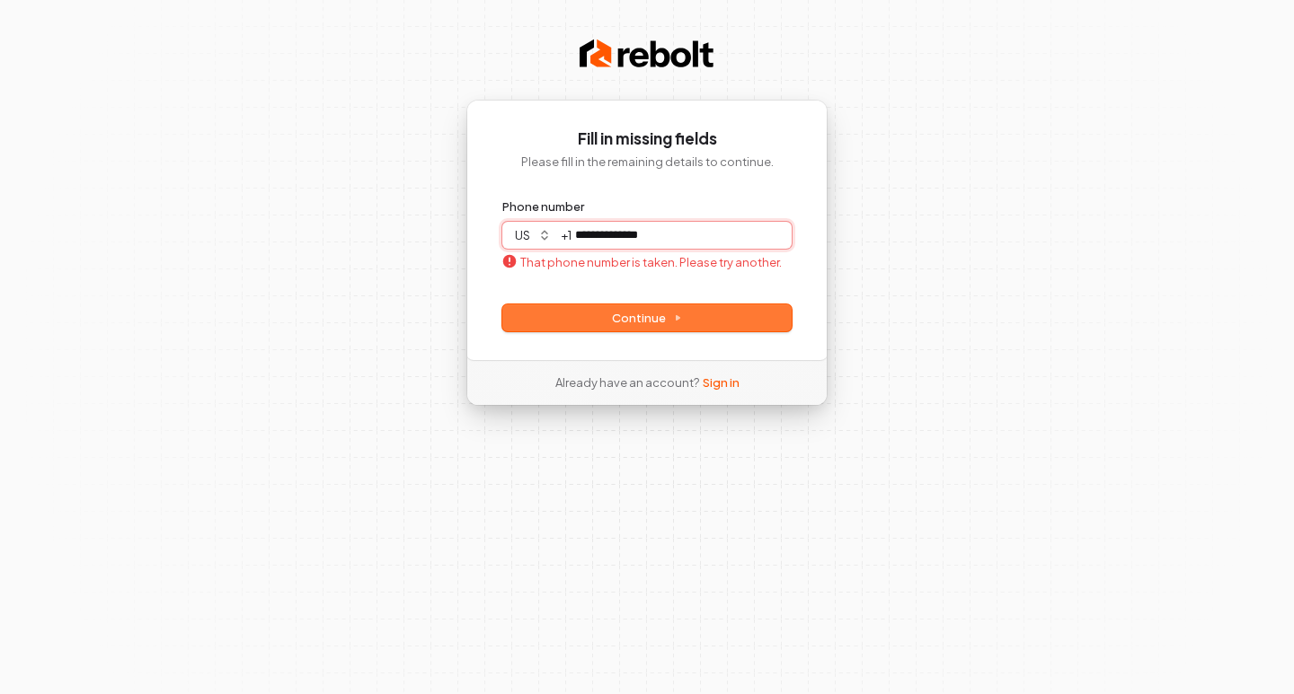
click at [674, 223] on input "**********" at bounding box center [681, 235] width 220 height 27
drag, startPoint x: 579, startPoint y: 232, endPoint x: 736, endPoint y: 235, distance: 156.4
click at [736, 235] on input "**********" at bounding box center [681, 235] width 220 height 27
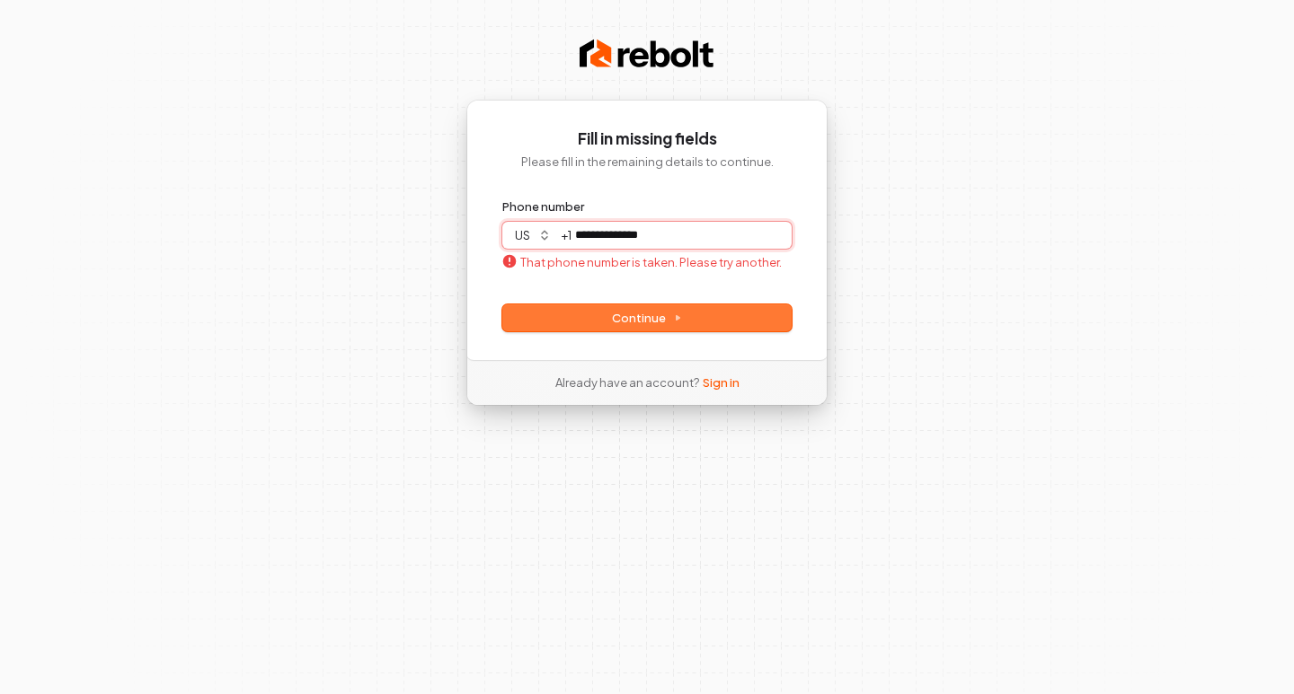
click at [736, 235] on input "**********" at bounding box center [681, 235] width 220 height 27
click at [676, 324] on span "Continue" at bounding box center [647, 318] width 70 height 16
click at [582, 241] on input "**********" at bounding box center [681, 235] width 220 height 27
click at [723, 234] on input "**********" at bounding box center [681, 235] width 220 height 27
drag, startPoint x: 573, startPoint y: 239, endPoint x: 818, endPoint y: 232, distance: 244.5
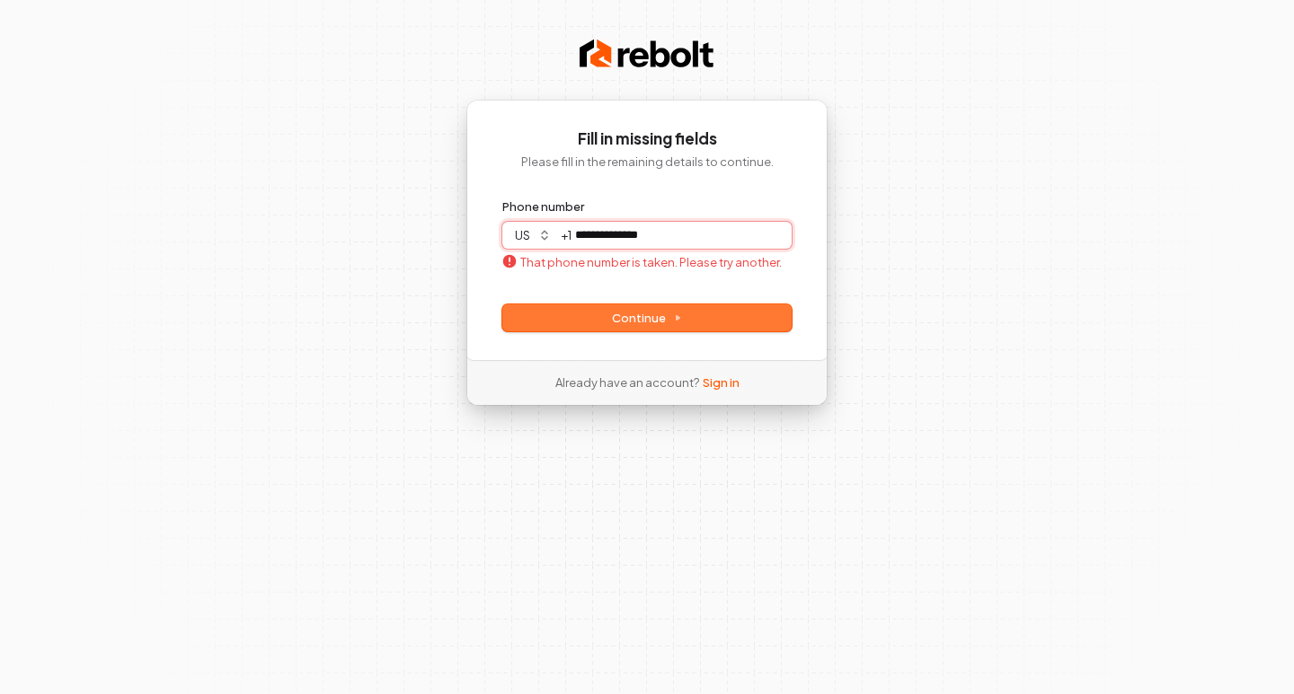
click at [818, 232] on div "**********" at bounding box center [646, 230] width 361 height 261
click at [682, 319] on button "Continue" at bounding box center [646, 318] width 289 height 27
type input "**********"
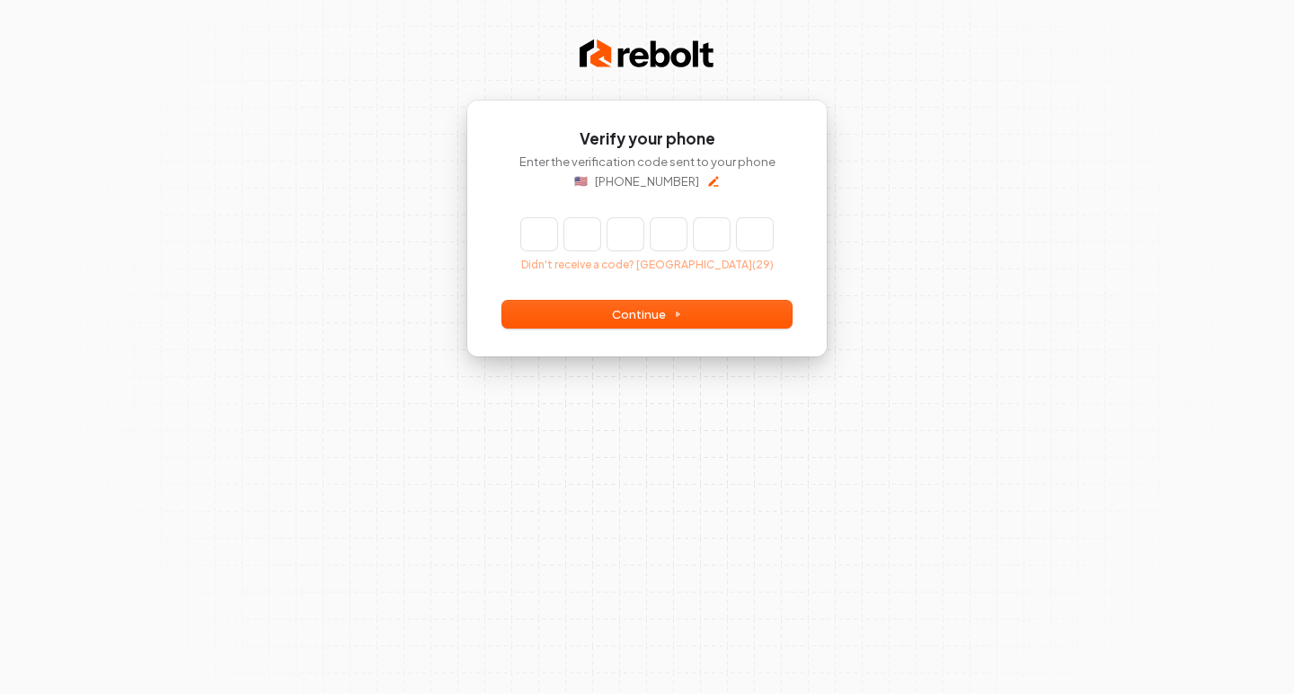
click at [533, 237] on input "Enter verification code" at bounding box center [647, 234] width 252 height 32
type input "******"
